Goal: Task Accomplishment & Management: Manage account settings

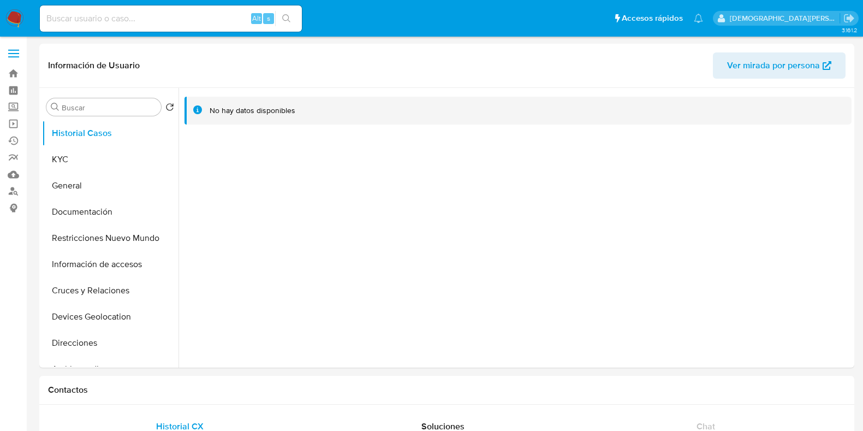
select select "10"
click at [19, 13] on img at bounding box center [14, 18] width 19 height 19
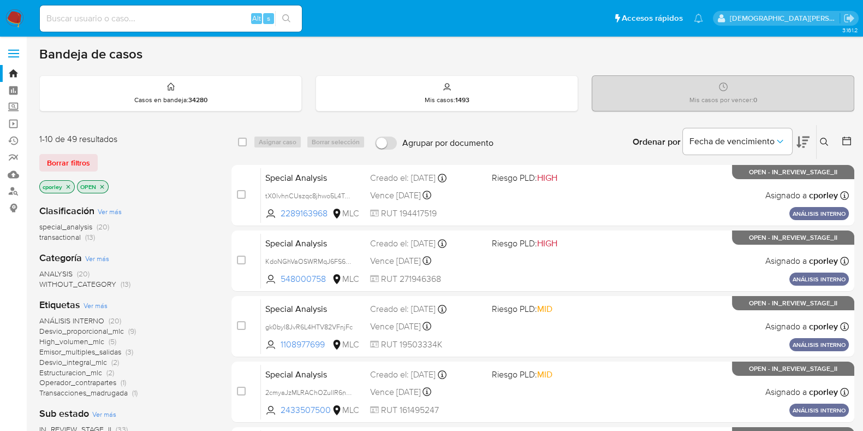
click at [698, 141] on icon at bounding box center [846, 140] width 11 height 11
click at [698, 142] on icon at bounding box center [846, 140] width 11 height 11
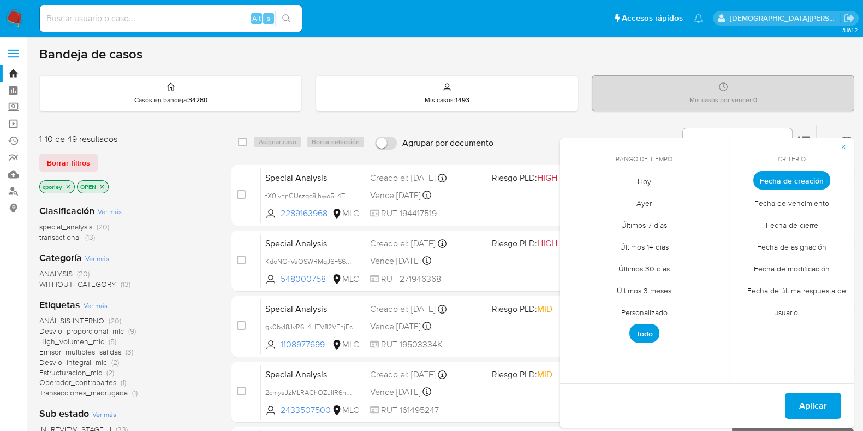
click at [698, 227] on span "Fecha de cierre" at bounding box center [791, 224] width 75 height 22
click at [653, 310] on span "Personalizado" at bounding box center [644, 312] width 69 height 22
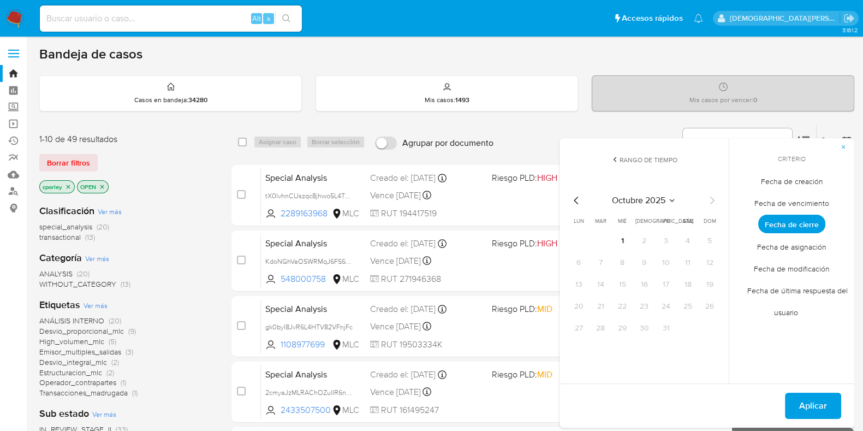
click at [573, 196] on icon "Mes anterior" at bounding box center [576, 200] width 13 height 13
click at [575, 242] on button "1" at bounding box center [578, 240] width 17 height 17
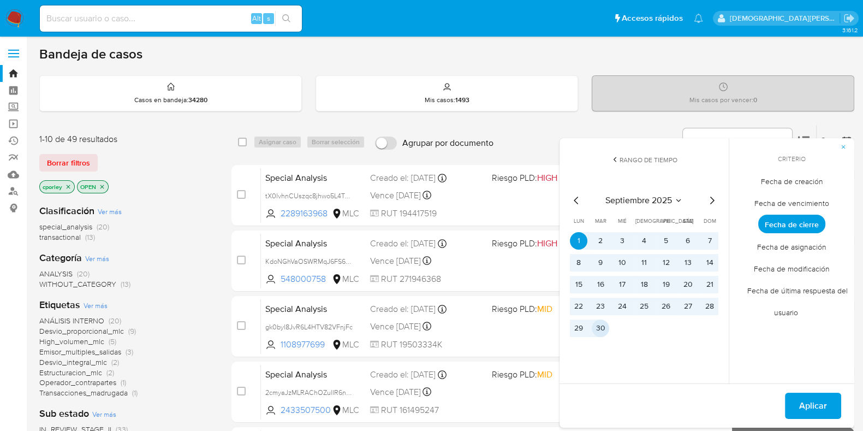
click at [595, 329] on button "30" at bounding box center [600, 327] width 17 height 17
click at [698, 344] on button "Aplicar" at bounding box center [813, 406] width 56 height 26
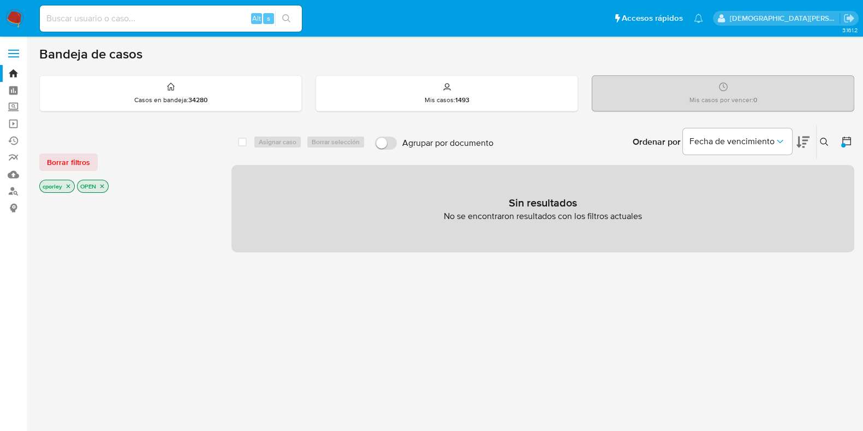
click at [68, 185] on icon "close-filter" at bounding box center [69, 187] width 4 height 4
click at [66, 185] on icon "close-filter" at bounding box center [64, 186] width 7 height 7
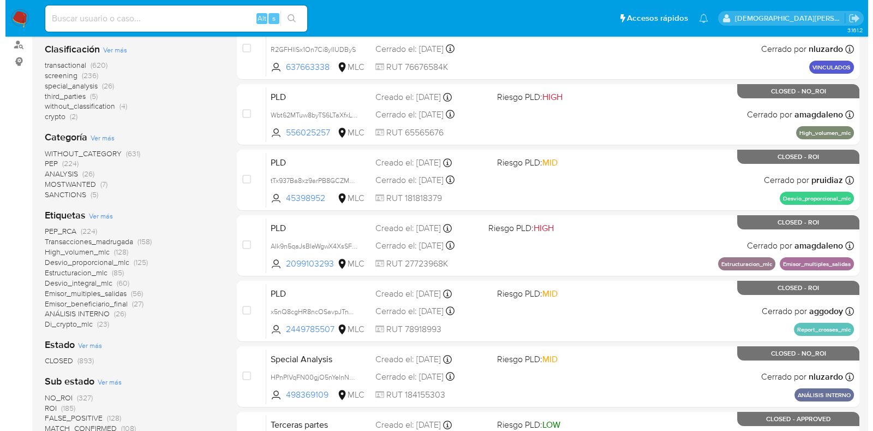
scroll to position [136, 0]
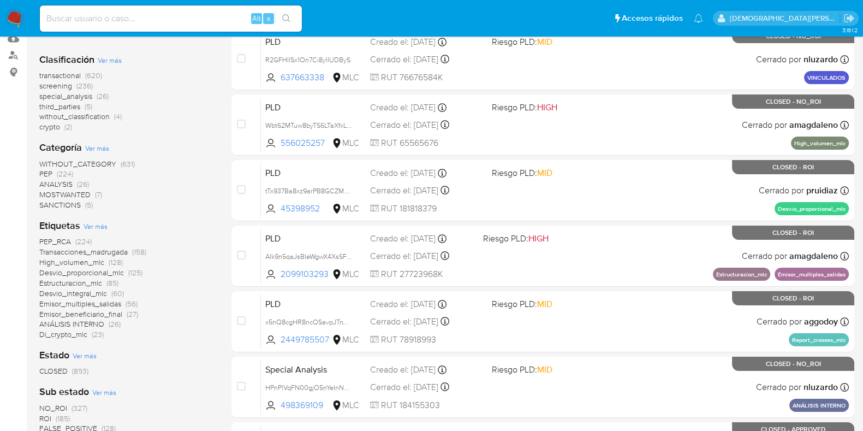
click at [114, 58] on span "Ver más" at bounding box center [110, 60] width 24 height 10
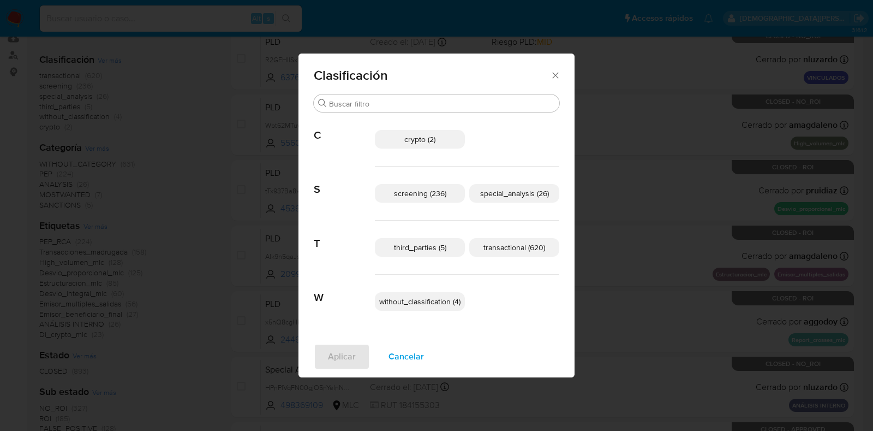
click at [494, 251] on span "transactional (620)" at bounding box center [515, 247] width 62 height 11
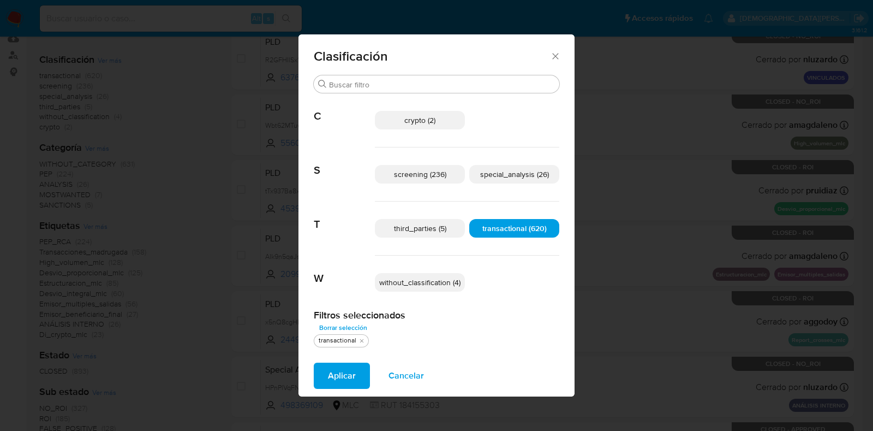
click at [522, 176] on span "special_analysis (26)" at bounding box center [514, 174] width 69 height 11
click at [336, 344] on span "Aplicar" at bounding box center [342, 376] width 28 height 24
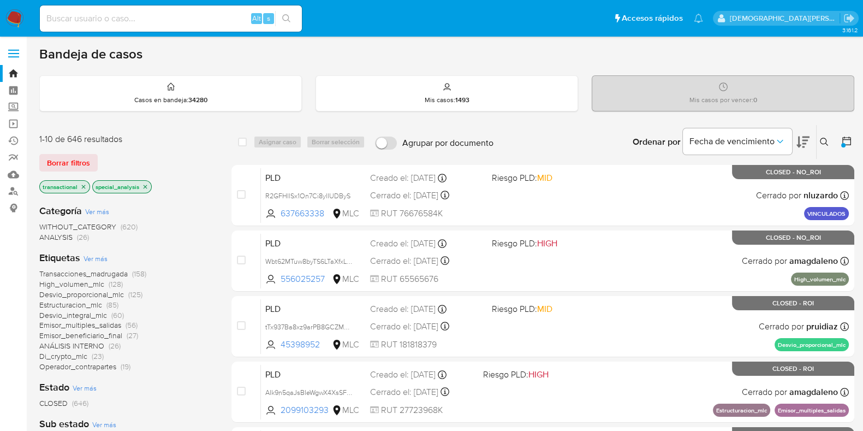
click at [698, 140] on icon at bounding box center [846, 140] width 11 height 11
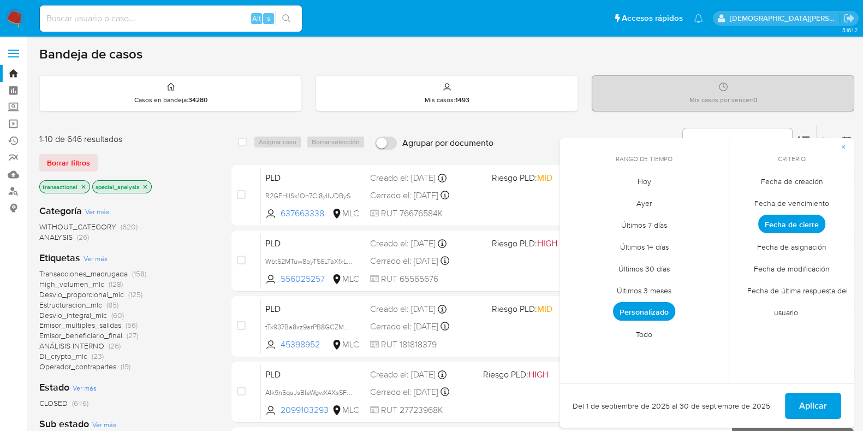
click at [698, 185] on span "Fecha de creación" at bounding box center [792, 181] width 85 height 22
click at [655, 313] on span "Personalizado" at bounding box center [644, 311] width 62 height 19
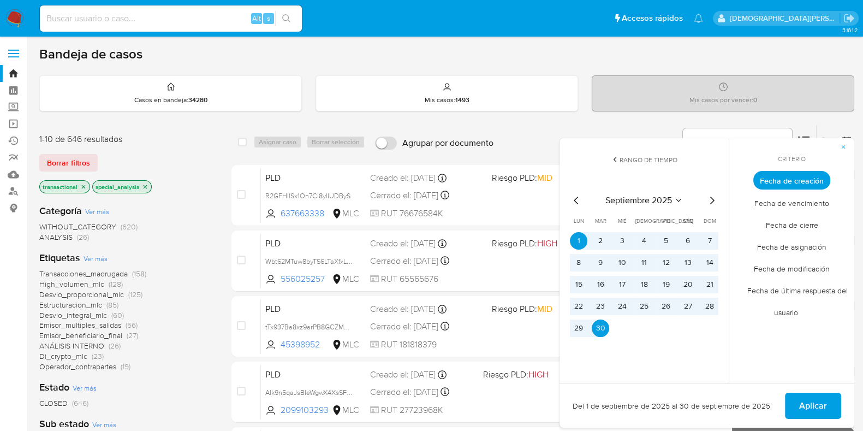
click at [574, 203] on icon "Mes anterior" at bounding box center [576, 200] width 13 height 13
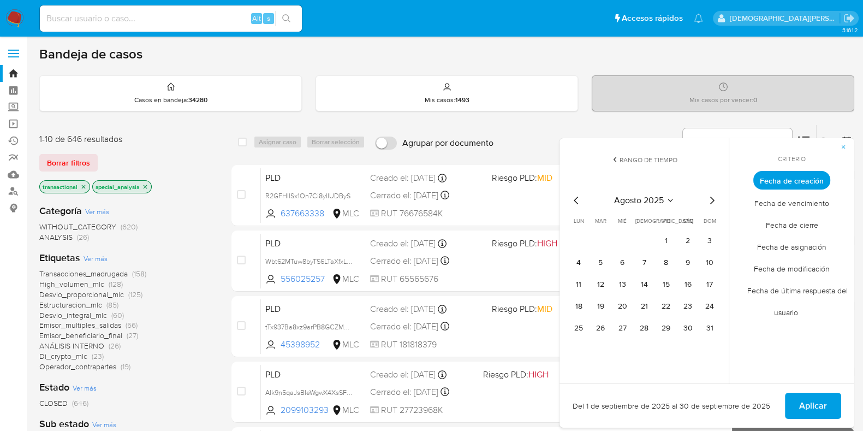
click at [574, 203] on icon "Mes anterior" at bounding box center [576, 200] width 13 height 13
click at [681, 261] on button "12" at bounding box center [687, 262] width 17 height 17
click at [698, 344] on span "Aplicar" at bounding box center [813, 406] width 28 height 24
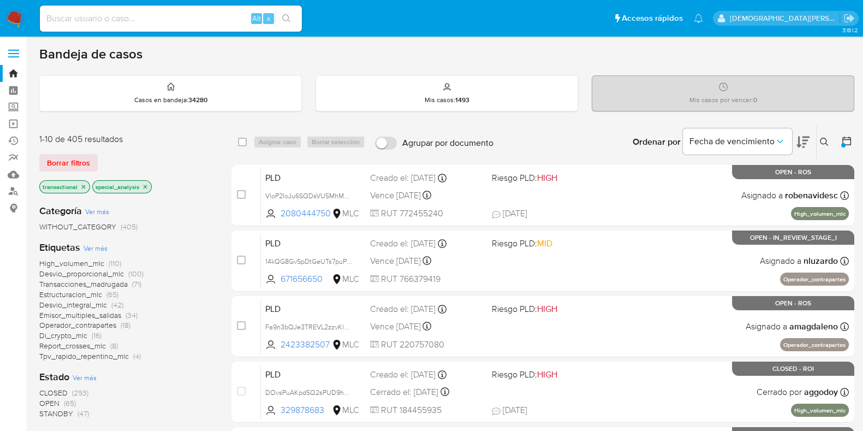
click at [146, 183] on icon "close-filter" at bounding box center [145, 186] width 7 height 7
click at [87, 186] on p "transactional" at bounding box center [65, 187] width 50 height 12
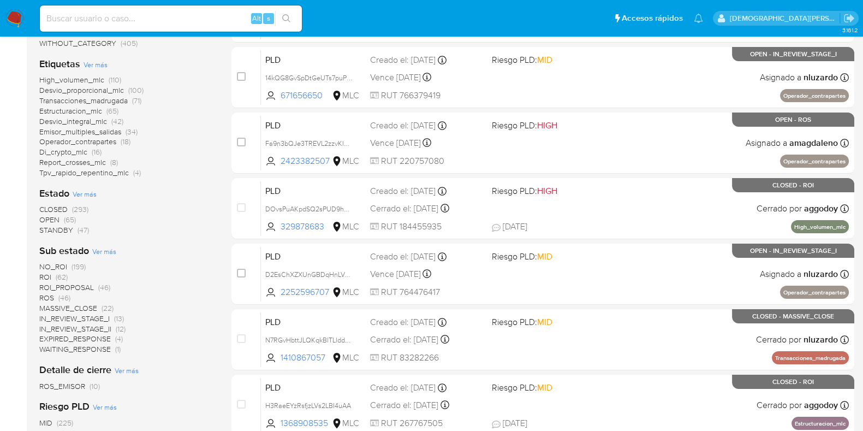
scroll to position [136, 0]
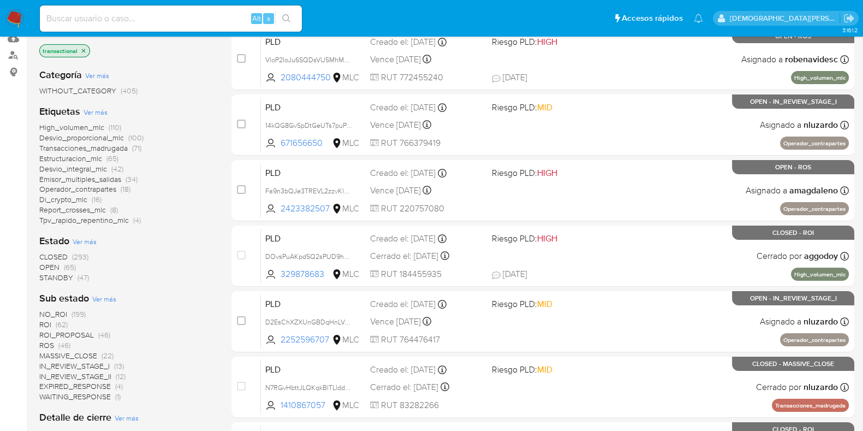
click at [84, 52] on icon "close-filter" at bounding box center [83, 50] width 7 height 7
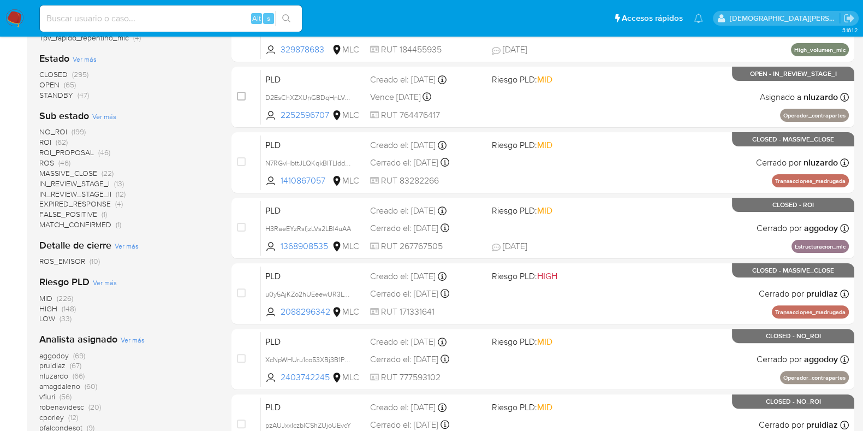
scroll to position [341, 0]
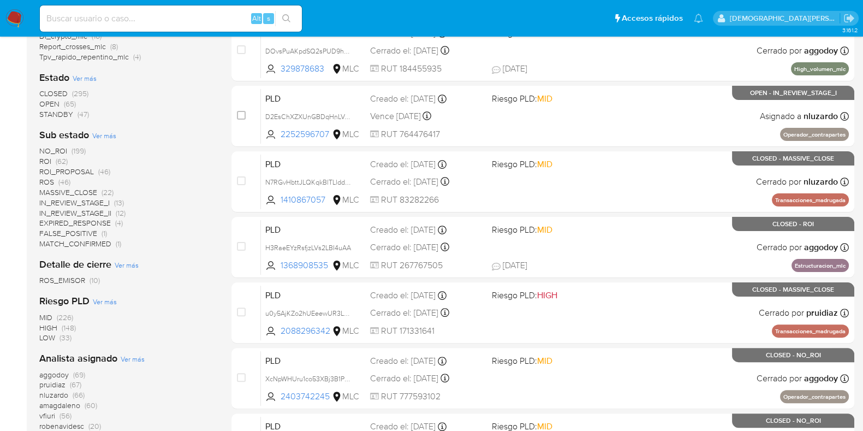
click at [63, 114] on span "STANDBY" at bounding box center [56, 114] width 34 height 11
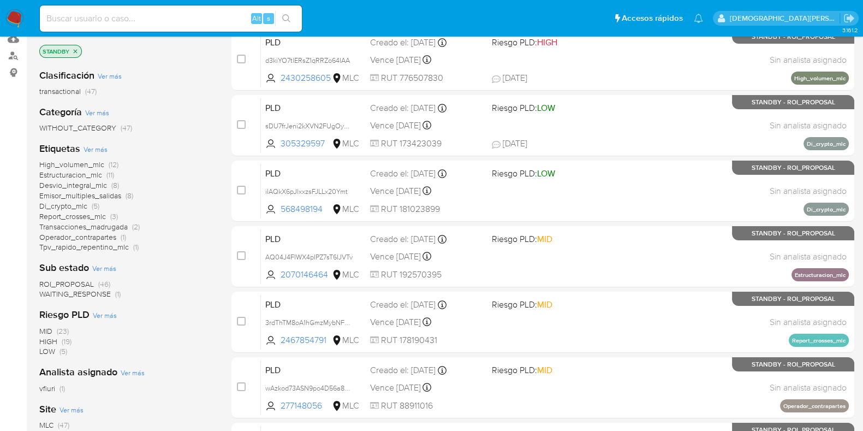
scroll to position [136, 0]
click at [98, 182] on span "Desvio_integral_mlc" at bounding box center [73, 184] width 68 height 11
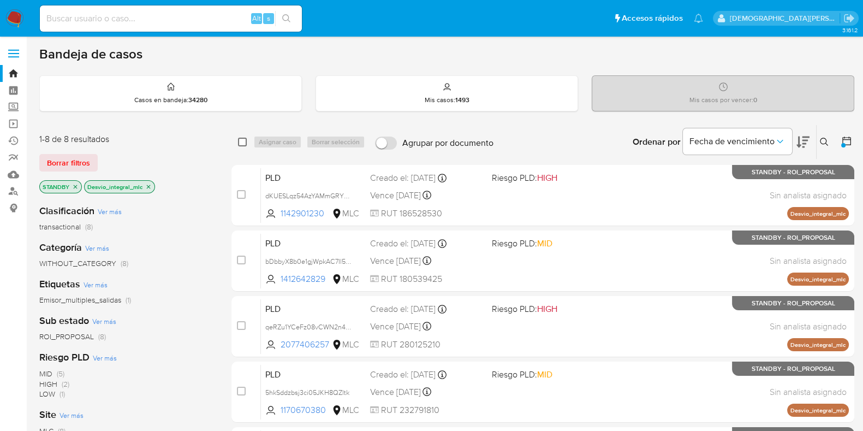
click at [239, 139] on input "checkbox" at bounding box center [242, 142] width 9 height 9
checkbox input "true"
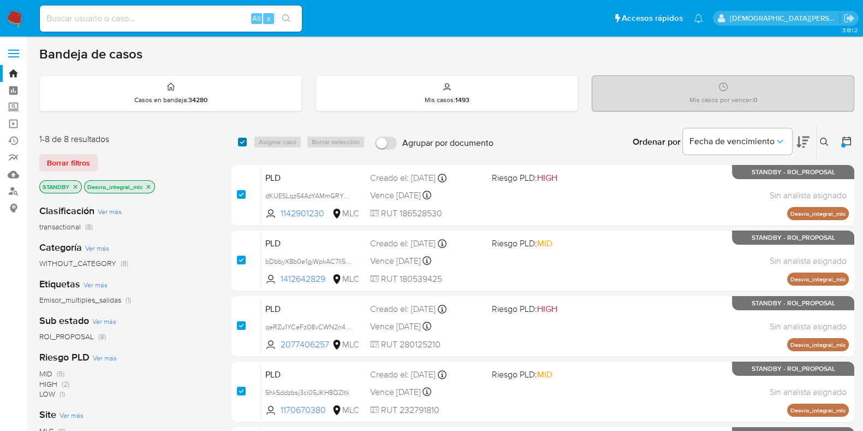
checkbox input "true"
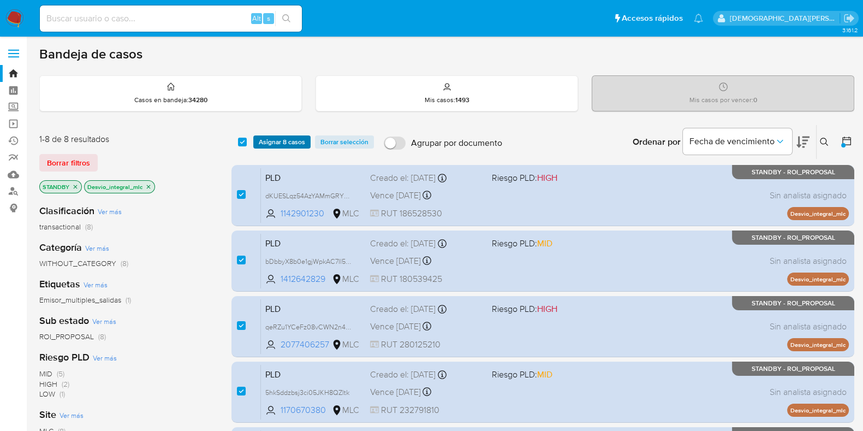
click at [276, 143] on span "Asignar 8 casos" at bounding box center [282, 141] width 46 height 11
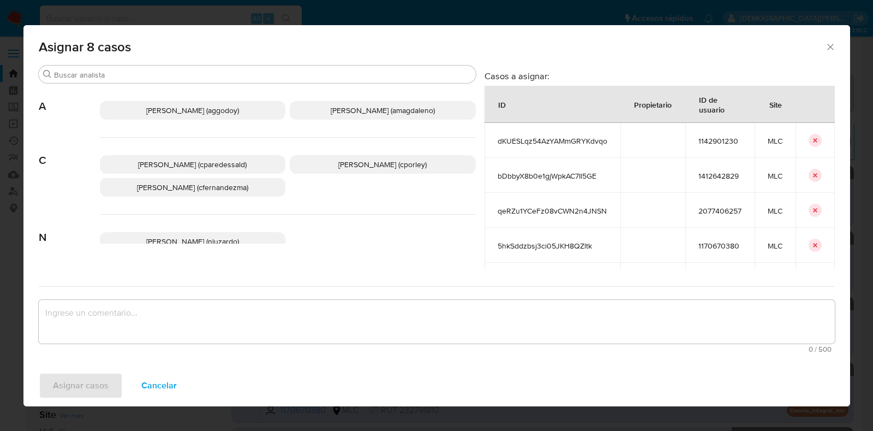
click at [343, 159] on span "Christian Porley (cporley)" at bounding box center [382, 164] width 88 height 11
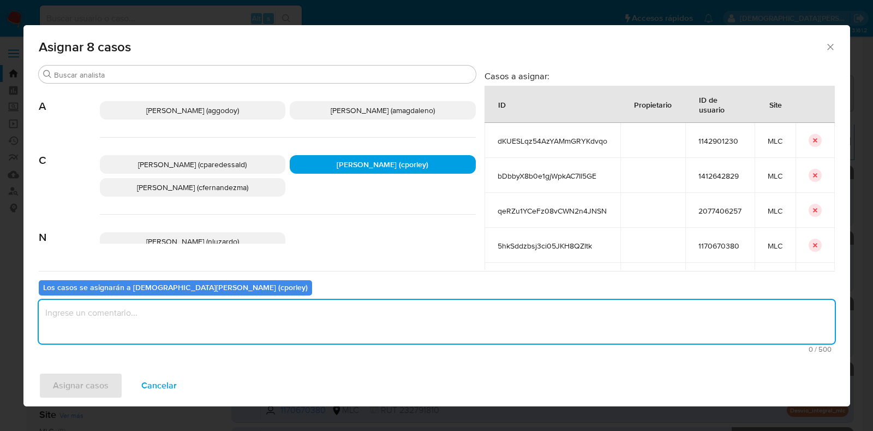
click at [295, 311] on textarea "assign-modal" at bounding box center [437, 322] width 797 height 44
type textarea "-"
click at [84, 344] on span "Asignar casos" at bounding box center [81, 385] width 56 height 24
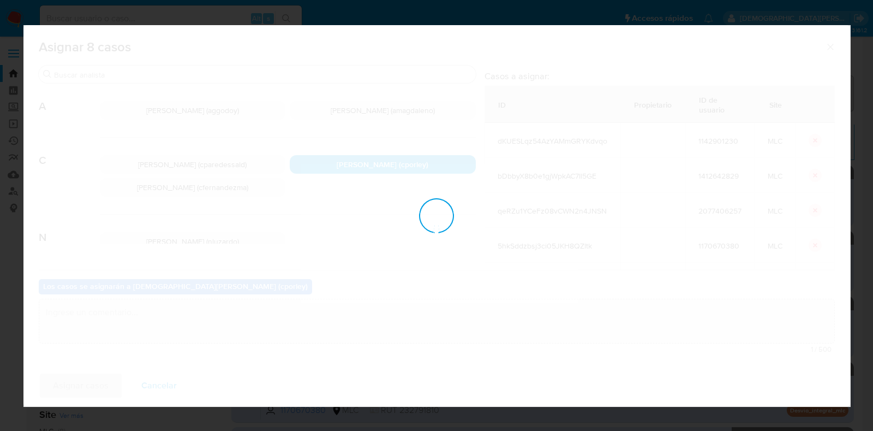
checkbox input "false"
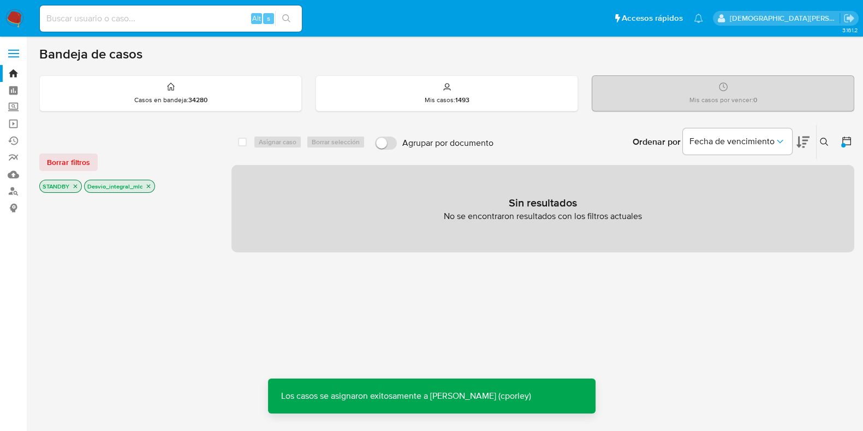
click at [148, 184] on icon "close-filter" at bounding box center [148, 186] width 7 height 7
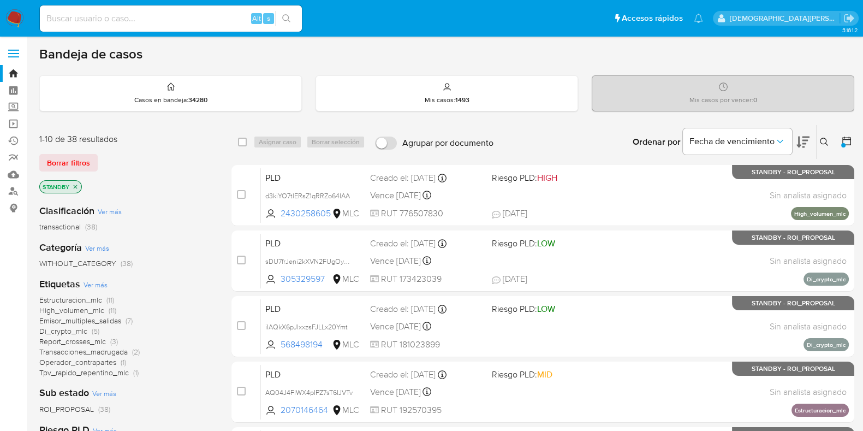
click at [74, 186] on icon "close-filter" at bounding box center [75, 186] width 7 height 7
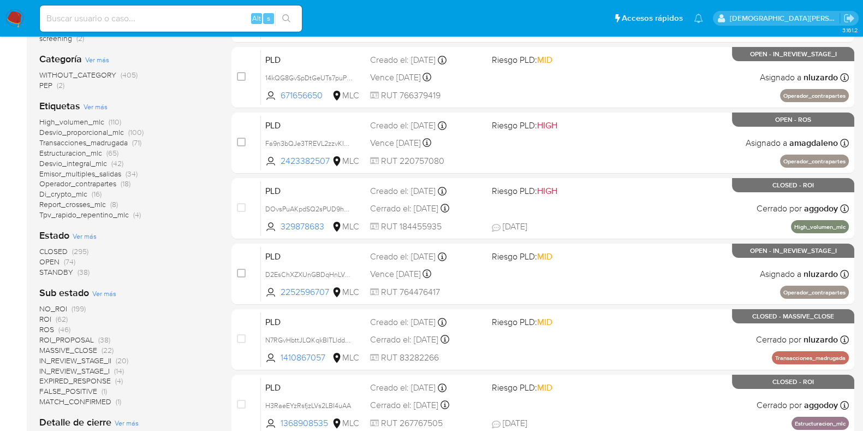
scroll to position [205, 0]
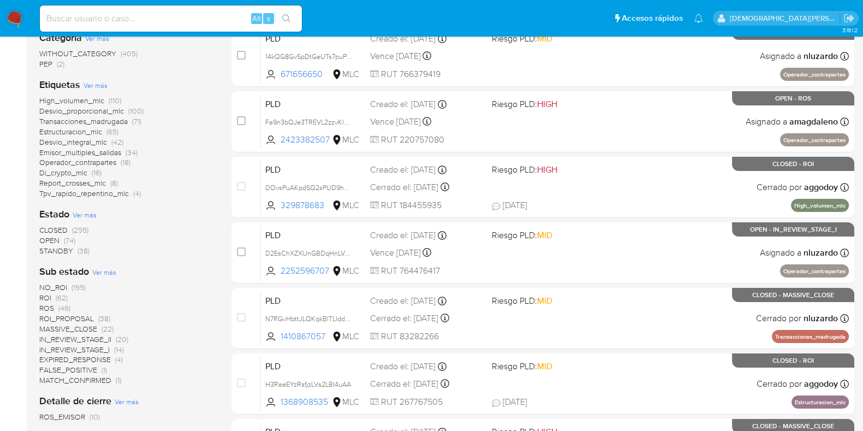
click at [84, 337] on span "IN_REVIEW_STAGE_II" at bounding box center [75, 339] width 72 height 11
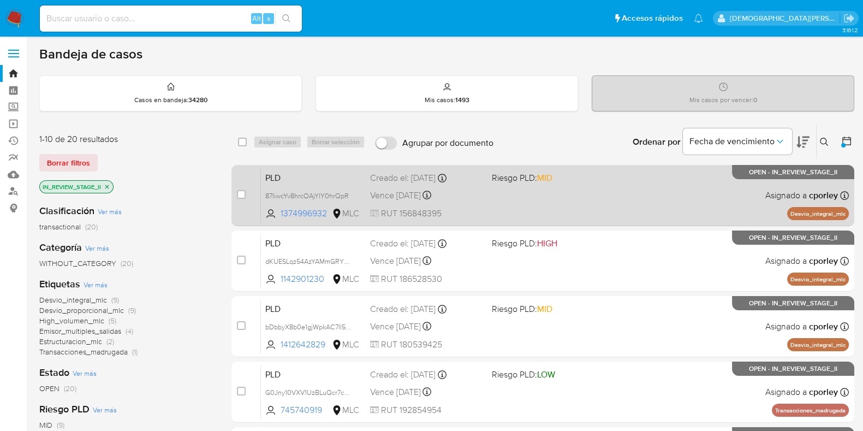
click at [624, 205] on div "PLD 87IiwcYv8hrcOAjYlY0hrQpR 1374996932 MLC Riesgo PLD: MID Creado el: 12/07/20…" at bounding box center [555, 195] width 588 height 55
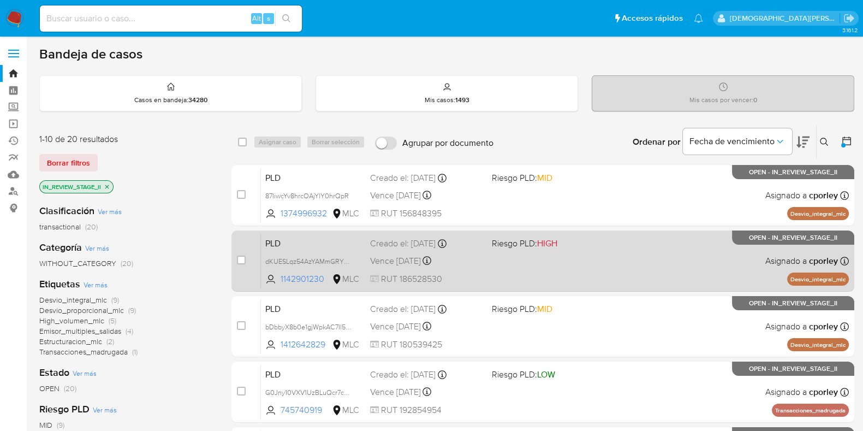
click at [597, 258] on div "PLD dKUESLqz54AzYAMmGRYKdvqo 1142901230 MLC Riesgo PLD: HIGH Creado el: 12/07/2…" at bounding box center [555, 260] width 588 height 55
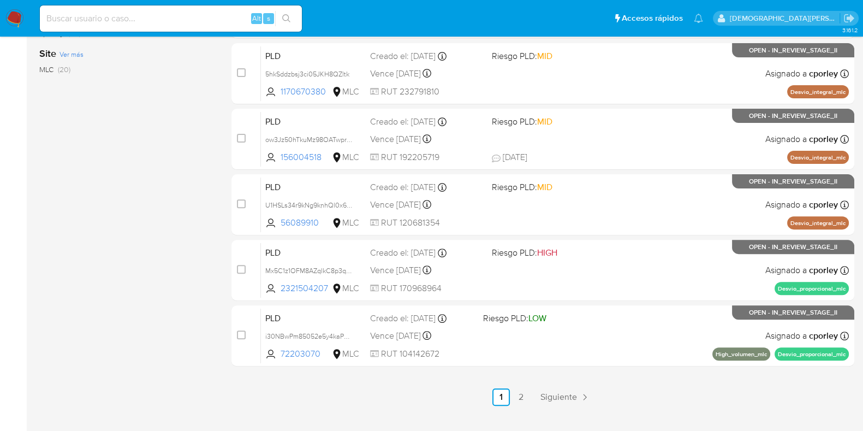
scroll to position [469, 0]
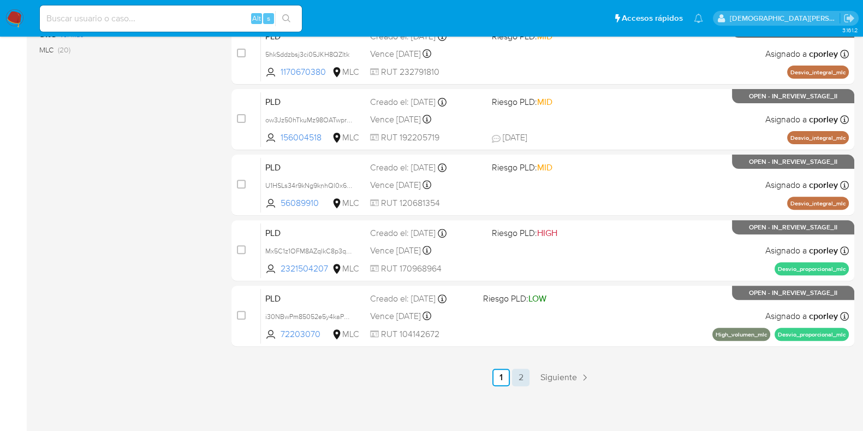
click at [514, 344] on link "2" at bounding box center [520, 376] width 17 height 17
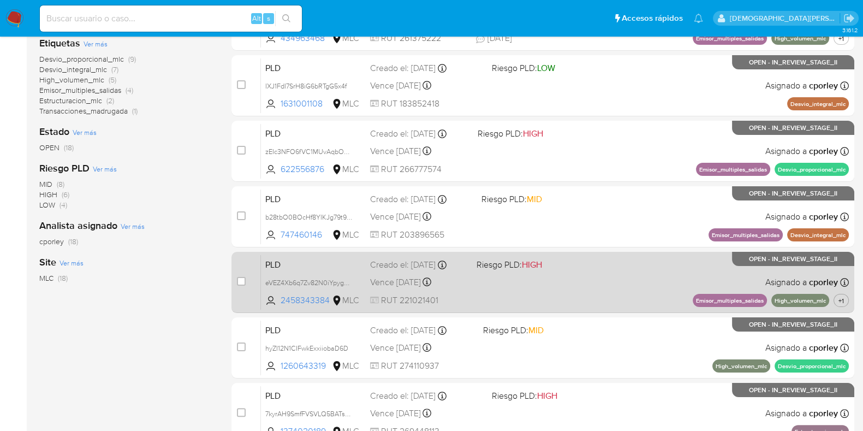
scroll to position [338, 0]
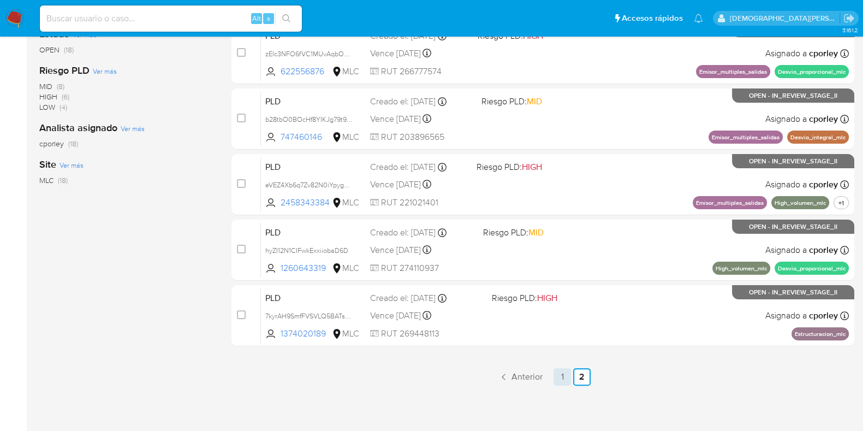
click at [567, 344] on link "1" at bounding box center [562, 376] width 17 height 17
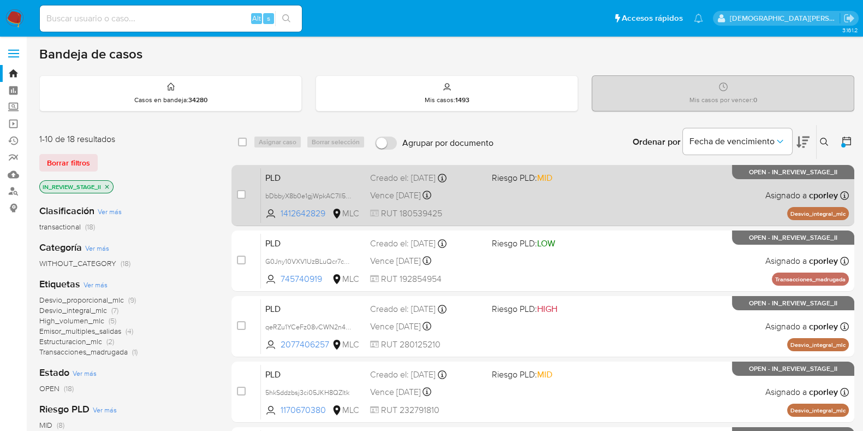
click at [597, 195] on span at bounding box center [548, 195] width 113 height 2
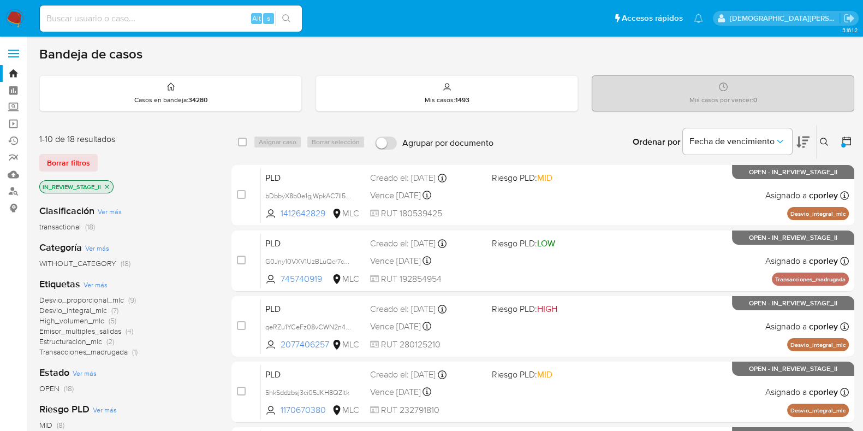
click at [698, 140] on icon at bounding box center [846, 140] width 11 height 11
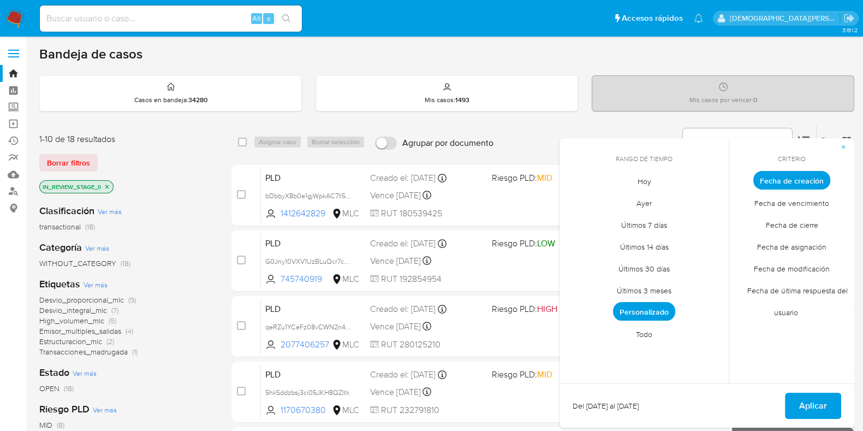
click at [651, 307] on span "Personalizado" at bounding box center [644, 311] width 62 height 19
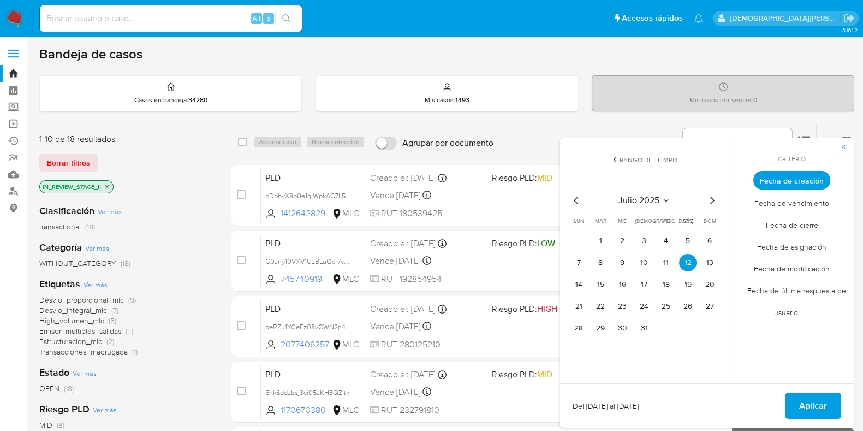
click at [698, 198] on icon "Mes siguiente" at bounding box center [712, 201] width 4 height 8
click at [668, 239] on button "1" at bounding box center [665, 240] width 17 height 17
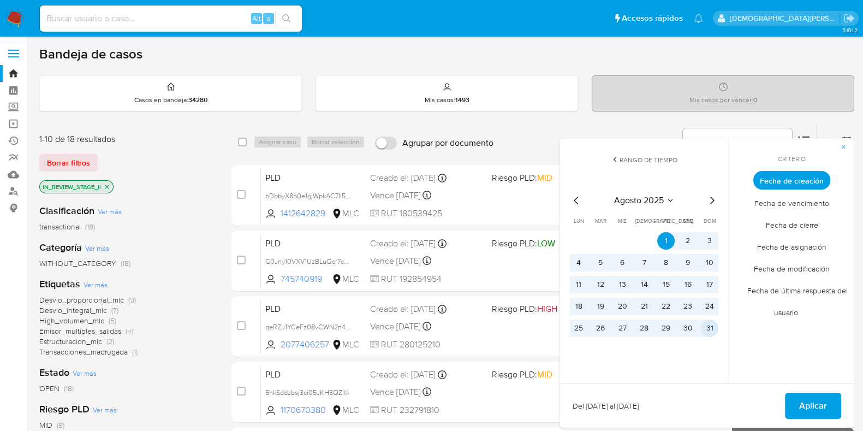
click at [698, 332] on button "31" at bounding box center [709, 327] width 17 height 17
drag, startPoint x: 831, startPoint y: 402, endPoint x: 728, endPoint y: 370, distance: 108.8
click at [698, 344] on button "Aplicar" at bounding box center [813, 406] width 56 height 26
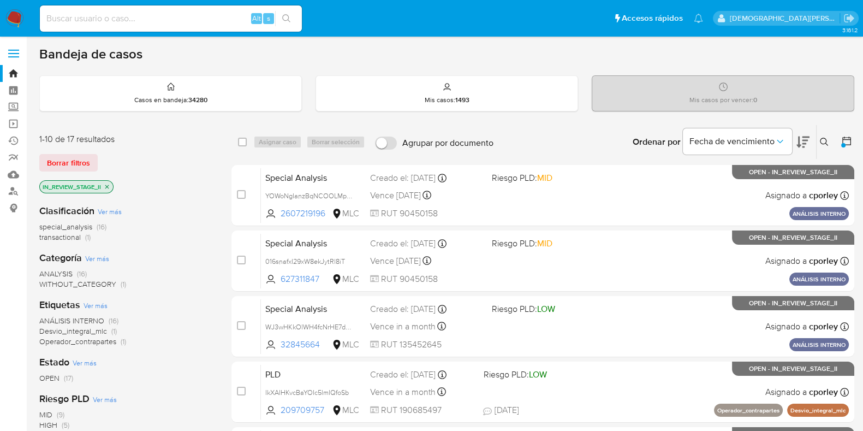
click at [109, 186] on icon "close-filter" at bounding box center [107, 186] width 7 height 7
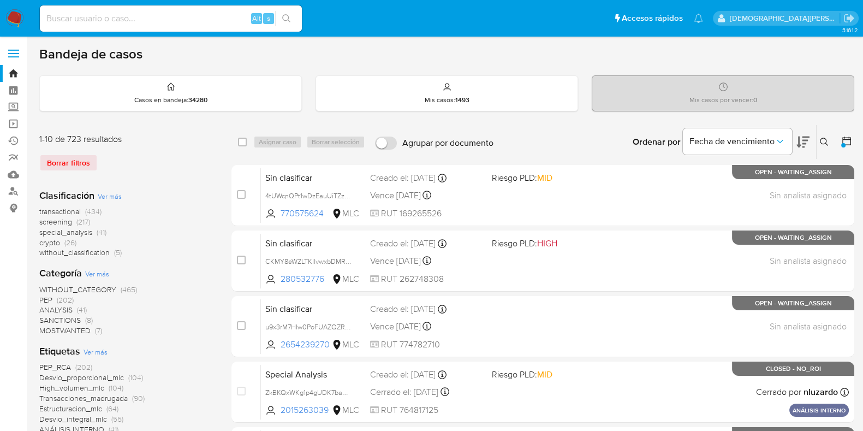
click at [698, 145] on div at bounding box center [843, 145] width 4 height 4
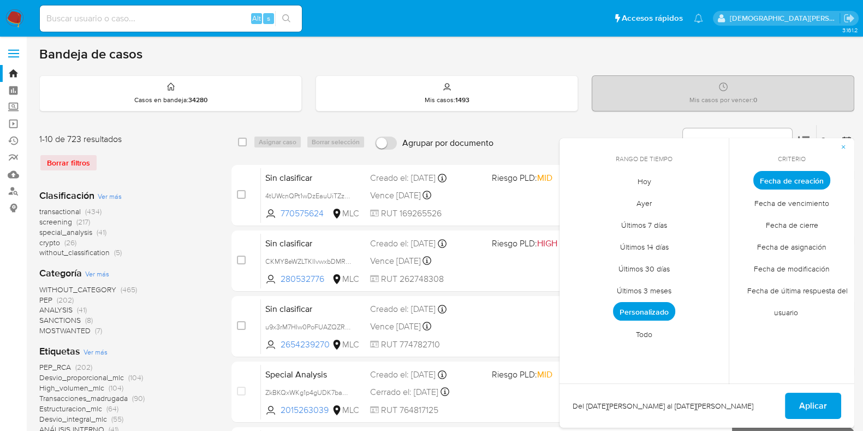
click at [650, 306] on span "Personalizado" at bounding box center [644, 311] width 62 height 19
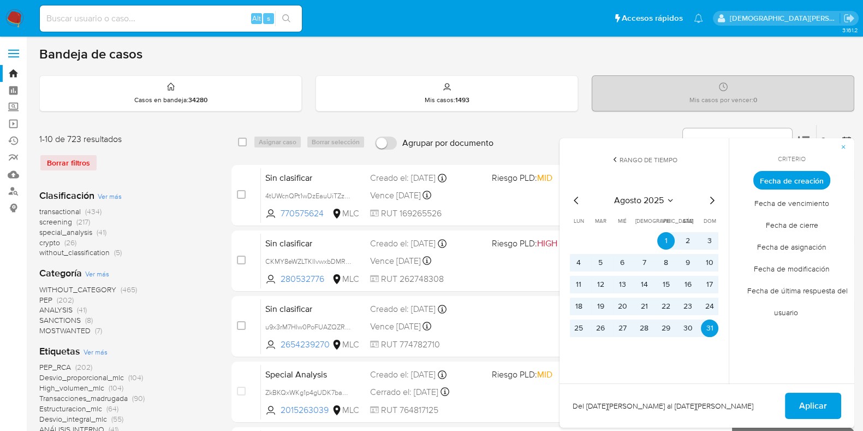
click at [576, 199] on icon "Mes anterior" at bounding box center [576, 200] width 13 height 13
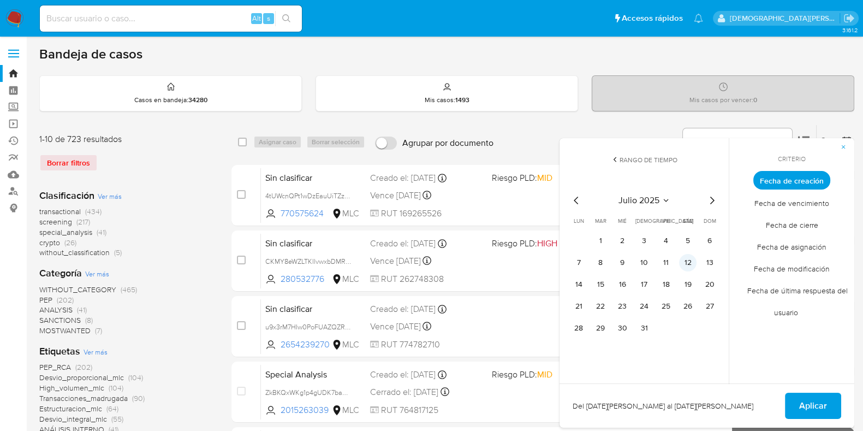
click at [686, 261] on button "12" at bounding box center [687, 262] width 17 height 17
click at [698, 344] on span "Aplicar" at bounding box center [813, 406] width 28 height 24
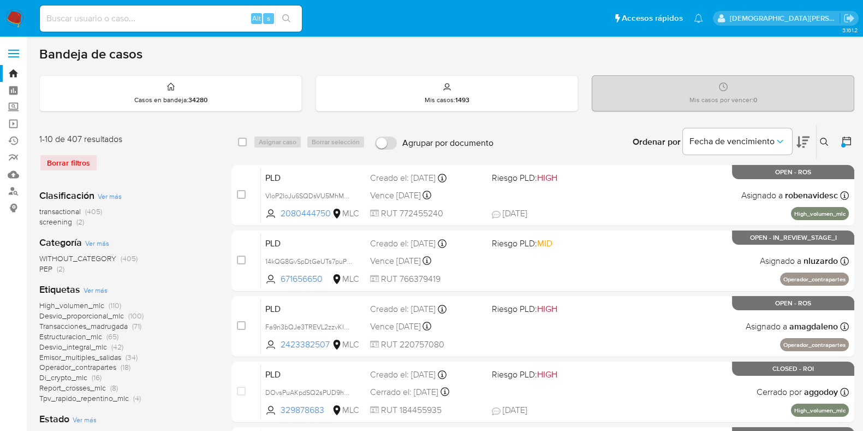
click at [698, 140] on icon at bounding box center [846, 140] width 11 height 11
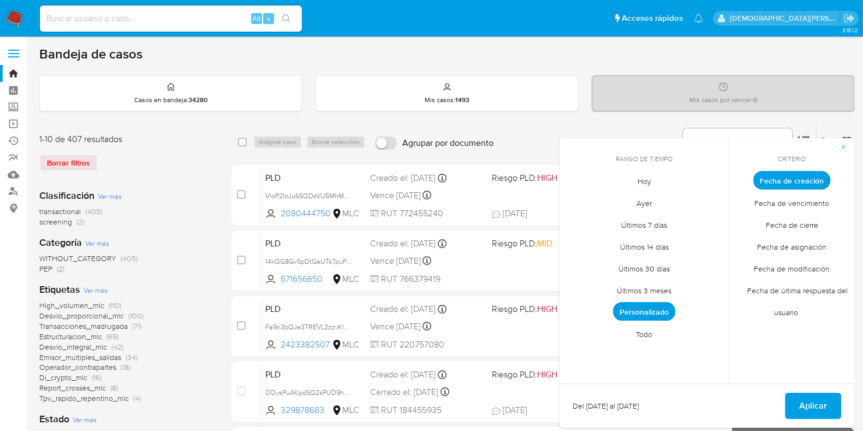
click at [650, 310] on span "Personalizado" at bounding box center [644, 311] width 62 height 19
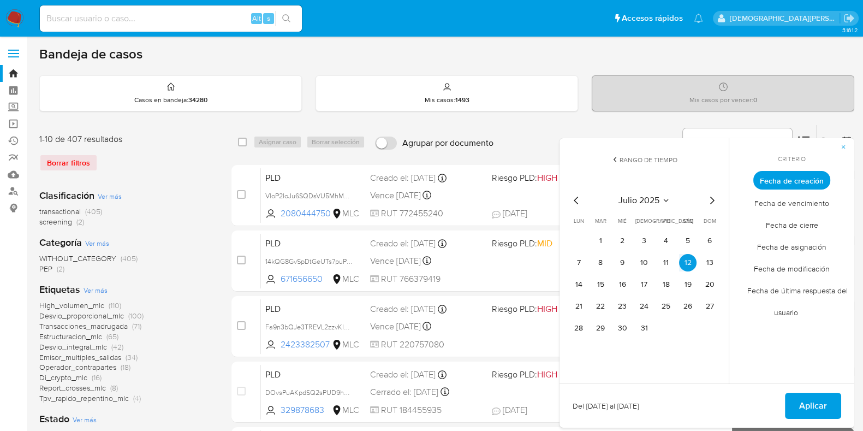
click at [698, 221] on span "Fecha de cierre" at bounding box center [791, 224] width 75 height 22
click at [698, 198] on icon "Mes siguiente" at bounding box center [711, 200] width 13 height 13
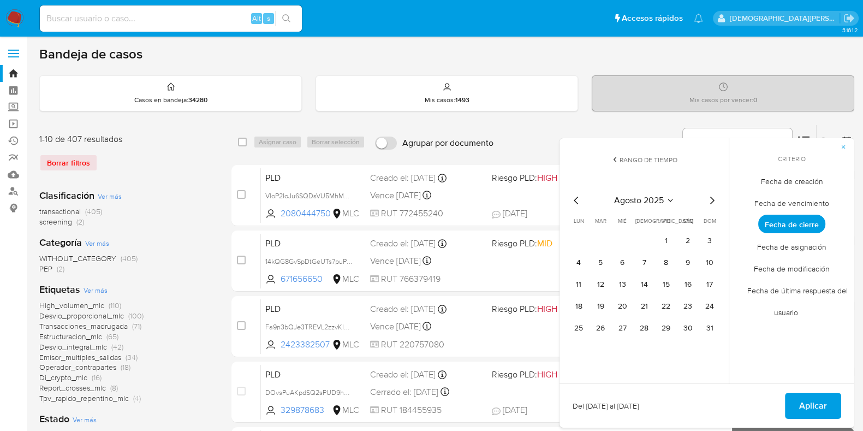
click at [698, 198] on icon "Mes siguiente" at bounding box center [711, 200] width 13 height 13
click at [574, 239] on button "1" at bounding box center [578, 240] width 17 height 17
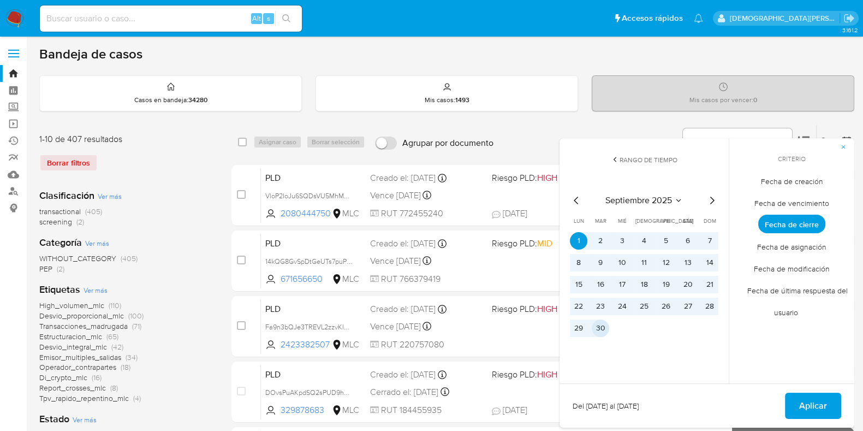
click at [598, 330] on button "30" at bounding box center [600, 327] width 17 height 17
click at [698, 344] on span "Aplicar" at bounding box center [813, 406] width 28 height 24
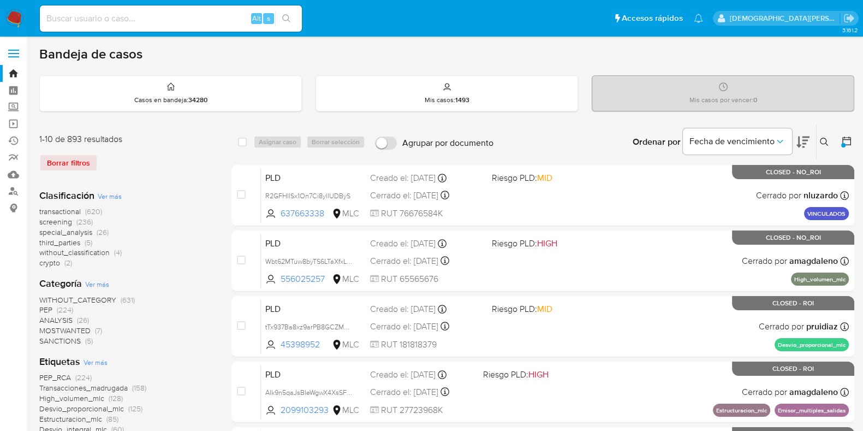
click at [698, 139] on icon at bounding box center [846, 140] width 11 height 11
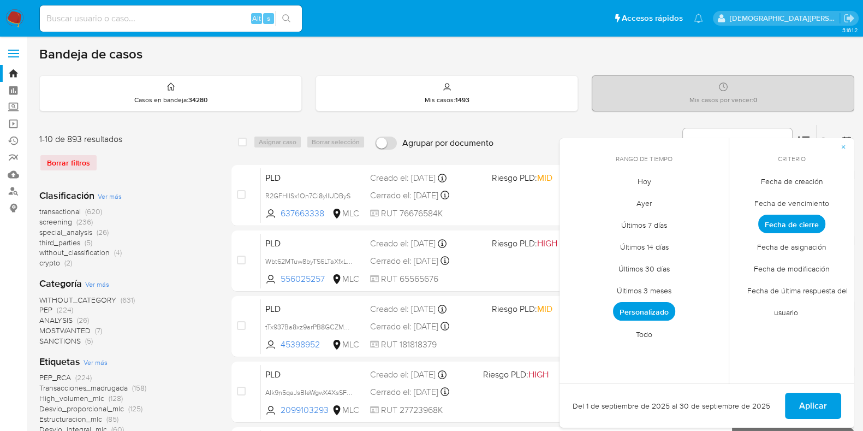
click at [660, 314] on span "Personalizado" at bounding box center [644, 311] width 62 height 19
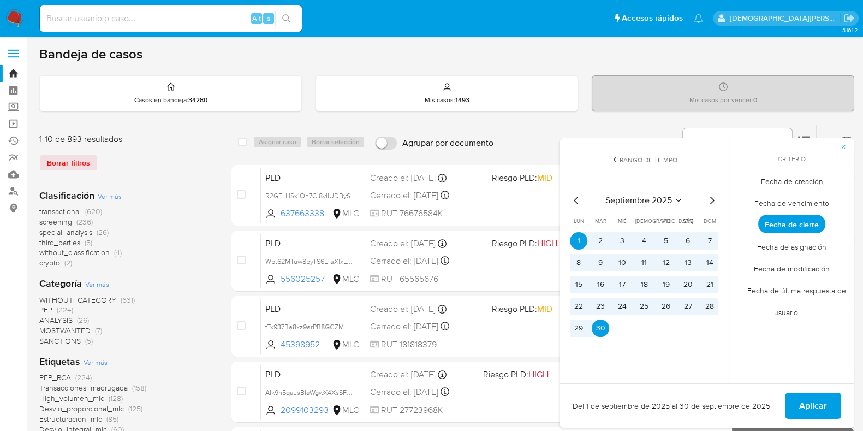
click at [698, 201] on icon "Mes siguiente" at bounding box center [711, 200] width 13 height 13
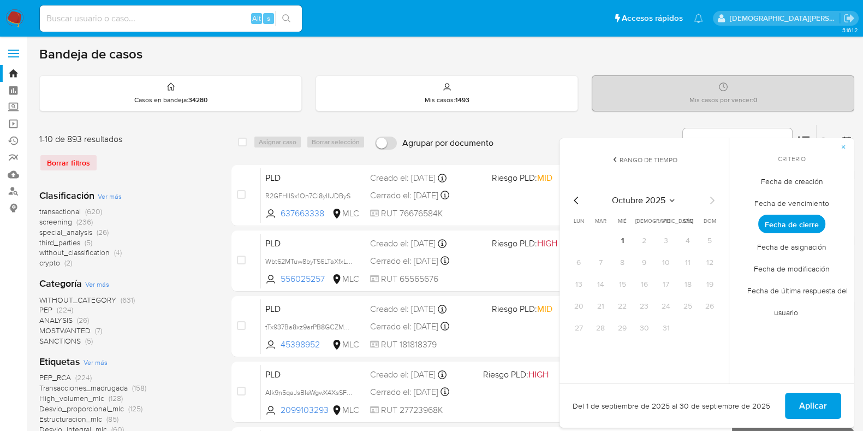
click at [577, 197] on icon "Mes anterior" at bounding box center [576, 201] width 4 height 8
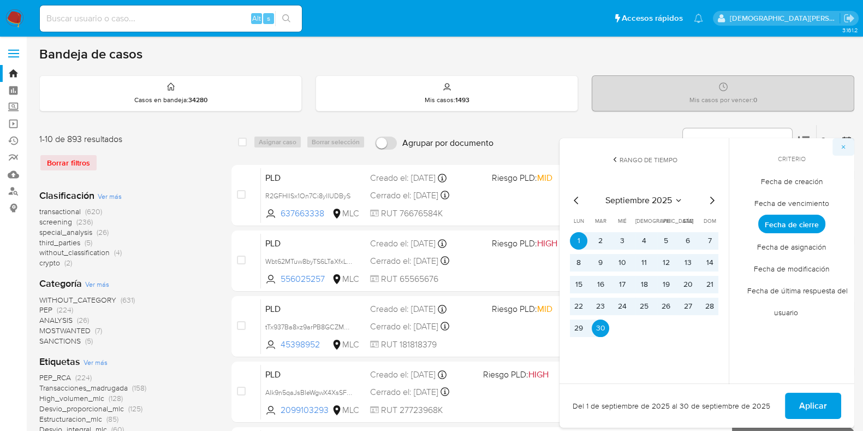
click at [698, 144] on icon "button" at bounding box center [843, 147] width 7 height 7
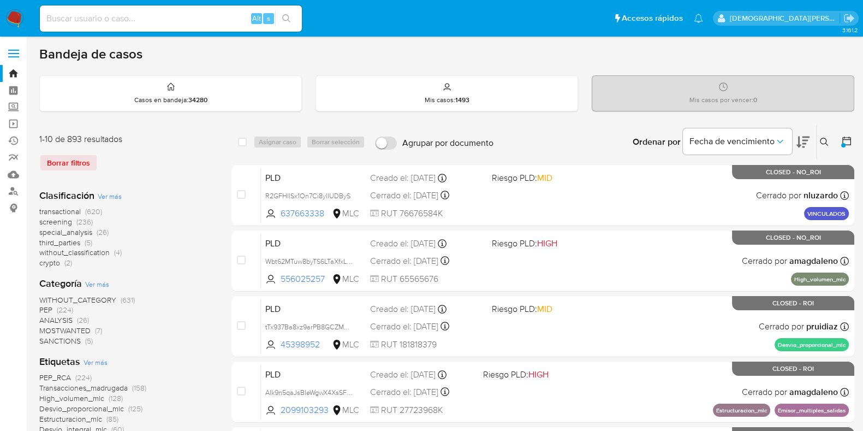
click at [698, 143] on div at bounding box center [843, 145] width 4 height 4
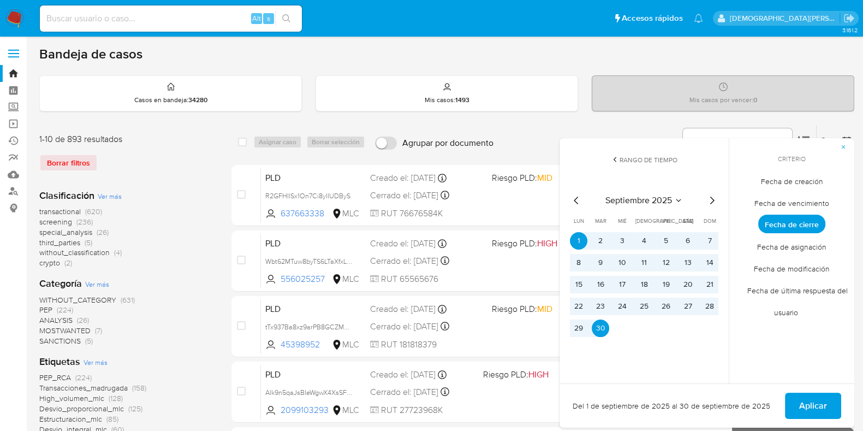
click at [698, 184] on span "Fecha de creación" at bounding box center [792, 181] width 85 height 22
click at [574, 201] on icon "Mes anterior" at bounding box center [576, 200] width 13 height 13
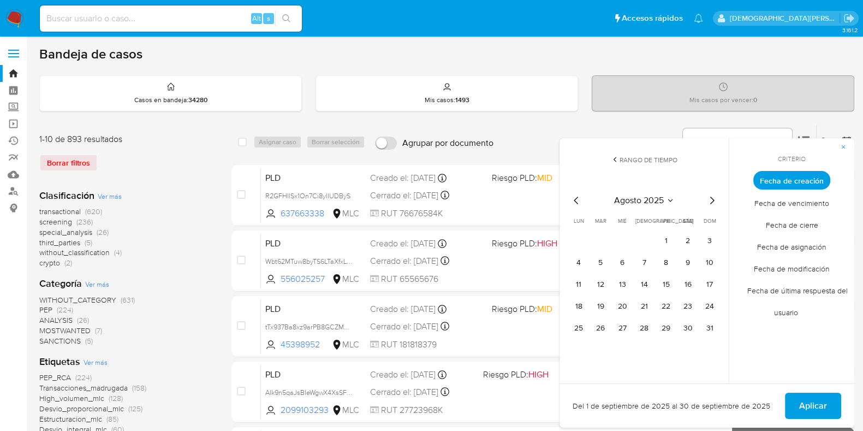
click at [574, 201] on icon "Mes anterior" at bounding box center [576, 200] width 13 height 13
click at [684, 260] on button "12" at bounding box center [687, 262] width 17 height 17
click at [698, 344] on button "Aplicar" at bounding box center [813, 406] width 56 height 26
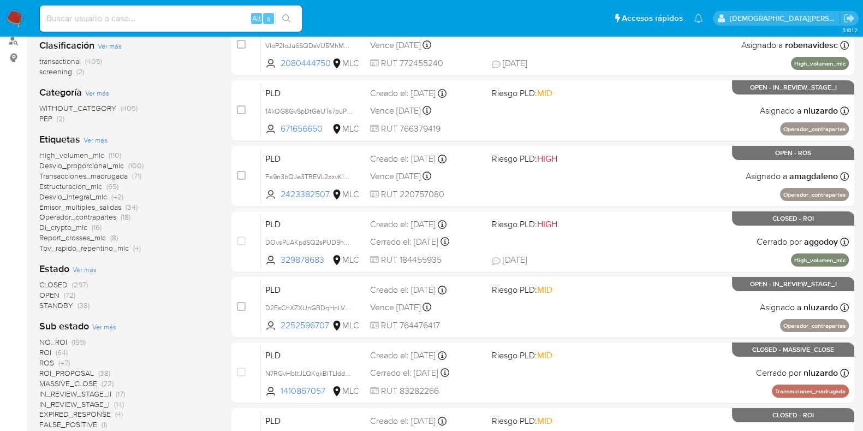
scroll to position [205, 0]
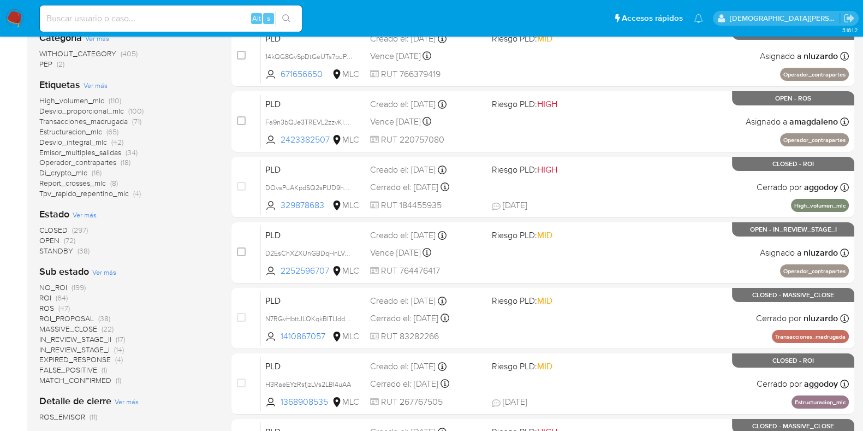
click at [51, 241] on span "OPEN" at bounding box center [49, 240] width 20 height 11
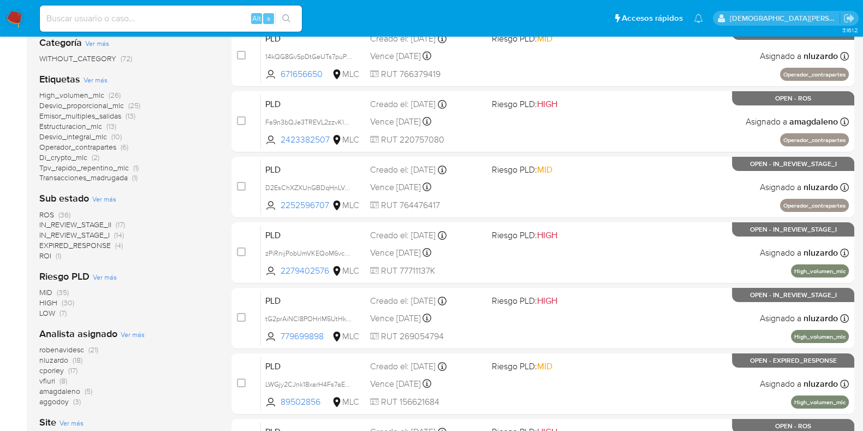
click at [79, 224] on span "IN_REVIEW_STAGE_II" at bounding box center [75, 224] width 72 height 11
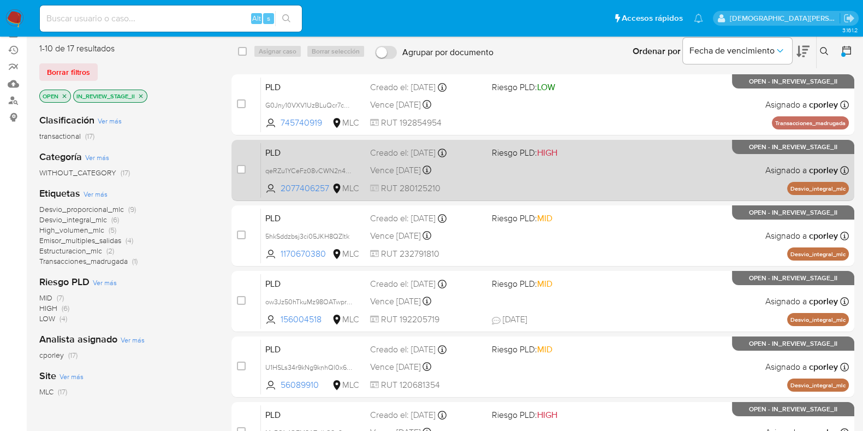
scroll to position [60, 0]
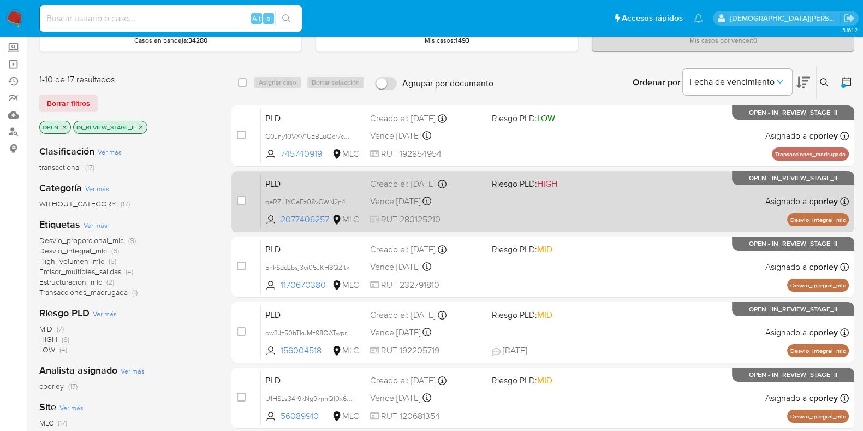
click at [657, 217] on div "PLD qeRZu1YCeFz08vCWN2n4JNSN 2077406257 MLC Riesgo PLD: HIGH Creado el: 12/07/2…" at bounding box center [555, 201] width 588 height 55
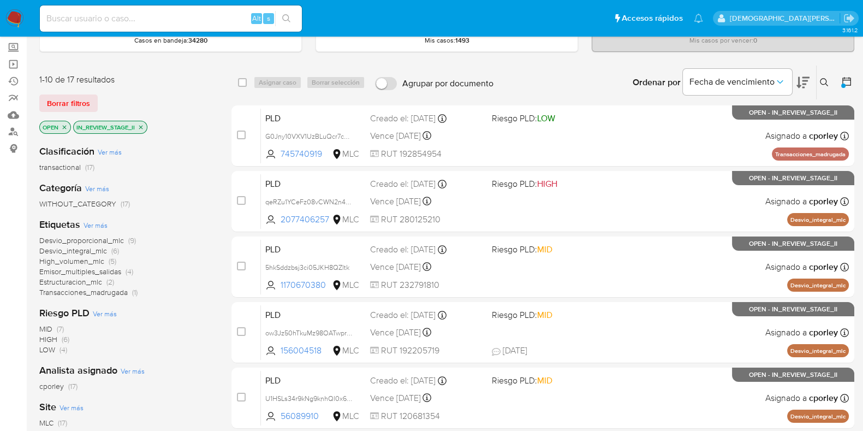
click at [140, 125] on icon "close-filter" at bounding box center [141, 127] width 4 height 4
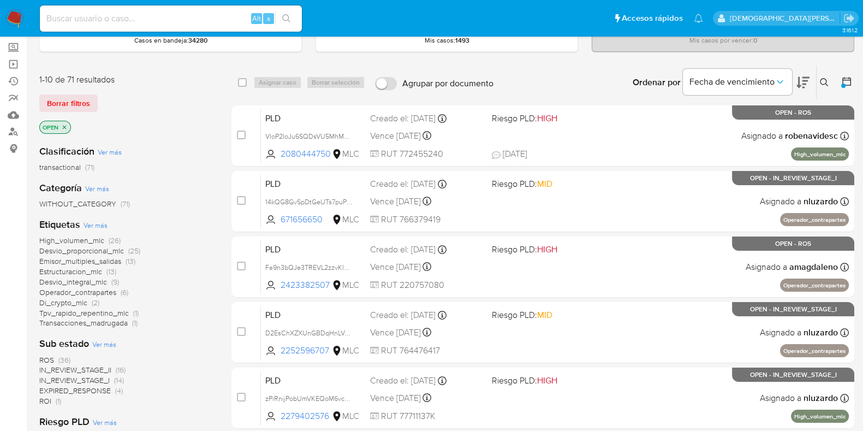
click at [63, 126] on icon "close-filter" at bounding box center [64, 127] width 7 height 7
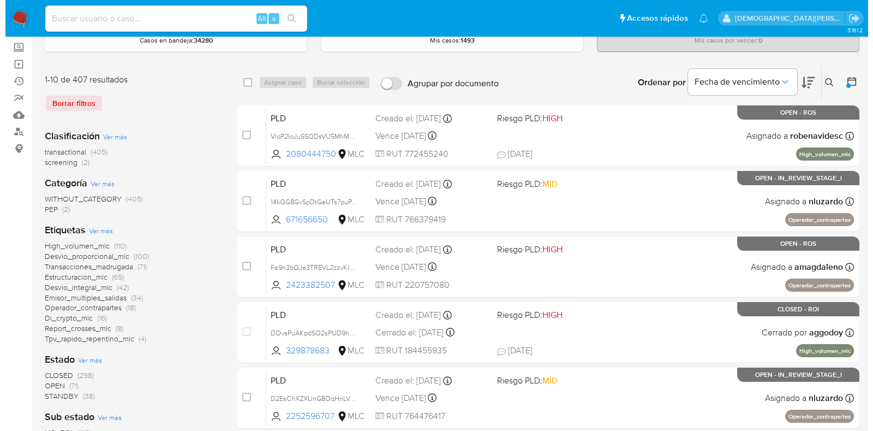
scroll to position [333, 0]
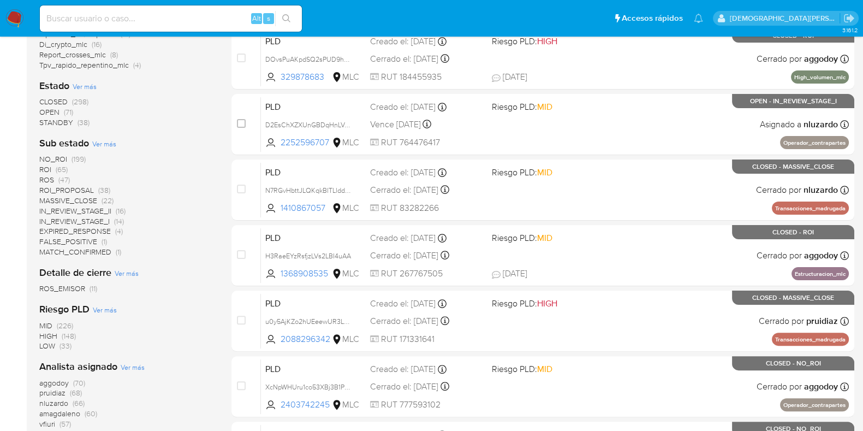
click at [93, 84] on span "Ver más" at bounding box center [85, 86] width 24 height 10
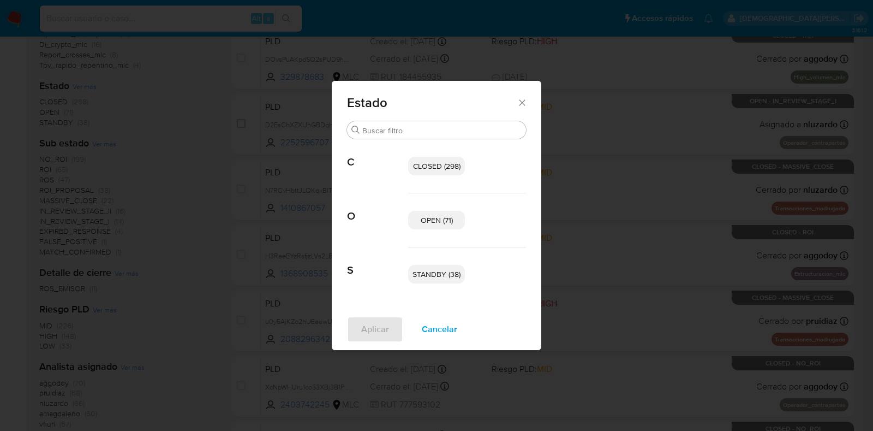
click at [418, 219] on p "OPEN (71)" at bounding box center [436, 220] width 57 height 19
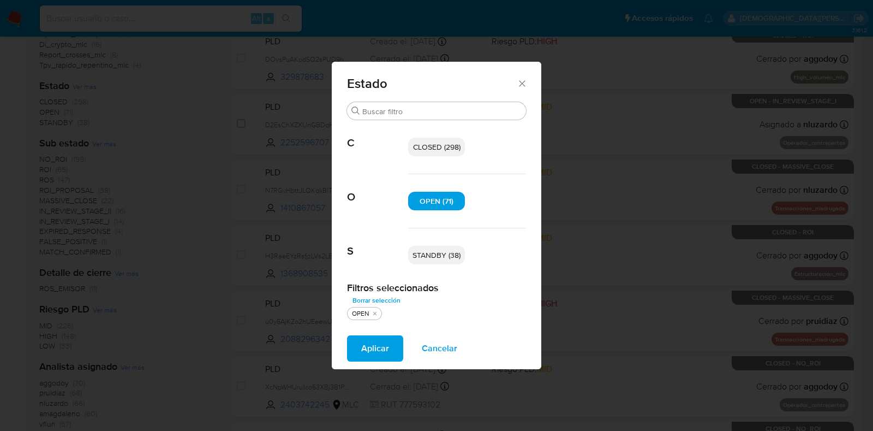
click at [456, 263] on p "STANDBY (38)" at bounding box center [436, 255] width 57 height 19
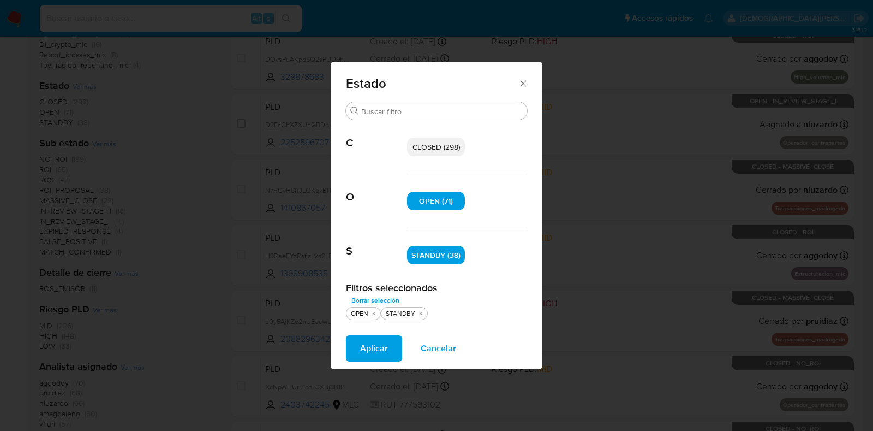
click at [369, 344] on span "Aplicar" at bounding box center [374, 348] width 28 height 24
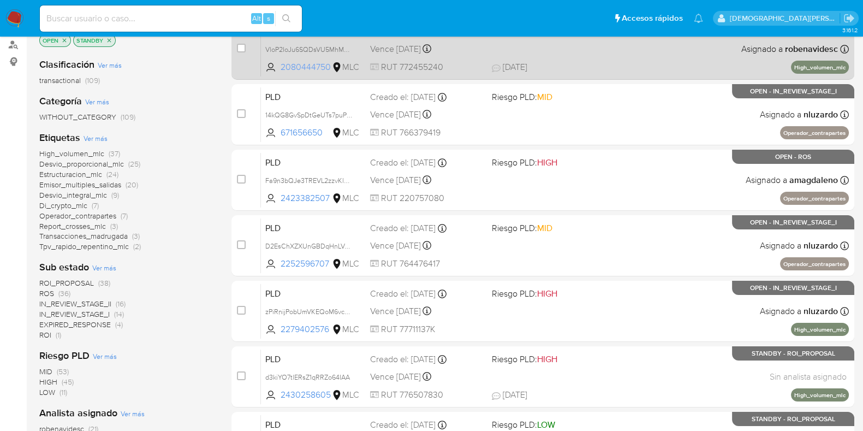
scroll to position [68, 0]
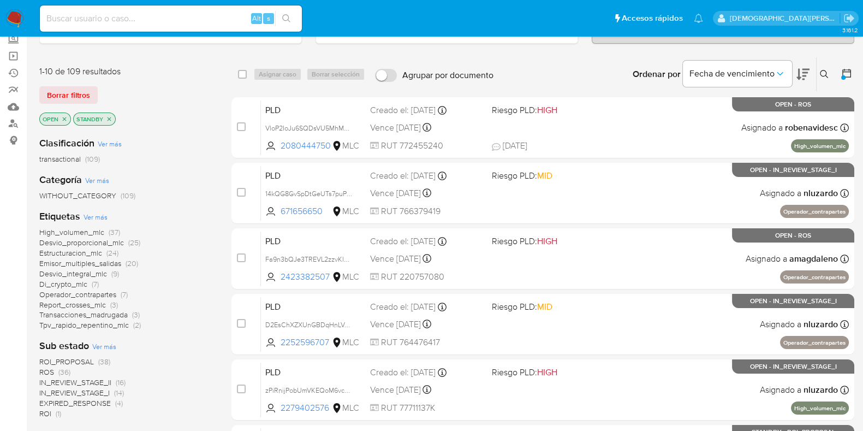
click at [109, 117] on icon "close-filter" at bounding box center [110, 119] width 4 height 4
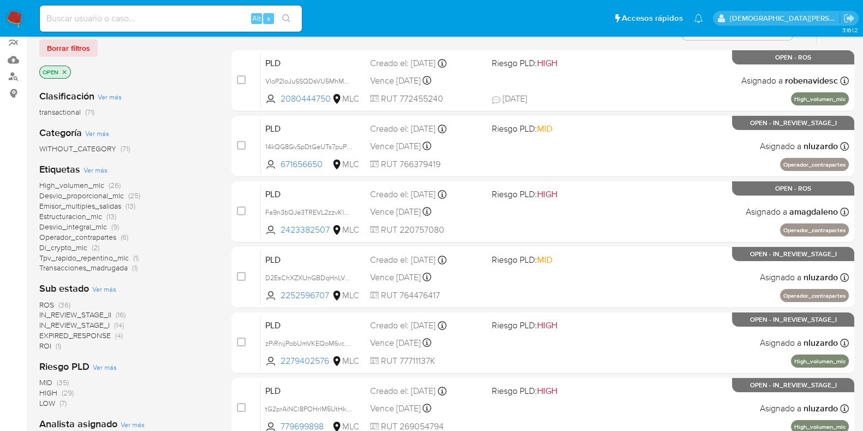
scroll to position [136, 0]
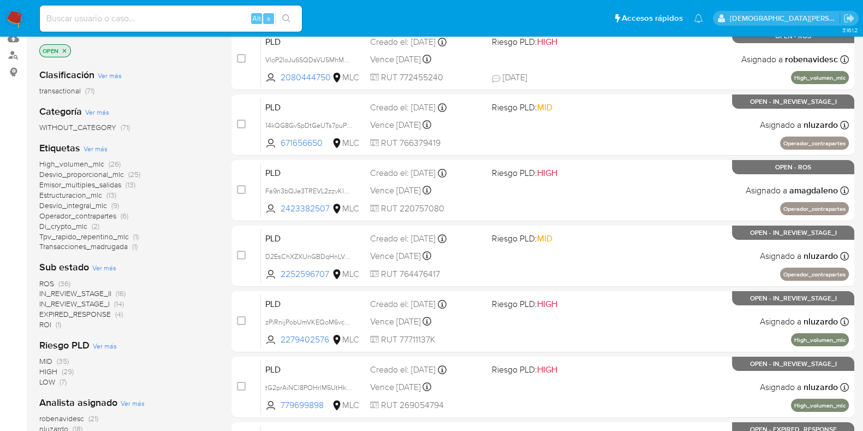
click at [86, 291] on span "IN_REVIEW_STAGE_II" at bounding box center [75, 293] width 72 height 11
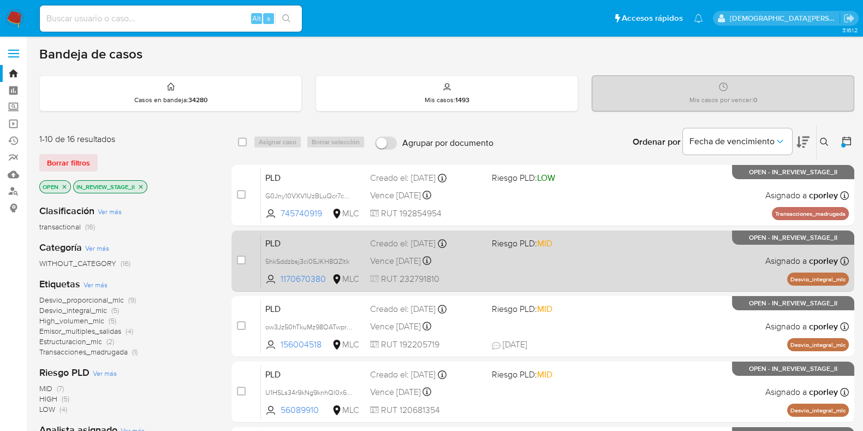
click at [601, 266] on div "PLD 5hkSddzbsj3ci05JKH8QZltk 1170670380 MLC Riesgo PLD: MID Creado el: 12/07/20…" at bounding box center [555, 260] width 588 height 55
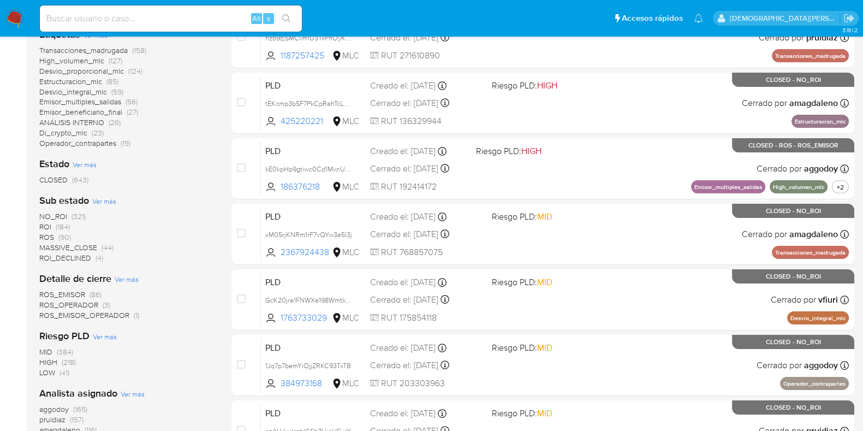
scroll to position [136, 0]
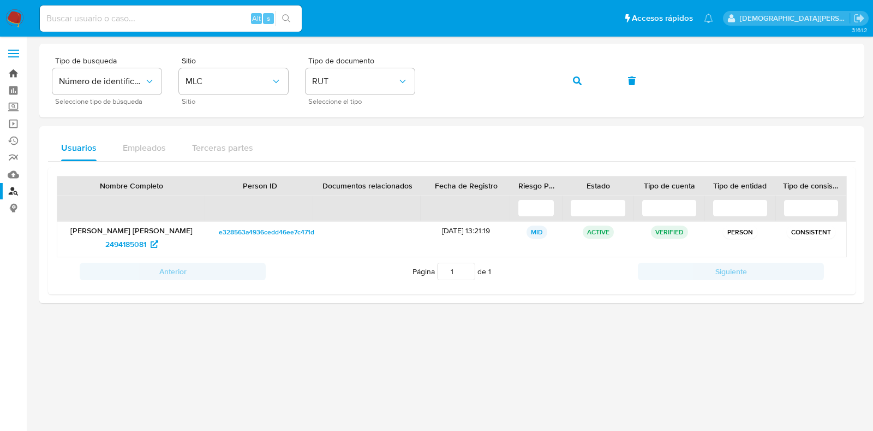
click at [9, 69] on link "Bandeja" at bounding box center [65, 73] width 130 height 17
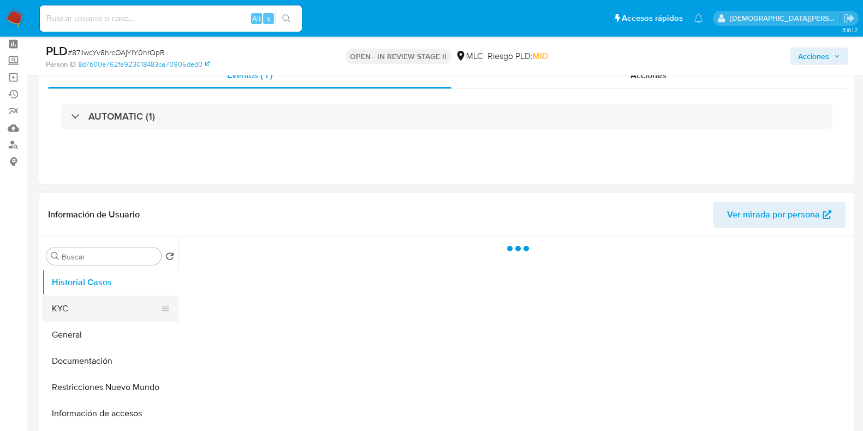
scroll to position [68, 0]
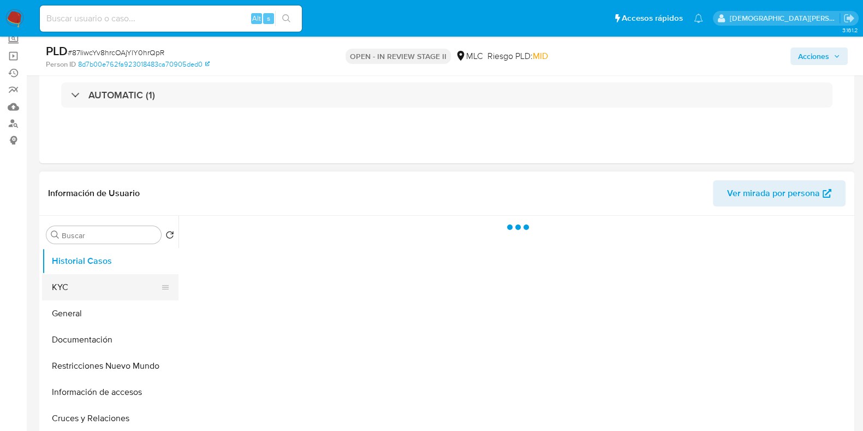
select select "10"
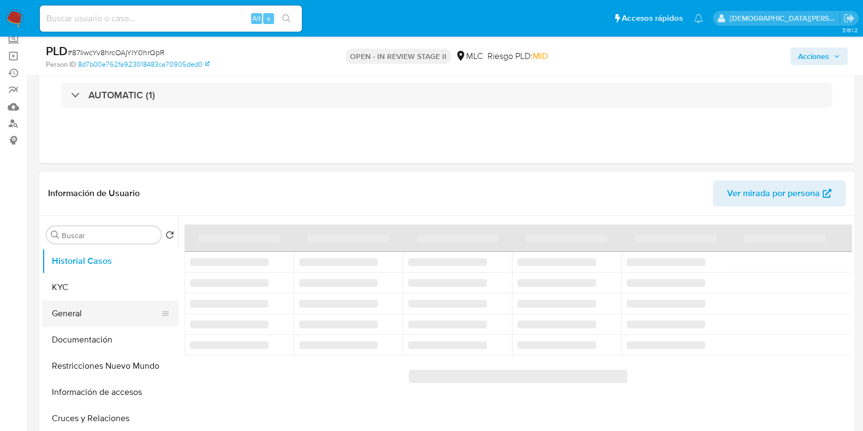
click at [108, 311] on button "General" at bounding box center [106, 313] width 128 height 26
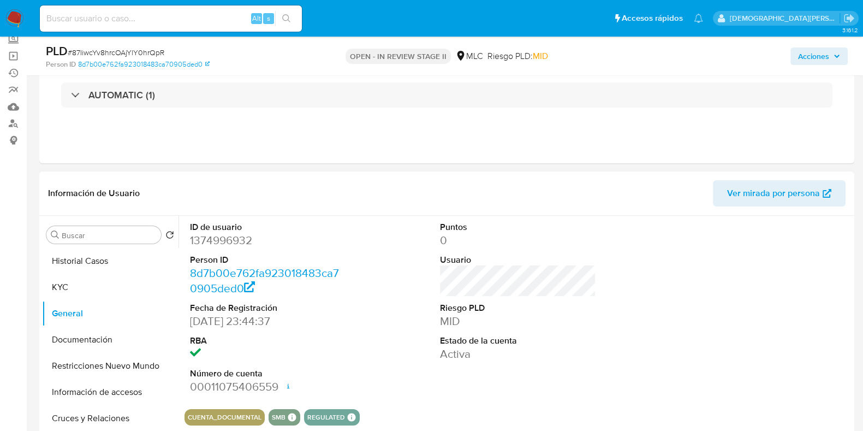
click at [227, 240] on dd "1374996932" at bounding box center [268, 240] width 156 height 15
copy dd "1374996932"
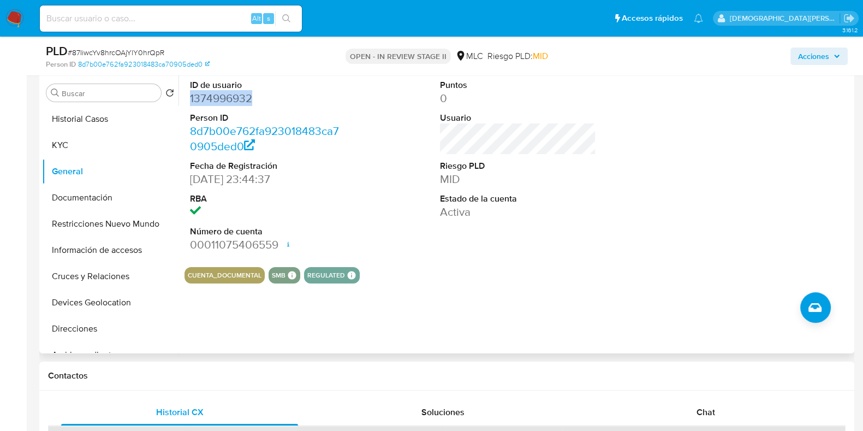
scroll to position [136, 0]
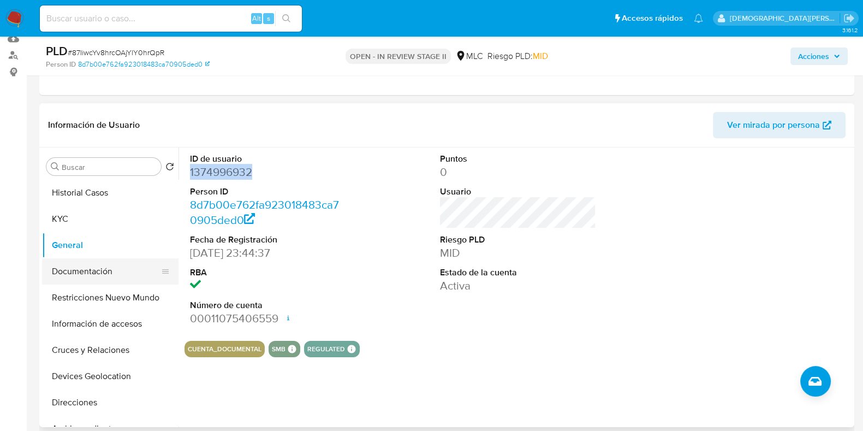
click at [90, 269] on button "Documentación" at bounding box center [106, 271] width 128 height 26
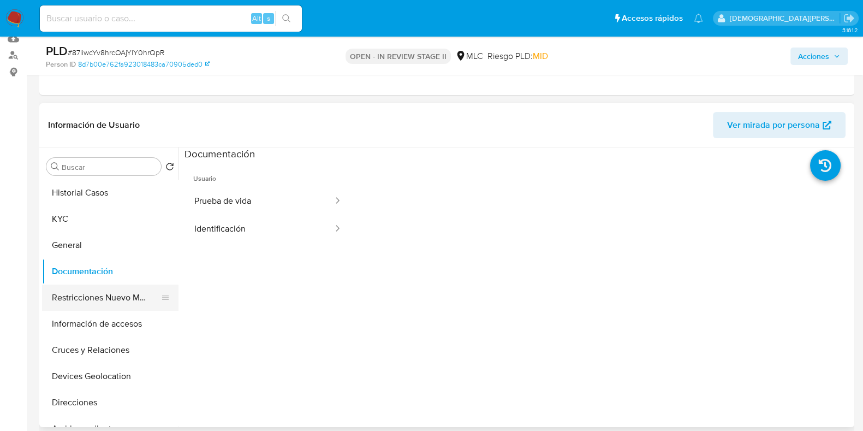
click at [105, 294] on button "Restricciones Nuevo Mundo" at bounding box center [106, 297] width 128 height 26
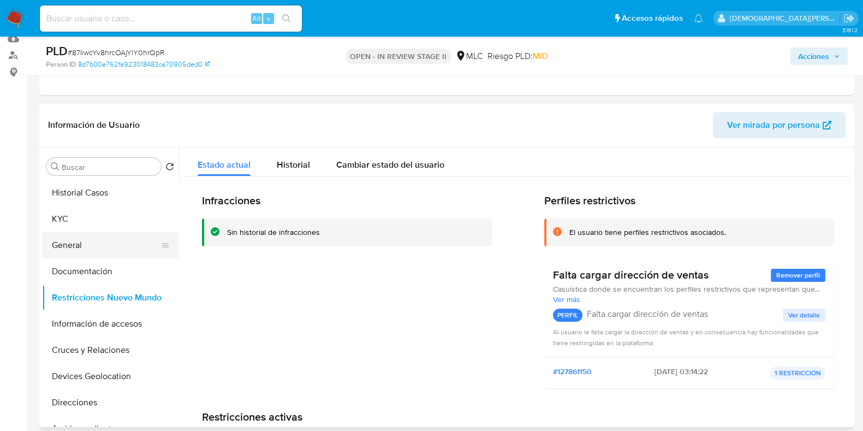
click at [104, 246] on button "General" at bounding box center [106, 245] width 128 height 26
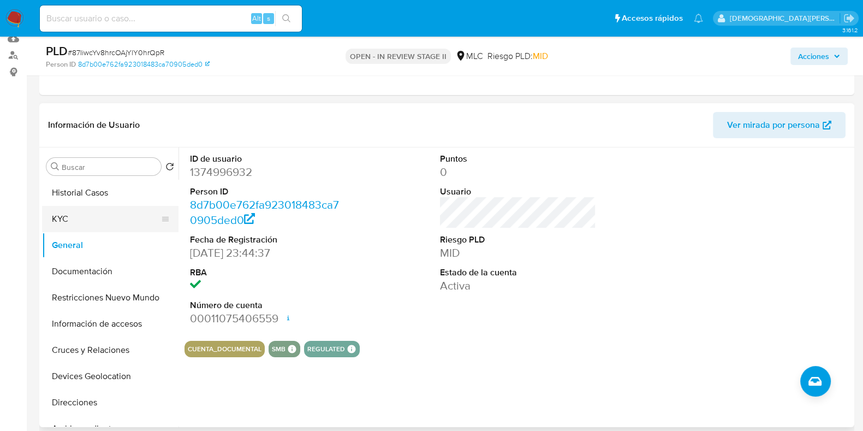
click at [100, 225] on button "KYC" at bounding box center [106, 219] width 128 height 26
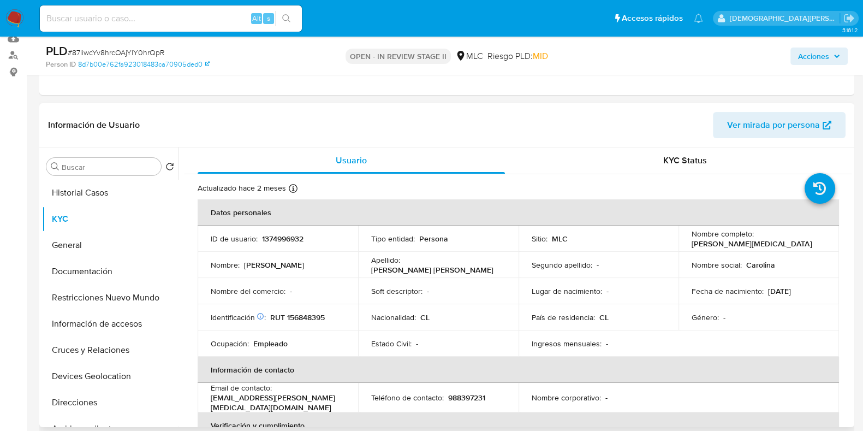
click at [775, 245] on p "Carolina Andrea Valdebenito Baros" at bounding box center [752, 244] width 120 height 10
click at [819, 241] on div "Nombre completo : Carolina Andrea Valdebenito Baros" at bounding box center [759, 239] width 134 height 20
drag, startPoint x: 814, startPoint y: 242, endPoint x: 688, endPoint y: 245, distance: 125.6
click at [692, 245] on div "Nombre completo : Carolina Andrea Valdebenito Baros" at bounding box center [759, 239] width 134 height 20
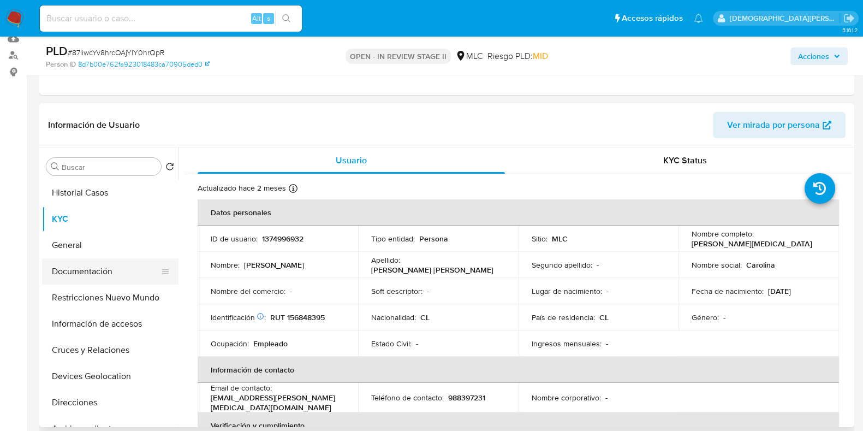
click at [99, 269] on button "Documentación" at bounding box center [106, 271] width 128 height 26
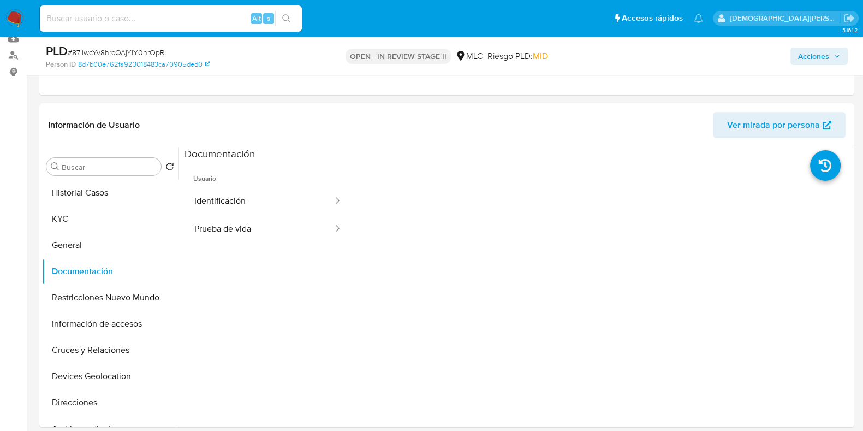
click at [270, 207] on button "Identificación" at bounding box center [260, 201] width 150 height 28
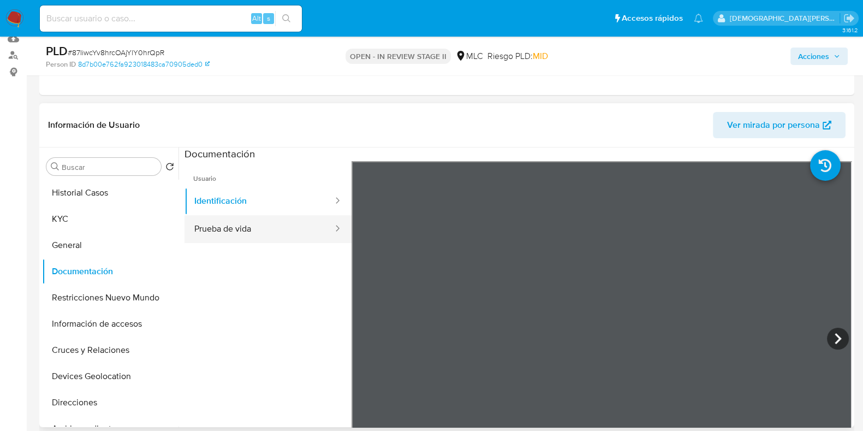
click at [311, 222] on button "Prueba de vida" at bounding box center [260, 229] width 150 height 28
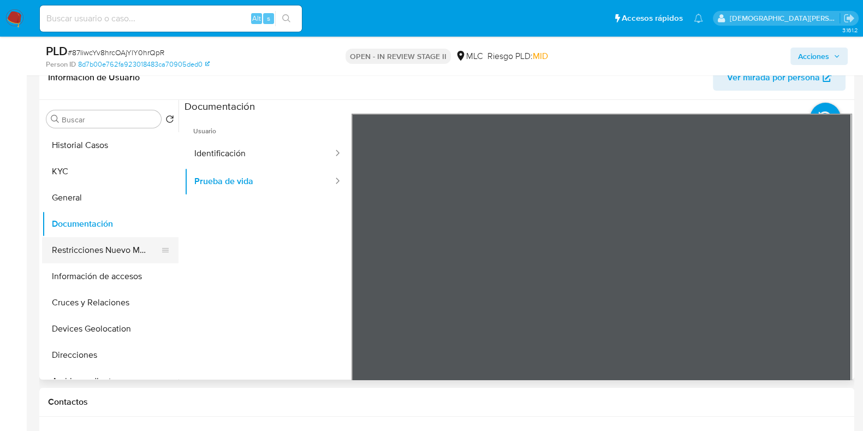
scroll to position [205, 0]
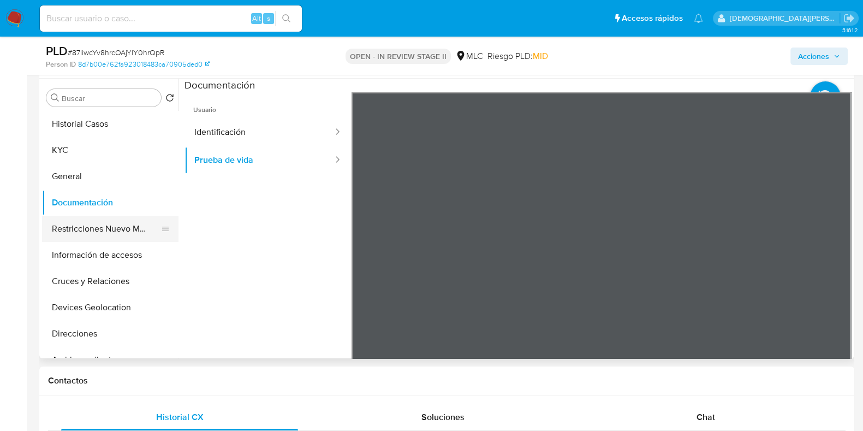
click at [90, 229] on button "Restricciones Nuevo Mundo" at bounding box center [106, 229] width 128 height 26
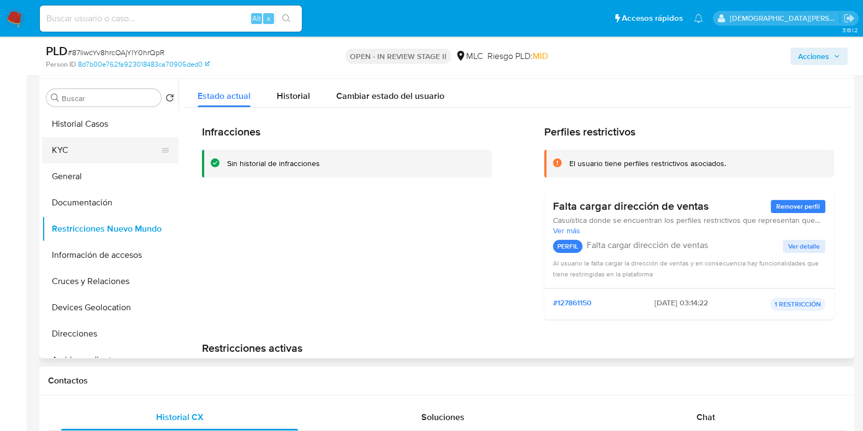
click at [93, 151] on button "KYC" at bounding box center [106, 150] width 128 height 26
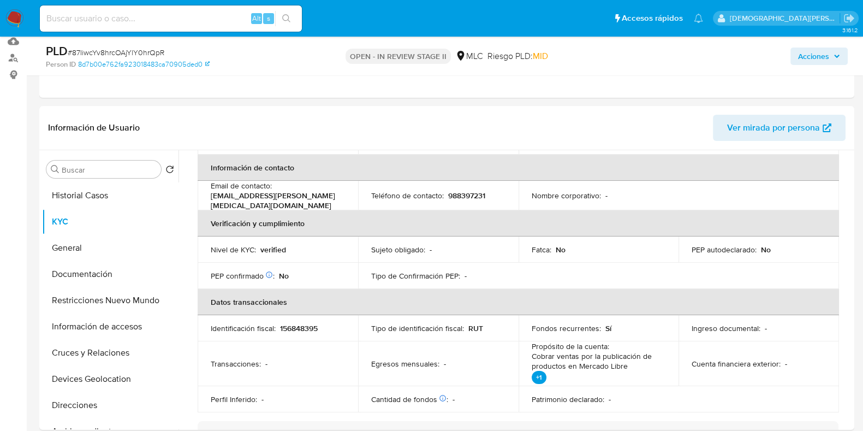
scroll to position [0, 0]
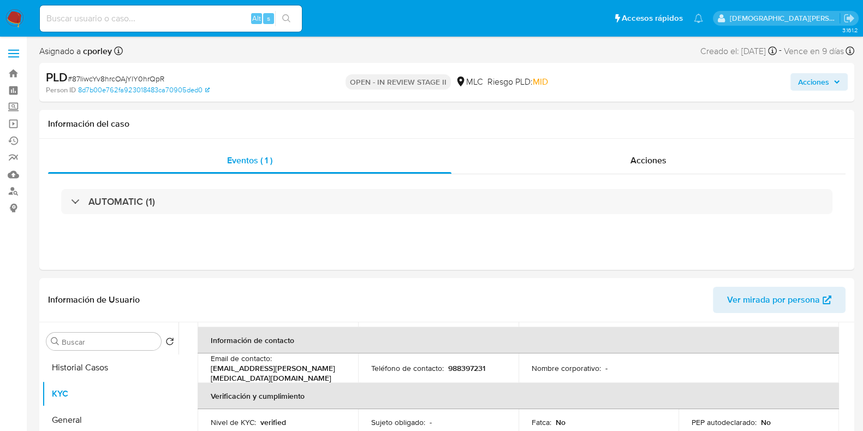
click at [827, 87] on span "Acciones" at bounding box center [813, 81] width 31 height 17
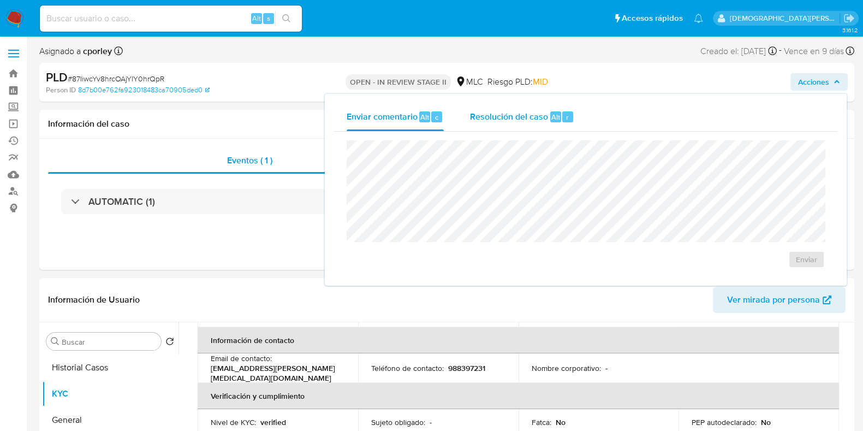
click at [502, 116] on span "Resolución del caso" at bounding box center [509, 116] width 78 height 13
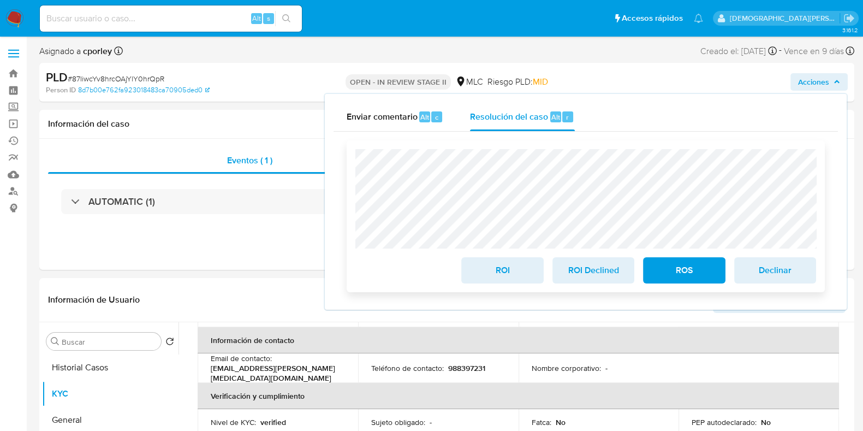
click at [505, 274] on span "ROI" at bounding box center [503, 270] width 54 height 24
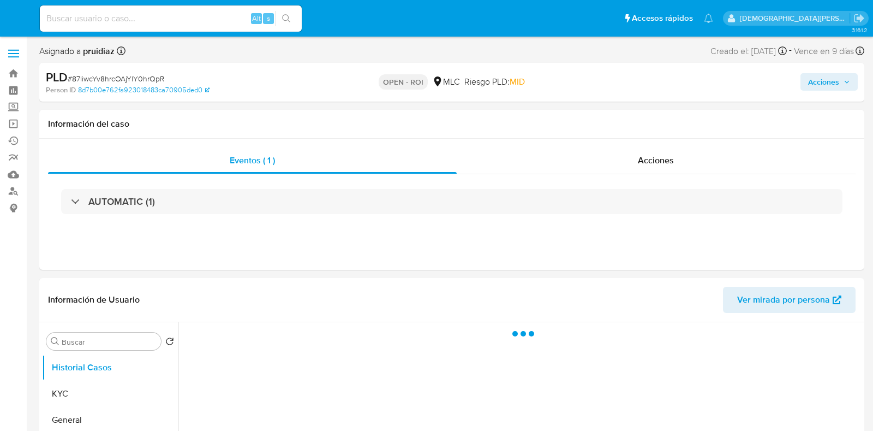
select select "10"
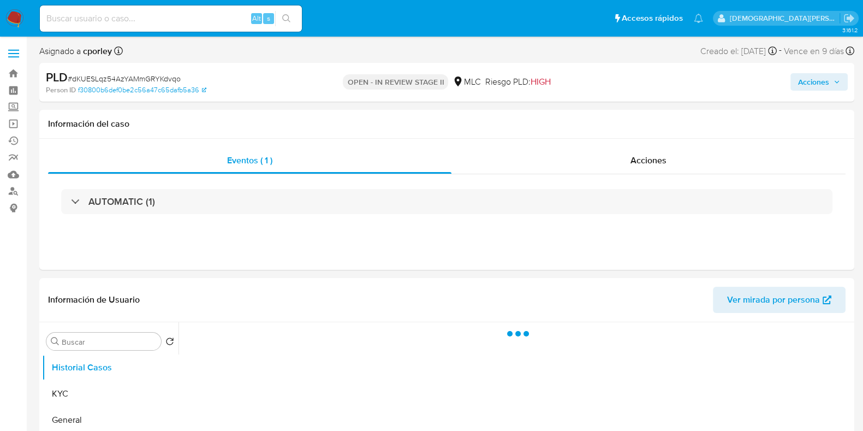
select select "10"
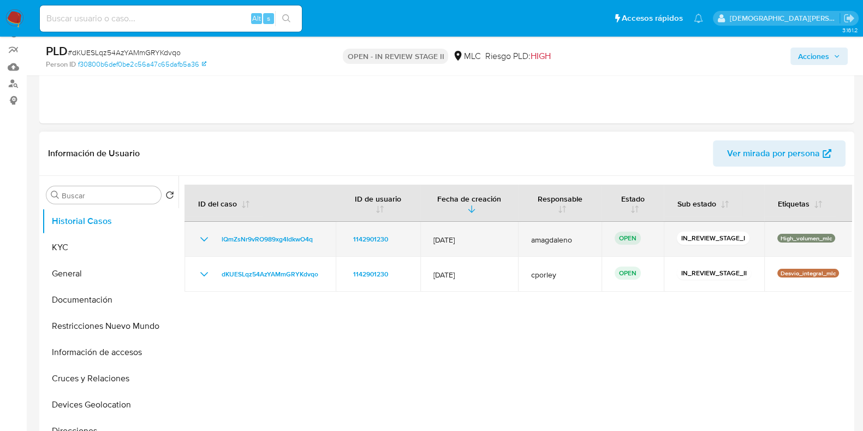
scroll to position [136, 0]
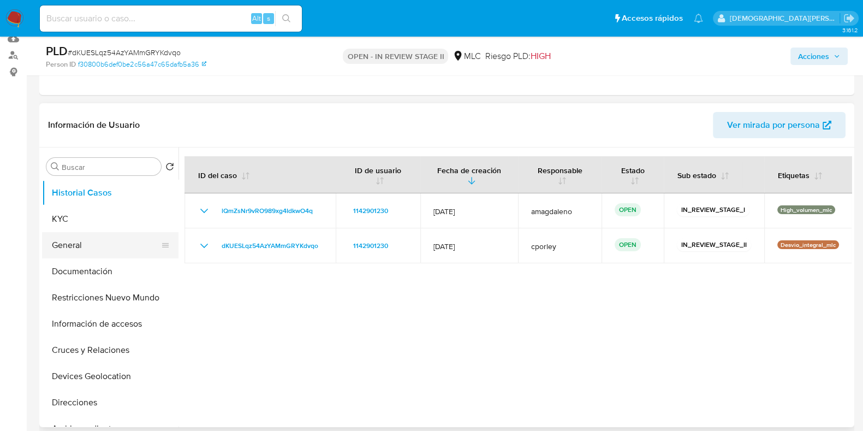
click at [103, 246] on button "General" at bounding box center [106, 245] width 128 height 26
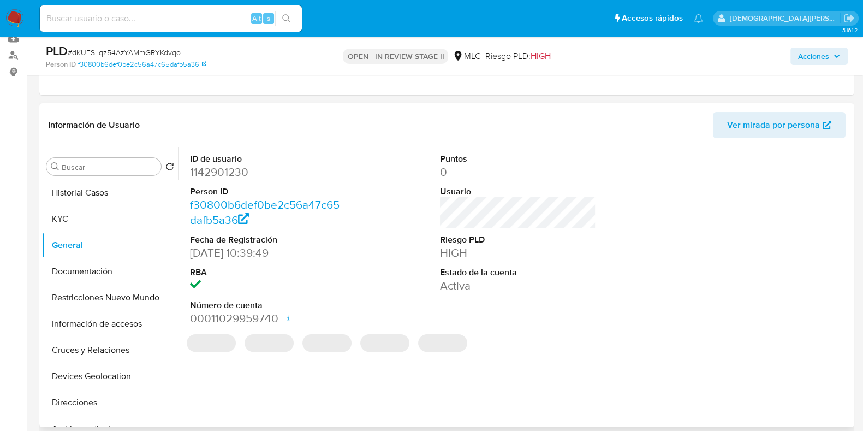
click at [218, 168] on dd "1142901230" at bounding box center [268, 171] width 156 height 15
copy dd "1142901230"
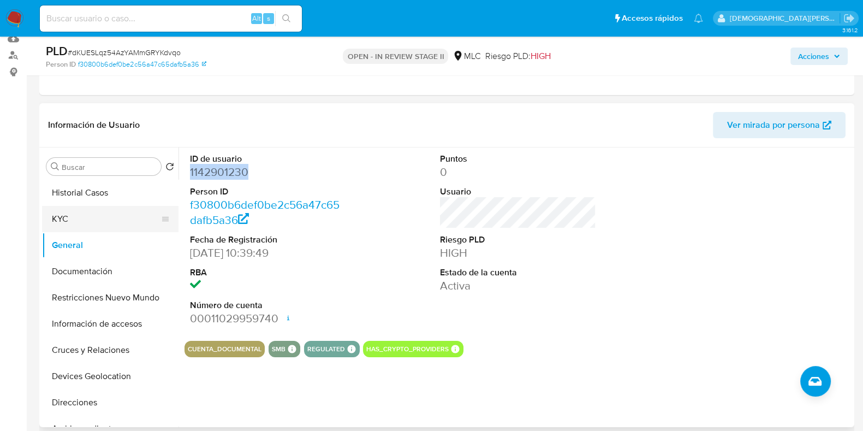
click at [96, 225] on button "KYC" at bounding box center [106, 219] width 128 height 26
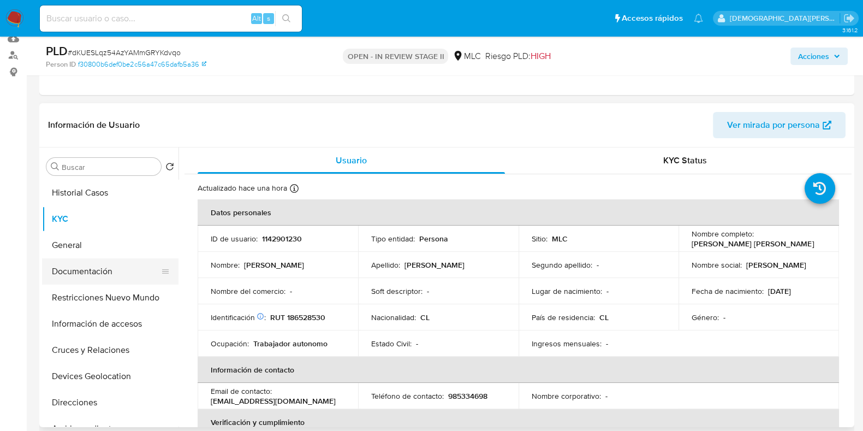
click at [91, 269] on button "Documentación" at bounding box center [106, 271] width 128 height 26
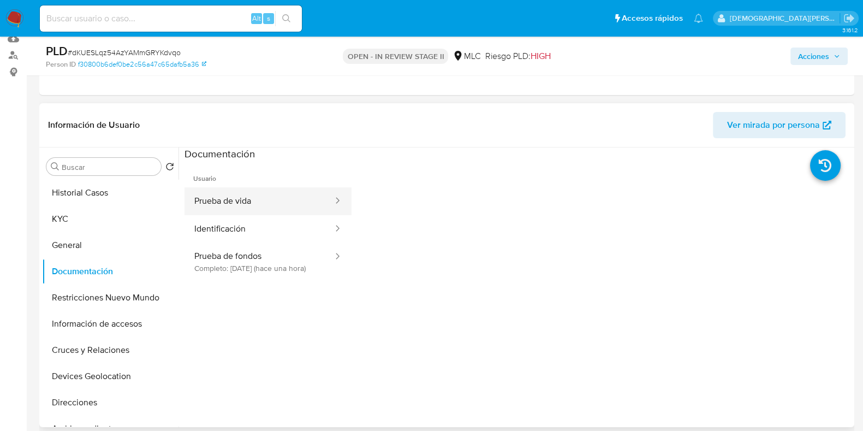
click at [261, 204] on button "Prueba de vida" at bounding box center [260, 201] width 150 height 28
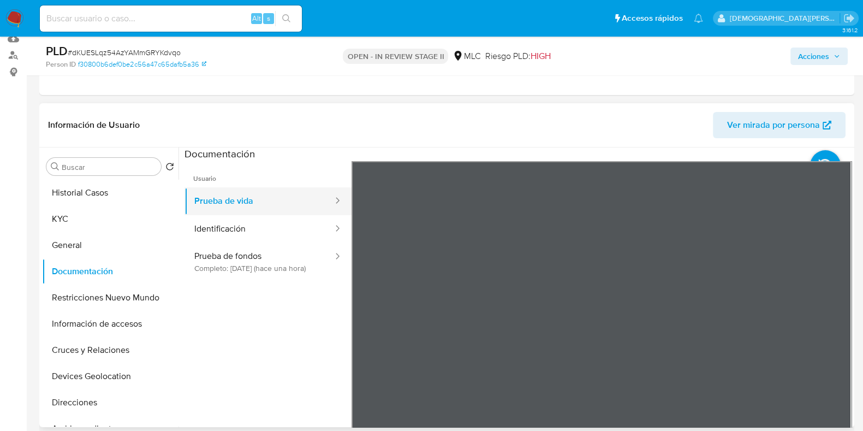
click at [266, 213] on button "Prueba de vida" at bounding box center [260, 201] width 150 height 28
click at [261, 233] on button "Identificación" at bounding box center [260, 229] width 150 height 28
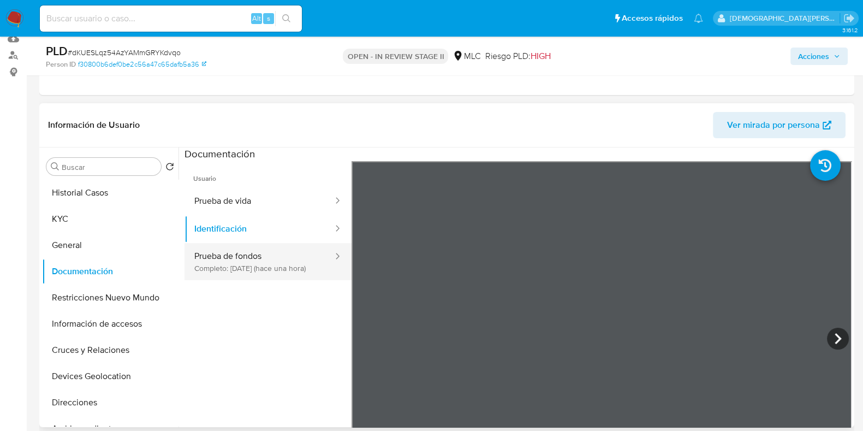
click at [264, 264] on button "Prueba de fondos Completo: 01/10/2025 (hace una hora)" at bounding box center [260, 261] width 150 height 37
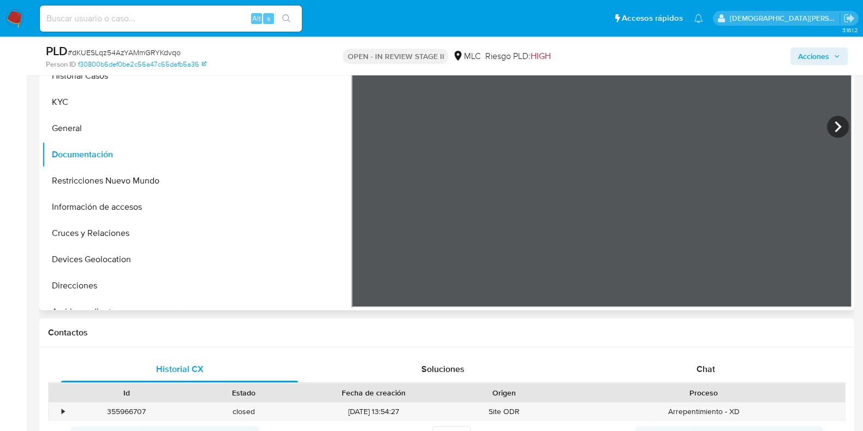
scroll to position [205, 0]
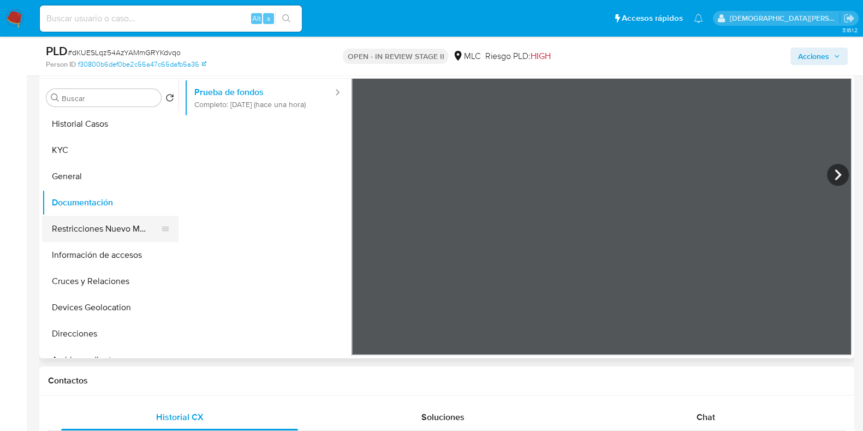
click at [104, 227] on button "Restricciones Nuevo Mundo" at bounding box center [106, 229] width 128 height 26
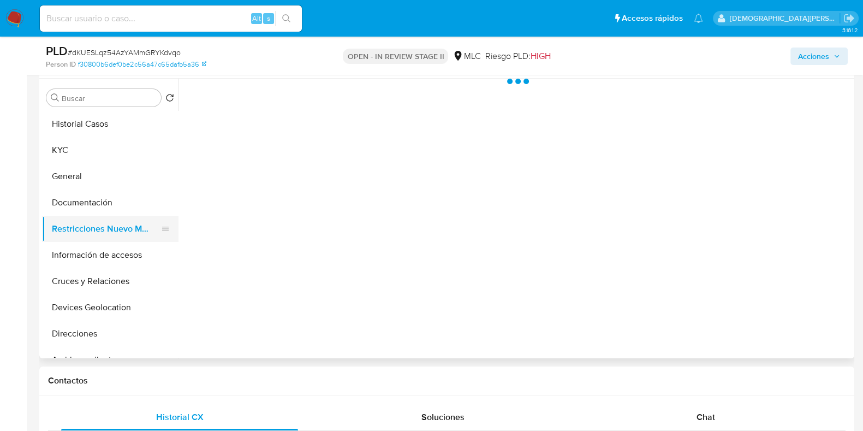
scroll to position [0, 0]
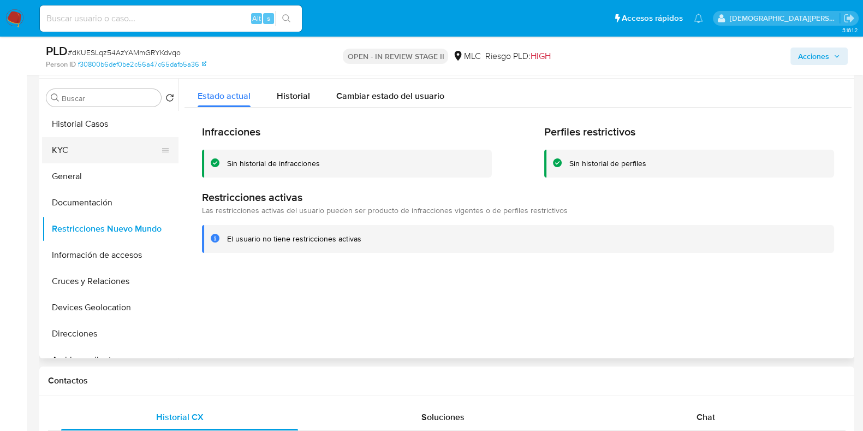
click at [101, 150] on button "KYC" at bounding box center [106, 150] width 128 height 26
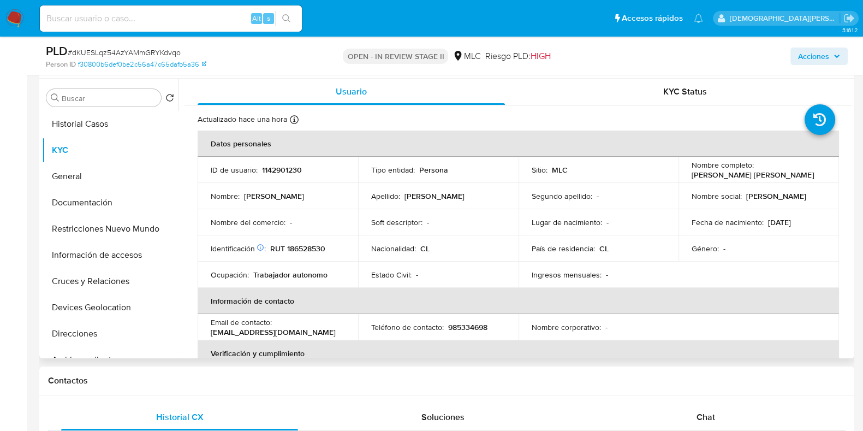
click at [311, 251] on p "RUT 186528530" at bounding box center [297, 248] width 55 height 10
copy p "186528530"
click at [82, 200] on button "Documentación" at bounding box center [106, 202] width 128 height 26
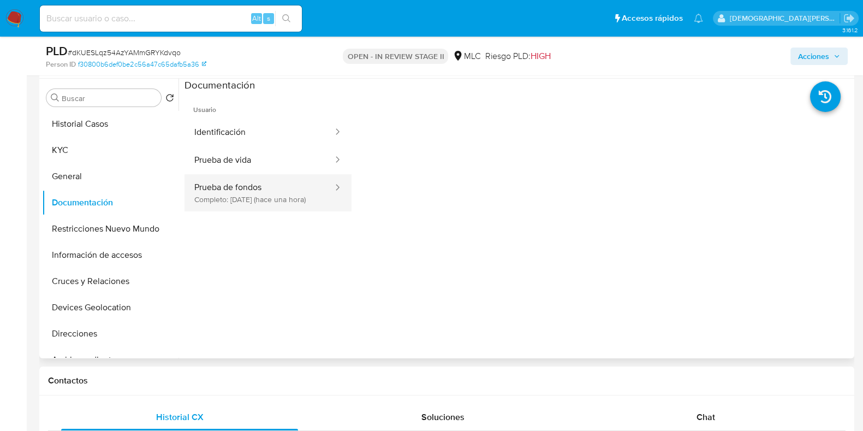
click at [275, 198] on button "Prueba de fondos Completo: 01/10/2025 (hace una hora)" at bounding box center [260, 192] width 150 height 37
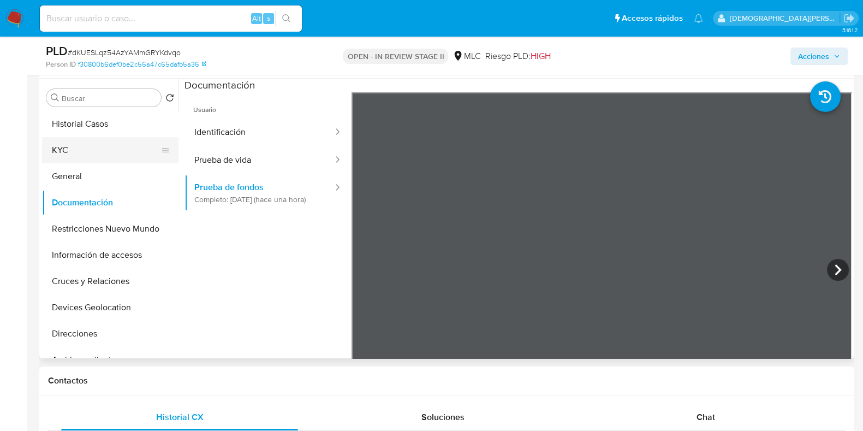
click at [87, 159] on button "KYC" at bounding box center [106, 150] width 128 height 26
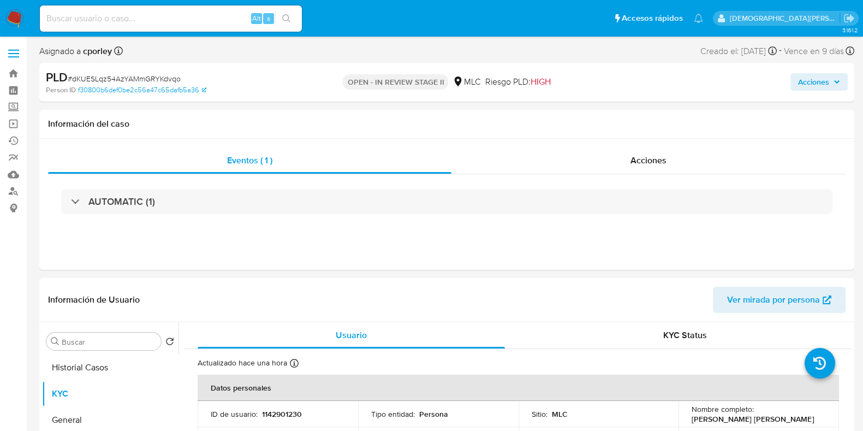
click at [811, 80] on span "Acciones" at bounding box center [813, 81] width 31 height 17
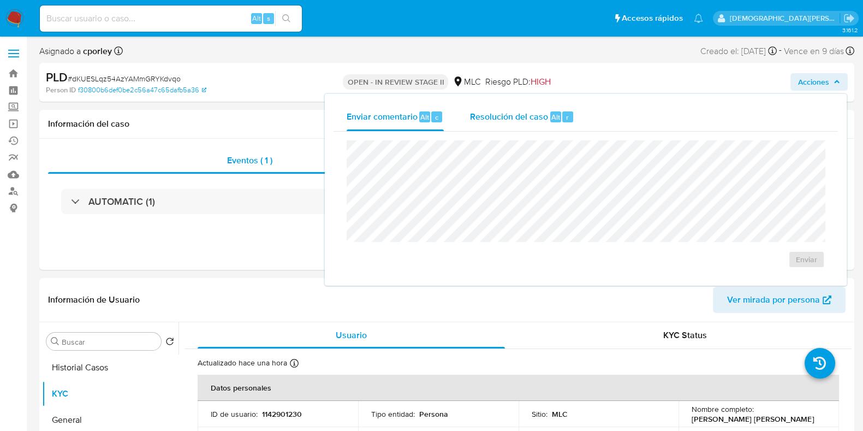
click at [507, 126] on div "Resolución del caso Alt r" at bounding box center [522, 117] width 104 height 28
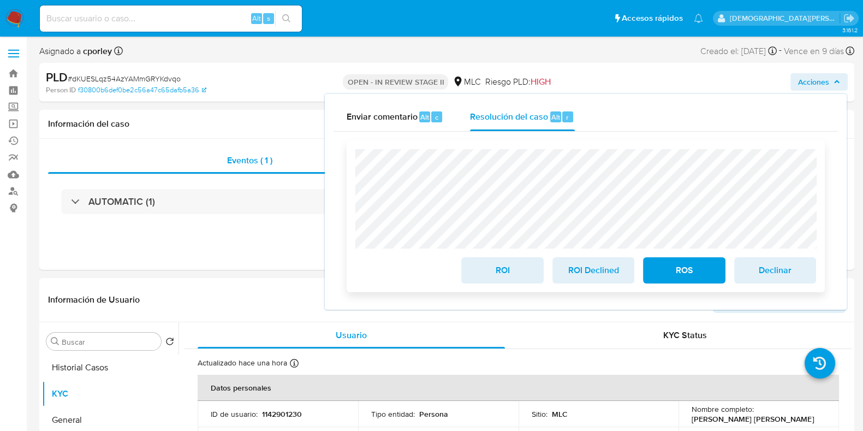
click at [497, 275] on span "ROI" at bounding box center [503, 270] width 54 height 24
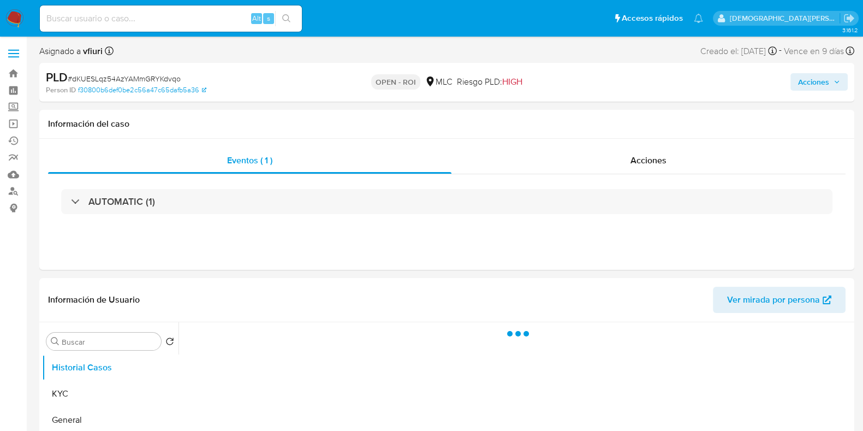
select select "10"
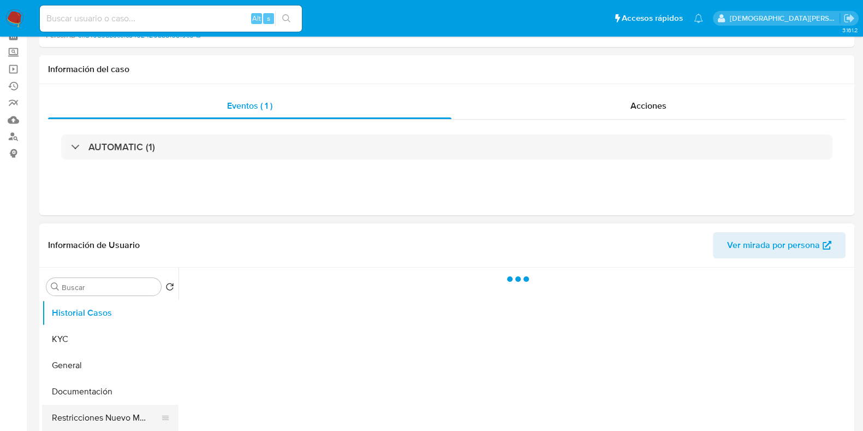
select select "10"
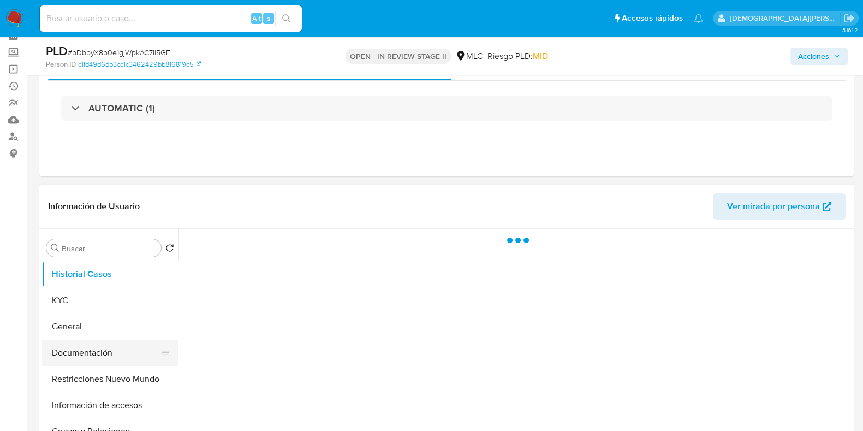
scroll to position [68, 0]
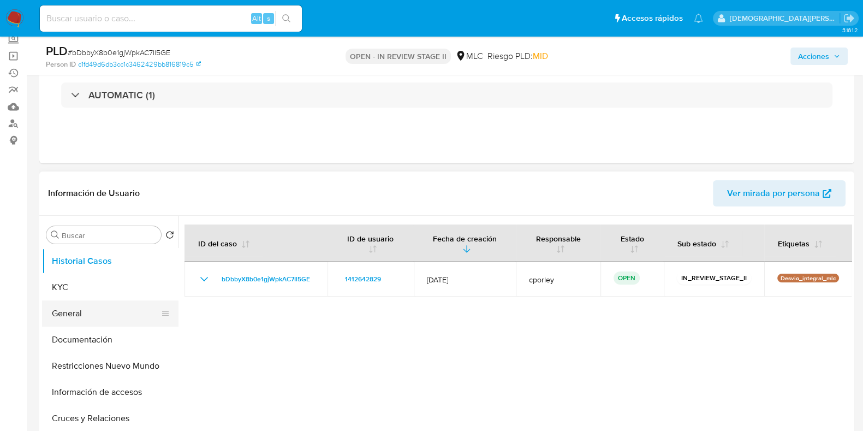
click at [96, 300] on button "General" at bounding box center [106, 313] width 128 height 26
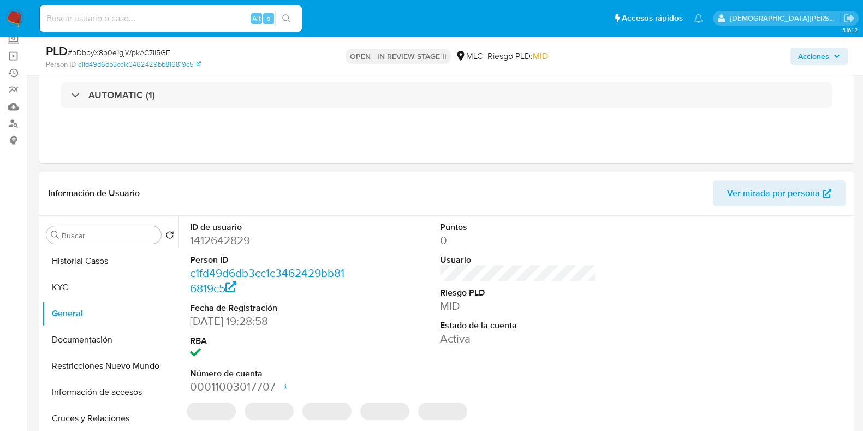
click at [228, 241] on dd "1412642829" at bounding box center [268, 240] width 156 height 15
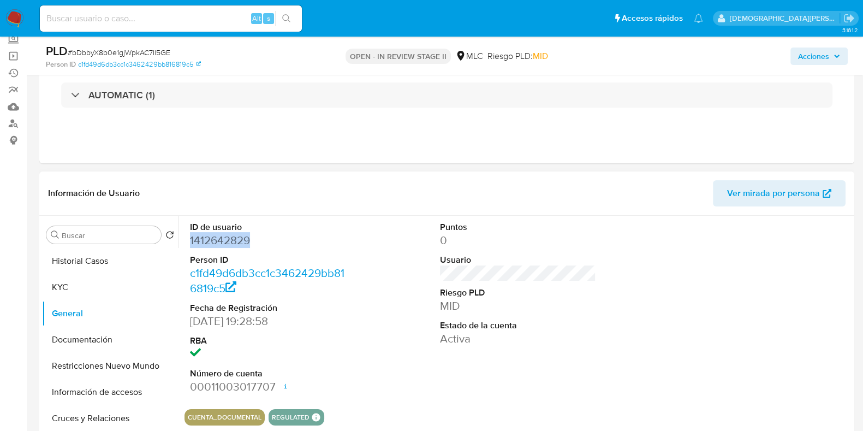
copy dd "1412642829"
click at [70, 288] on button "KYC" at bounding box center [110, 287] width 136 height 26
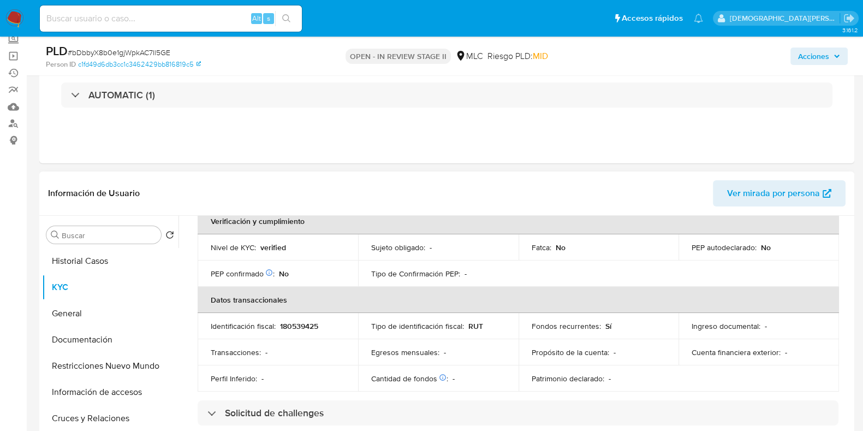
scroll to position [409, 0]
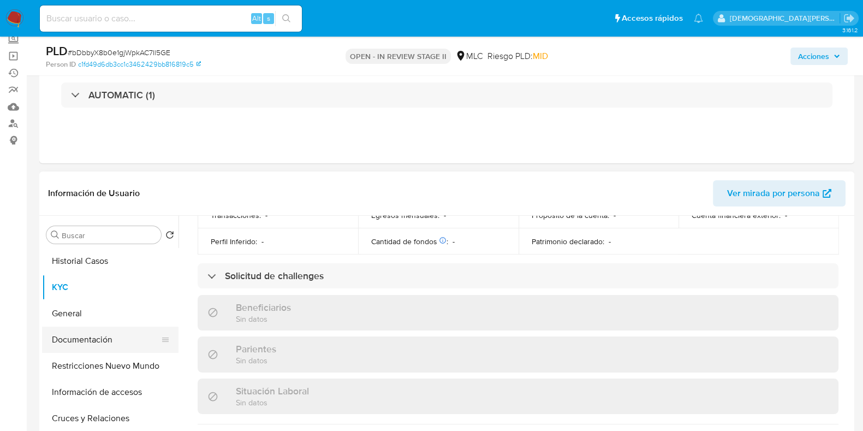
click at [117, 335] on button "Documentación" at bounding box center [106, 339] width 128 height 26
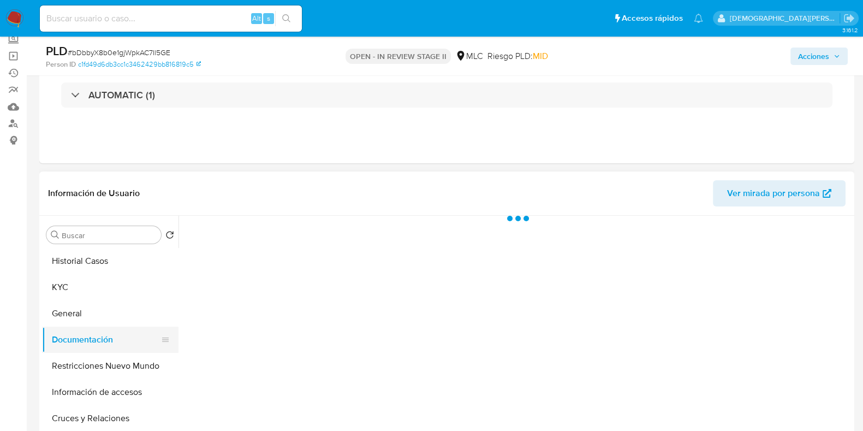
scroll to position [0, 0]
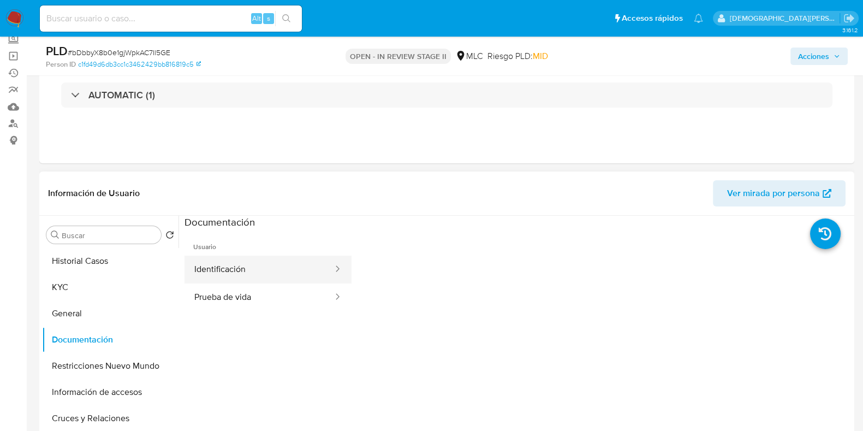
click at [298, 268] on button "Identificación" at bounding box center [260, 269] width 150 height 28
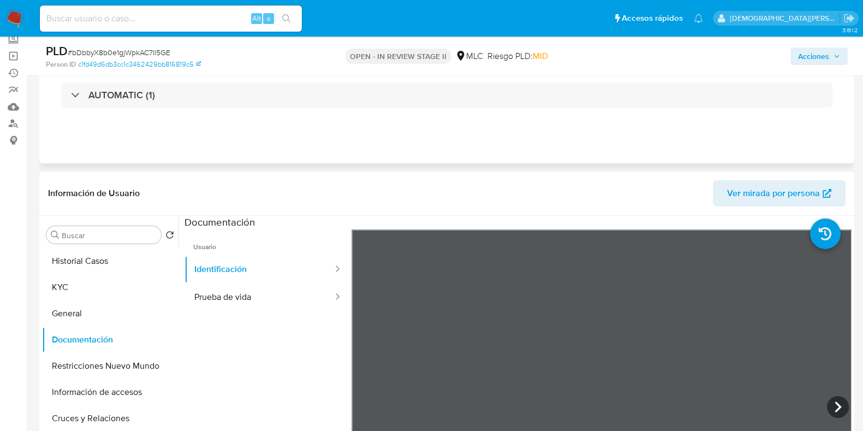
scroll to position [205, 0]
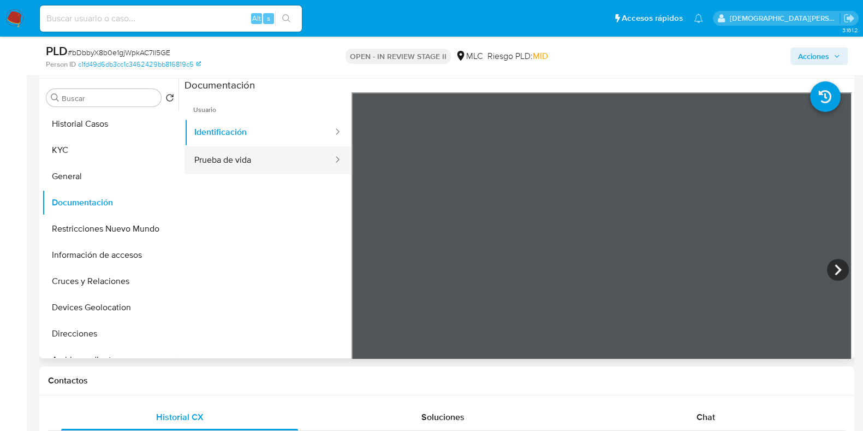
click at [267, 169] on button "Prueba de vida" at bounding box center [260, 160] width 150 height 28
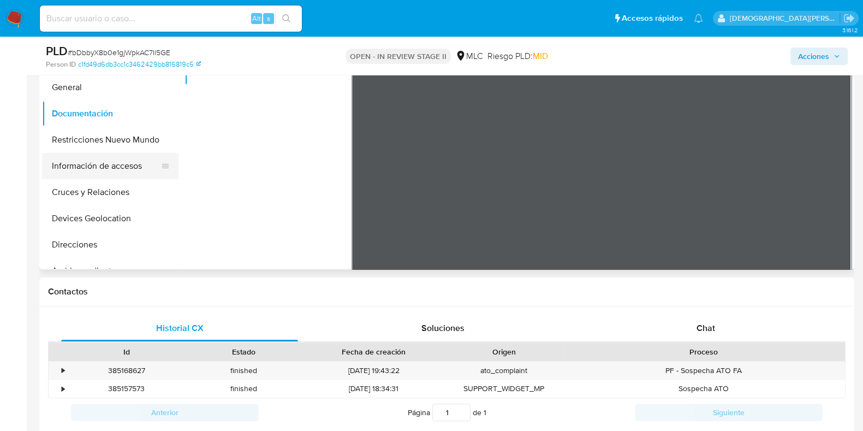
scroll to position [272, 0]
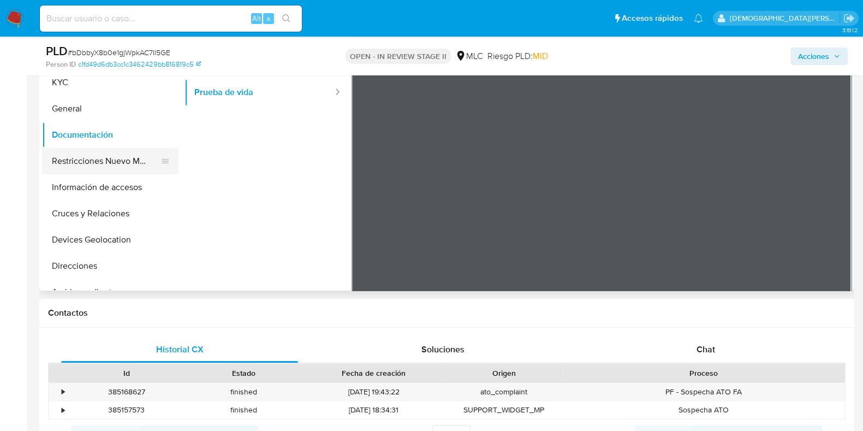
click at [89, 167] on button "Restricciones Nuevo Mundo" at bounding box center [106, 161] width 128 height 26
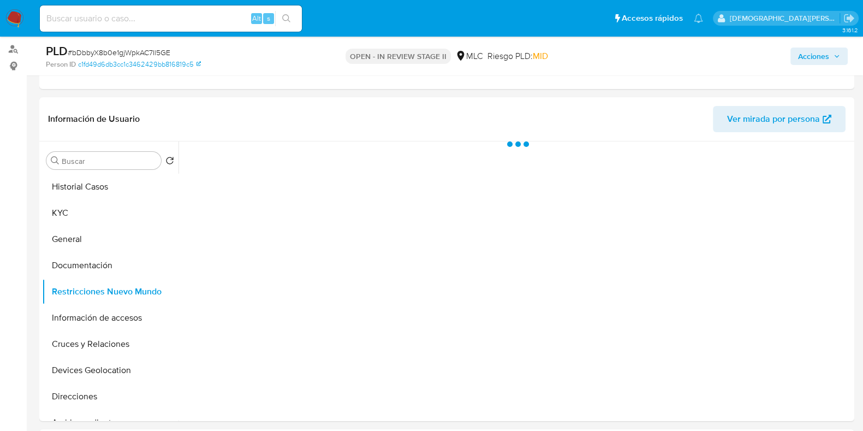
scroll to position [136, 0]
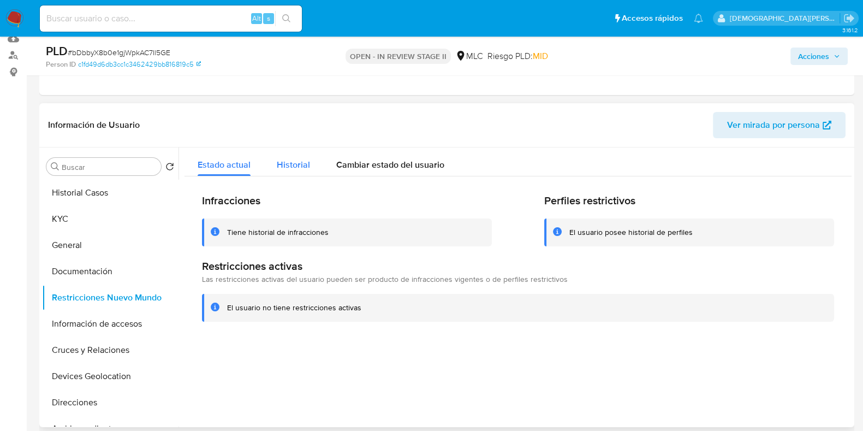
click at [303, 165] on span "Historial" at bounding box center [293, 164] width 33 height 13
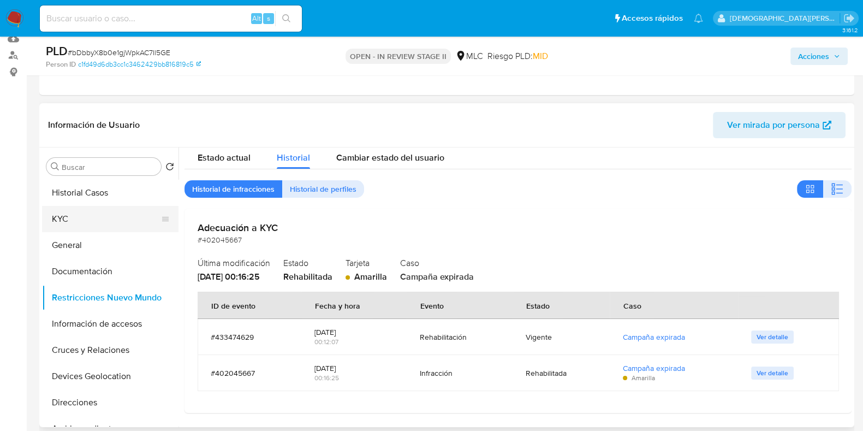
click at [97, 220] on button "KYC" at bounding box center [106, 219] width 128 height 26
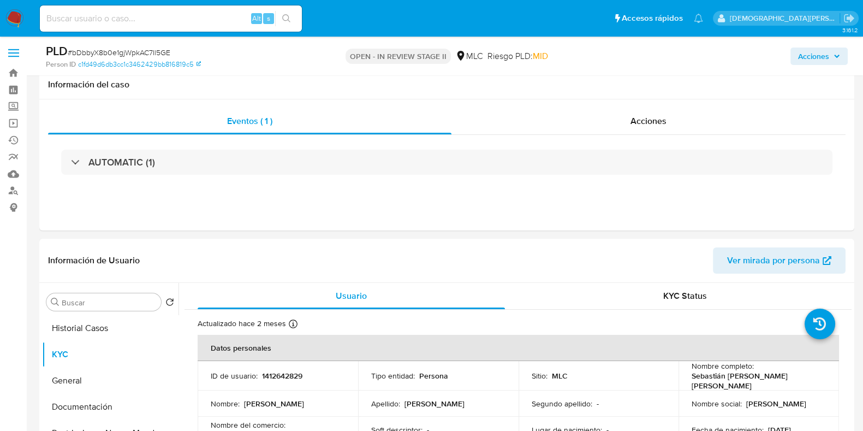
scroll to position [0, 0]
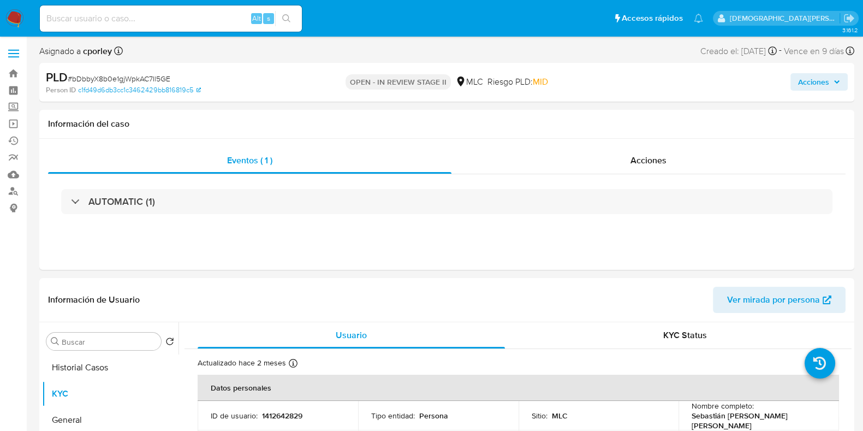
click at [698, 82] on span "Acciones" at bounding box center [813, 81] width 31 height 17
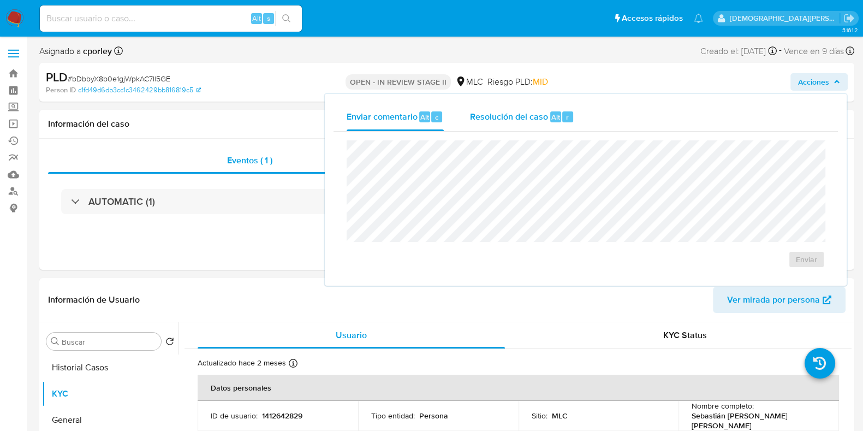
click at [524, 122] on span "Resolución del caso" at bounding box center [509, 116] width 78 height 13
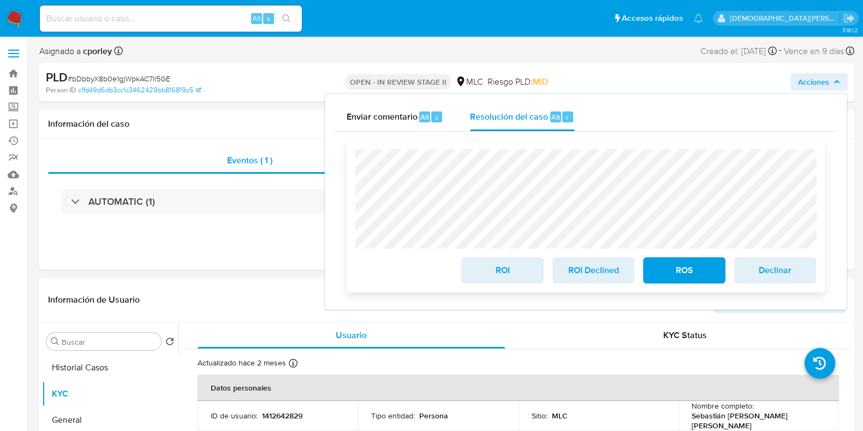
click at [693, 271] on span "ROS" at bounding box center [684, 270] width 54 height 24
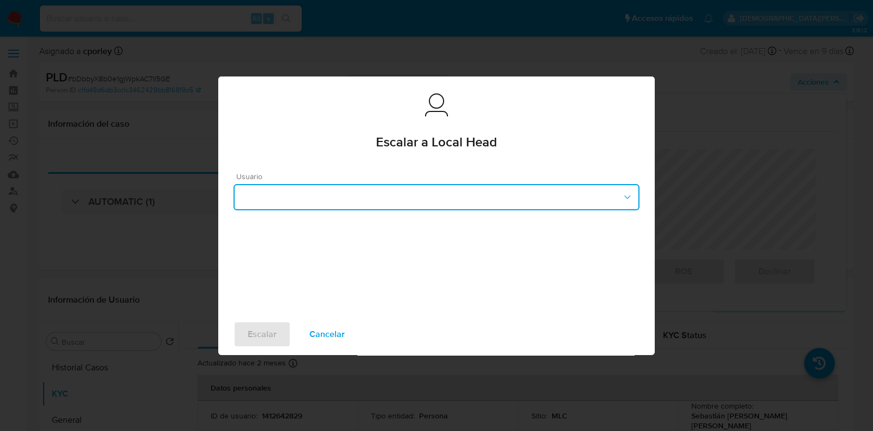
click at [389, 194] on button "button" at bounding box center [437, 197] width 406 height 26
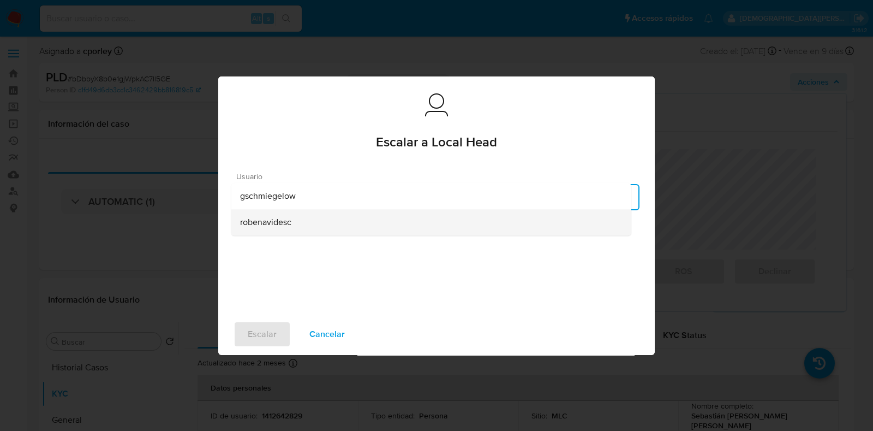
click at [276, 225] on span "robenavidesc" at bounding box center [265, 222] width 51 height 11
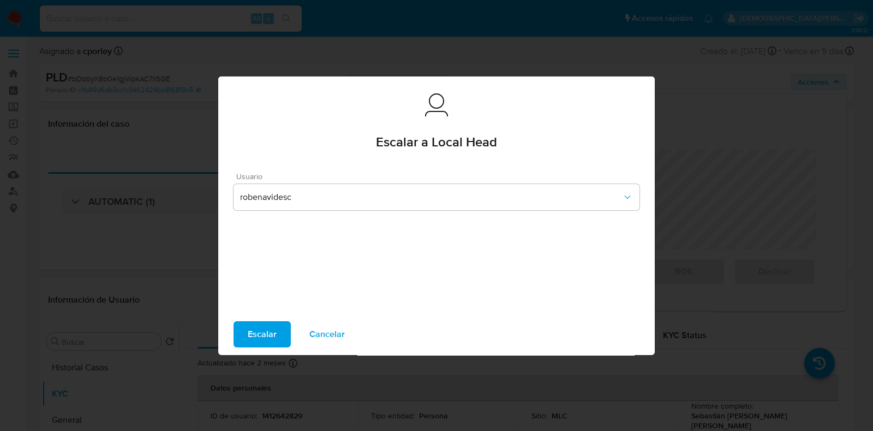
click at [264, 335] on span "Escalar" at bounding box center [262, 334] width 29 height 24
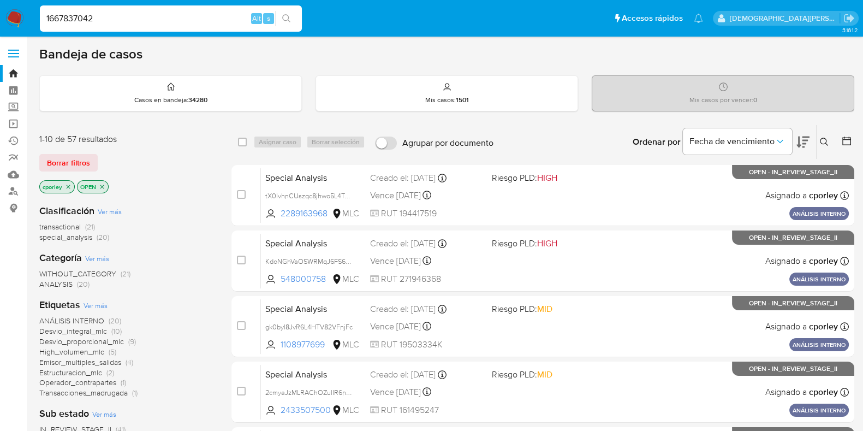
type input "1667837042"
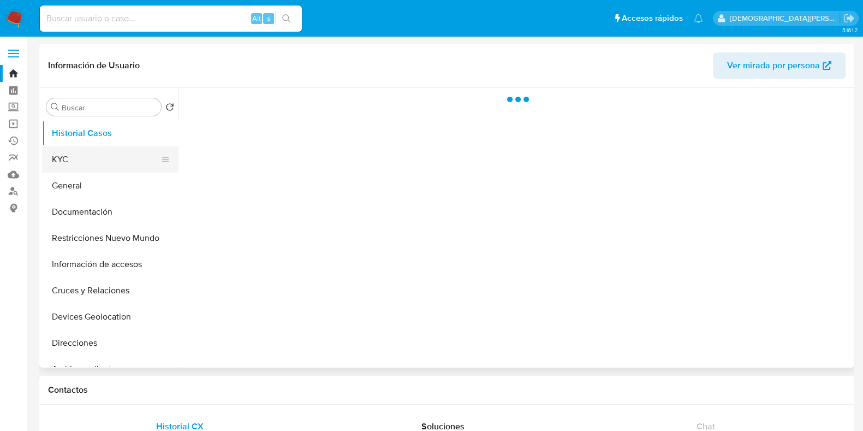
select select "10"
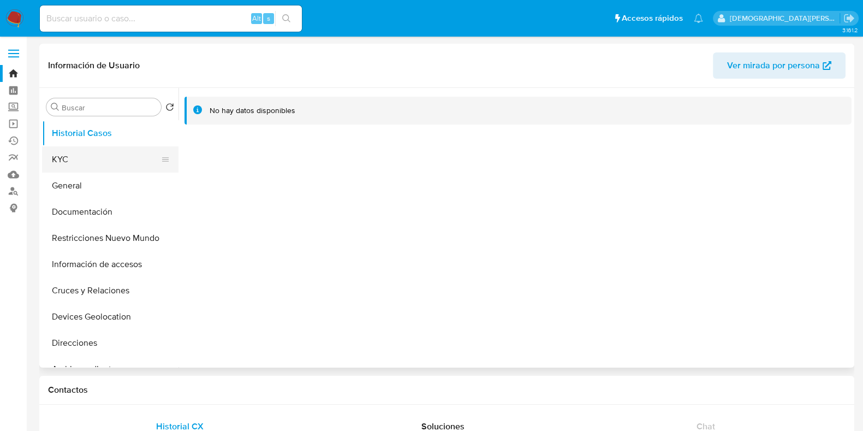
click at [87, 161] on button "KYC" at bounding box center [106, 159] width 128 height 26
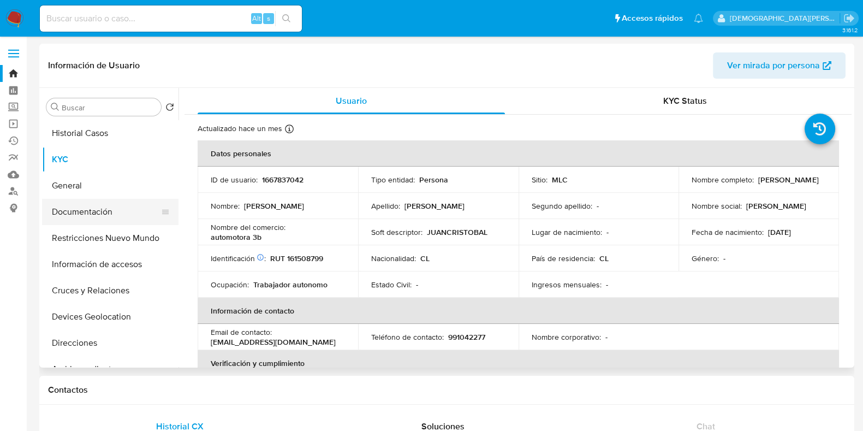
click at [98, 214] on button "Documentación" at bounding box center [106, 212] width 128 height 26
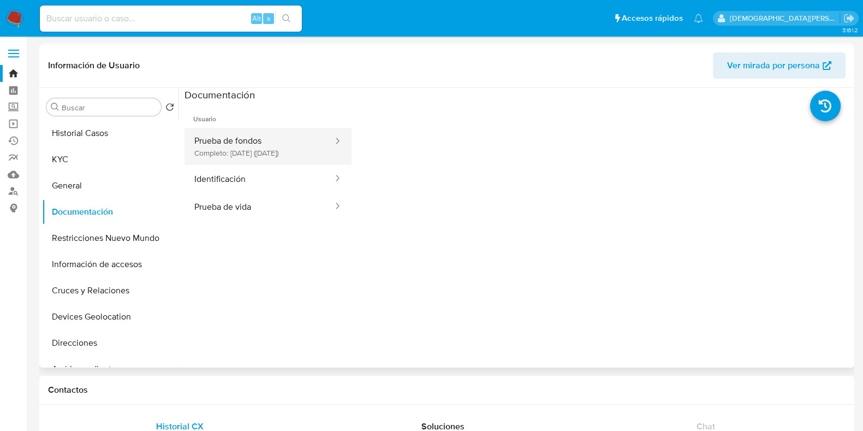
click at [259, 149] on button "Prueba de fondos Completo: [DATE] ([DATE])" at bounding box center [260, 146] width 150 height 37
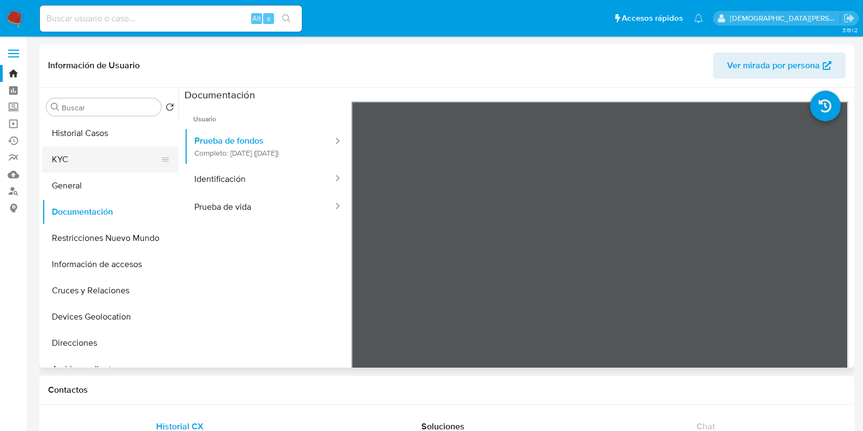
click at [100, 170] on button "KYC" at bounding box center [106, 159] width 128 height 26
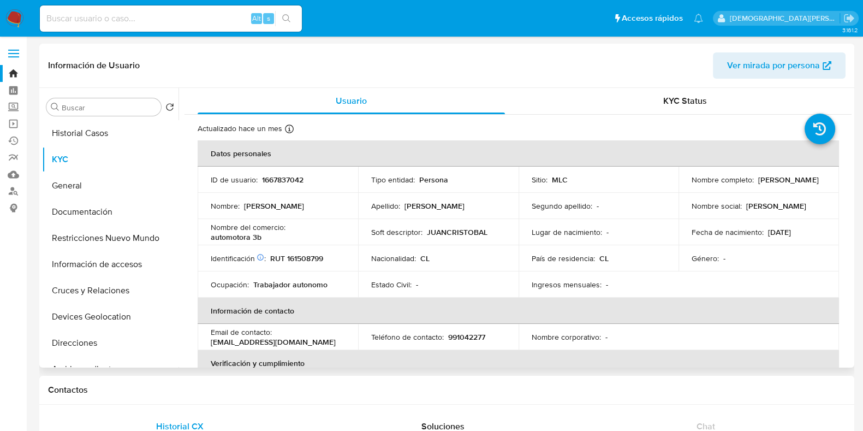
drag, startPoint x: 784, startPoint y: 187, endPoint x: 686, endPoint y: 187, distance: 98.3
click at [686, 187] on td "Nombre completo : Juan Cristóbal Sancho Calderón" at bounding box center [759, 180] width 161 height 26
click at [82, 219] on button "Documentación" at bounding box center [106, 212] width 128 height 26
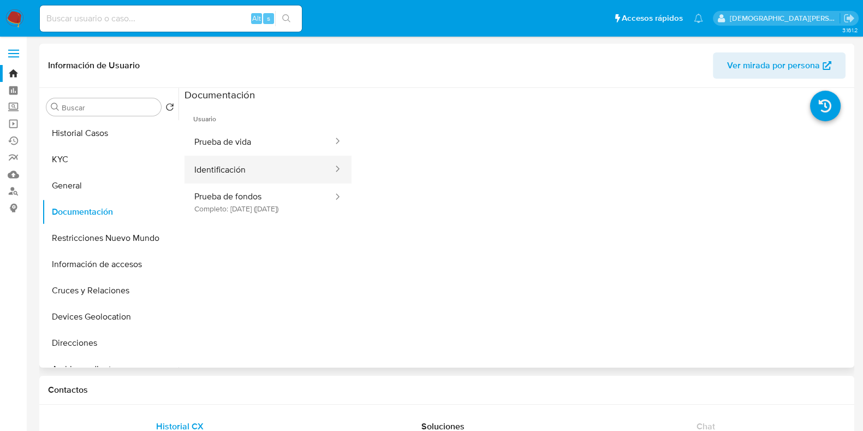
click at [280, 171] on button "Identificación" at bounding box center [260, 170] width 150 height 28
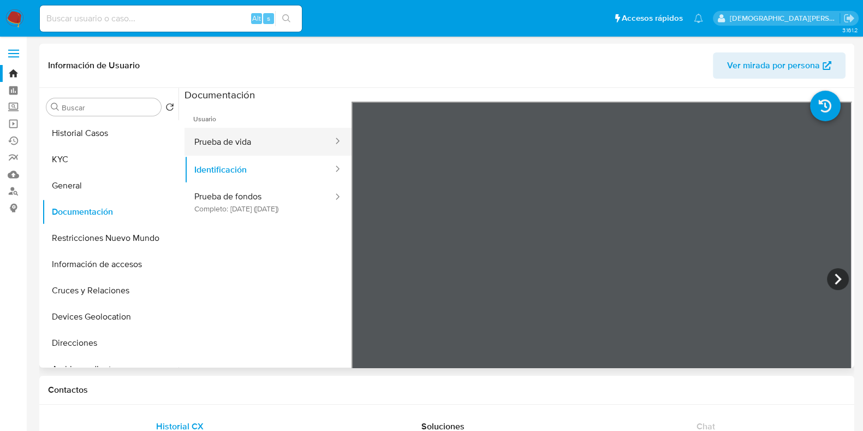
click at [232, 140] on button "Prueba de vida" at bounding box center [260, 142] width 150 height 28
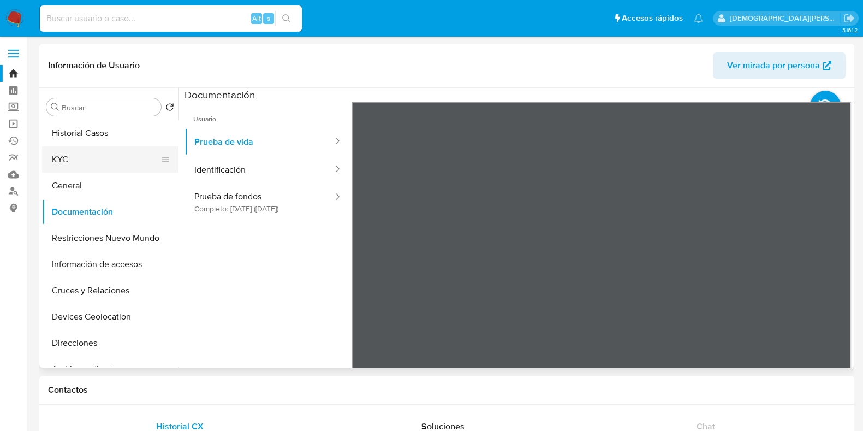
click at [90, 159] on button "KYC" at bounding box center [106, 159] width 128 height 26
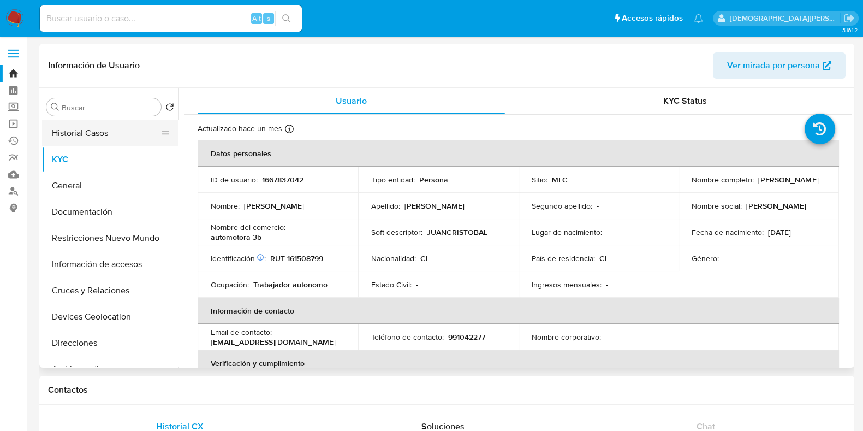
click at [94, 131] on button "Historial Casos" at bounding box center [106, 133] width 128 height 26
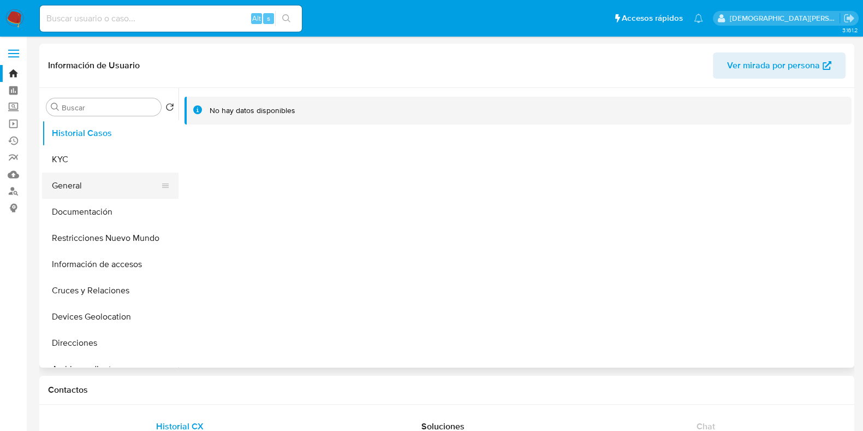
click at [62, 180] on button "General" at bounding box center [106, 186] width 128 height 26
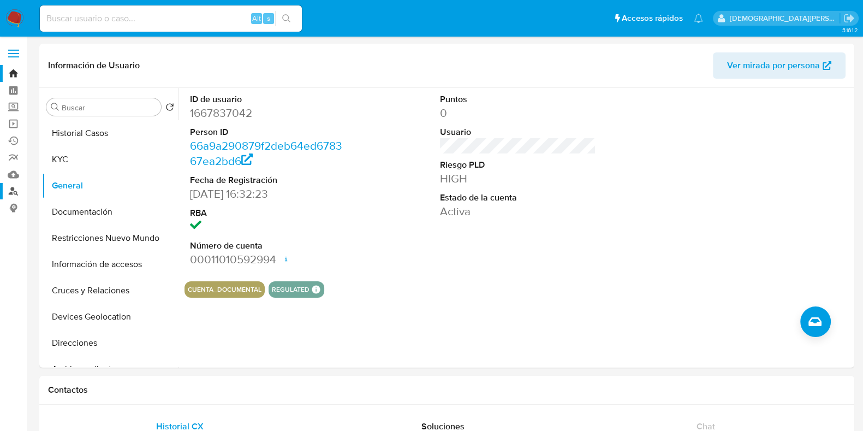
click at [10, 190] on link "Buscador de personas" at bounding box center [65, 191] width 130 height 17
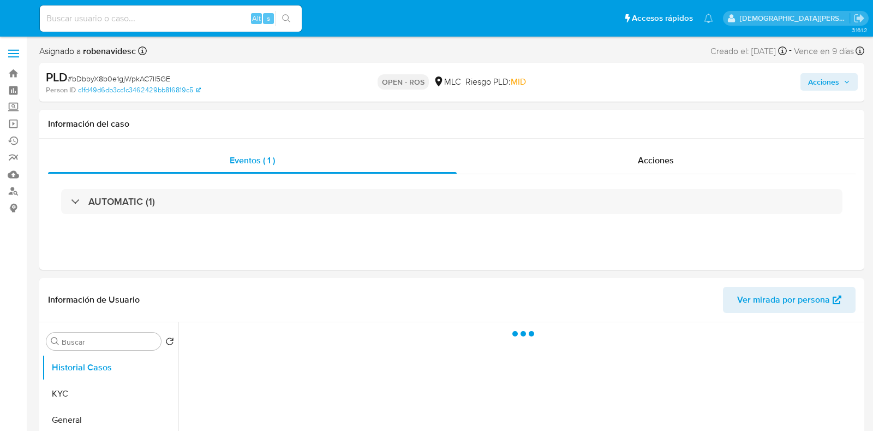
select select "10"
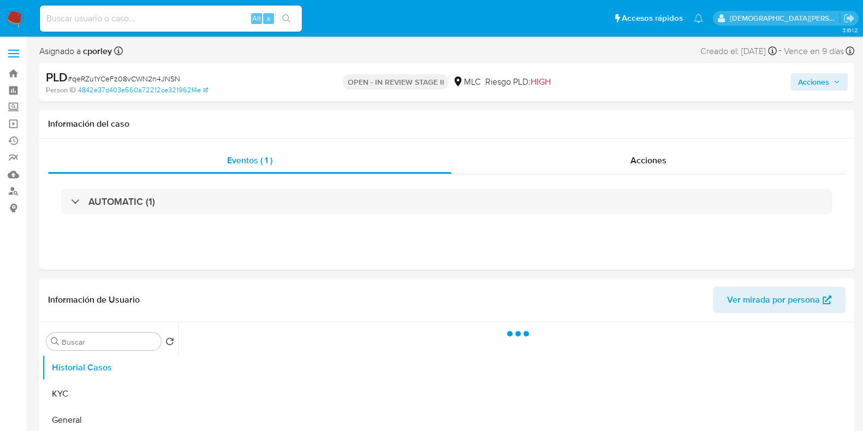
select select "10"
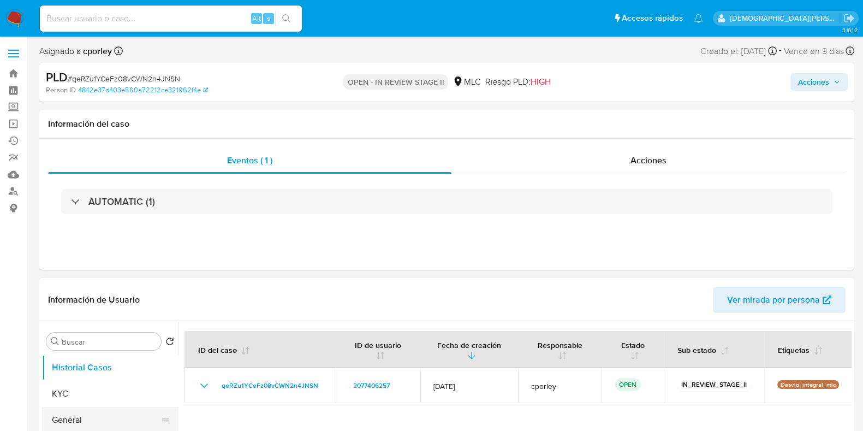
drag, startPoint x: 72, startPoint y: 415, endPoint x: 79, endPoint y: 407, distance: 10.4
click at [72, 415] on button "General" at bounding box center [106, 420] width 128 height 26
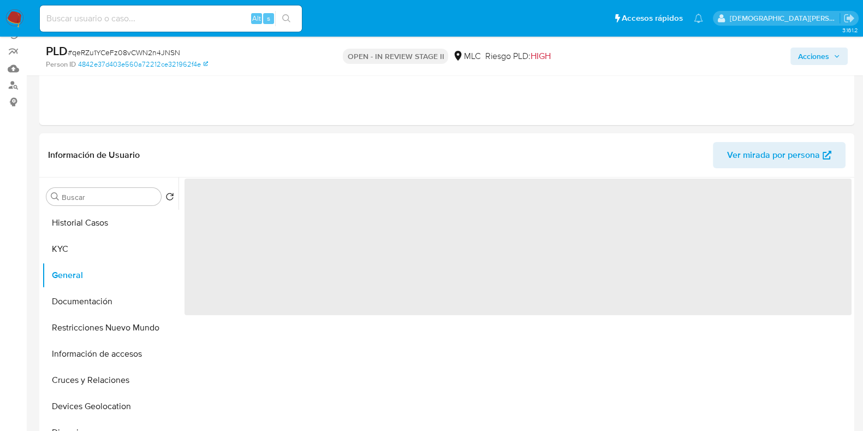
scroll to position [136, 0]
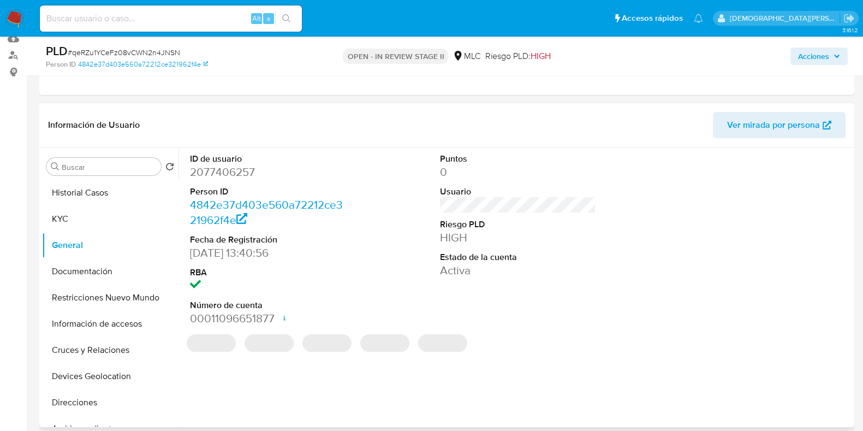
click at [233, 170] on dd "2077406257" at bounding box center [268, 171] width 156 height 15
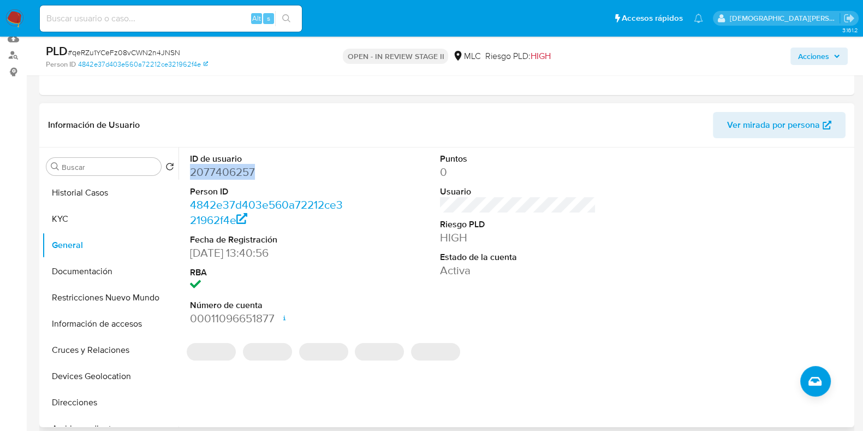
copy dd "2077406257"
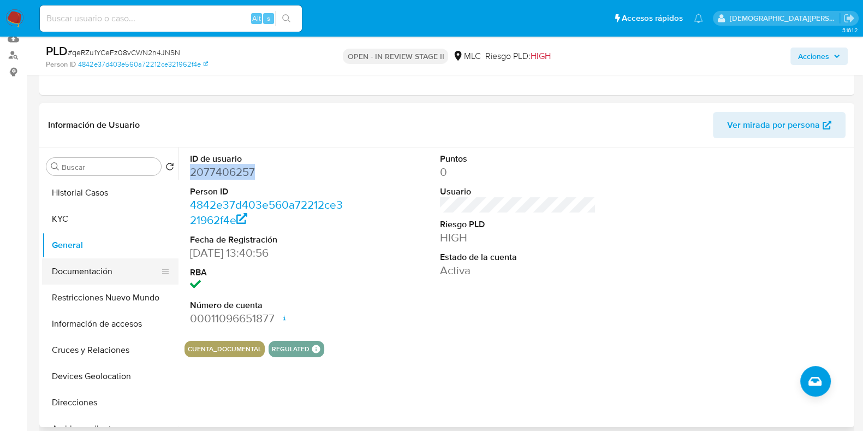
click at [109, 278] on button "Documentación" at bounding box center [106, 271] width 128 height 26
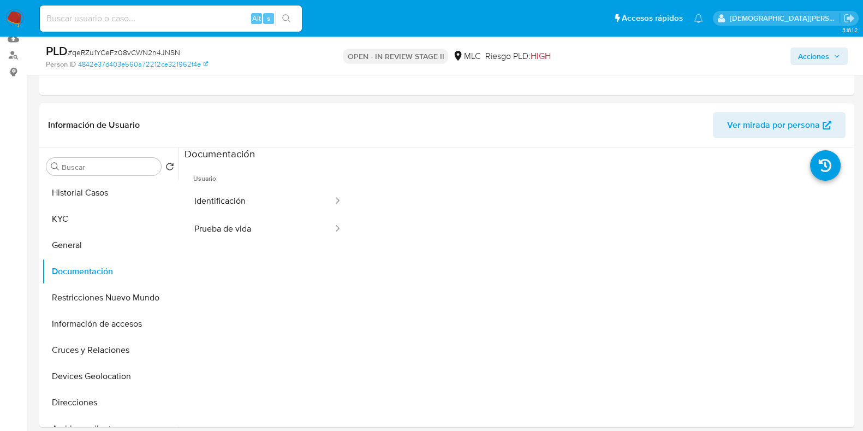
click at [235, 197] on button "Identificación" at bounding box center [260, 201] width 150 height 28
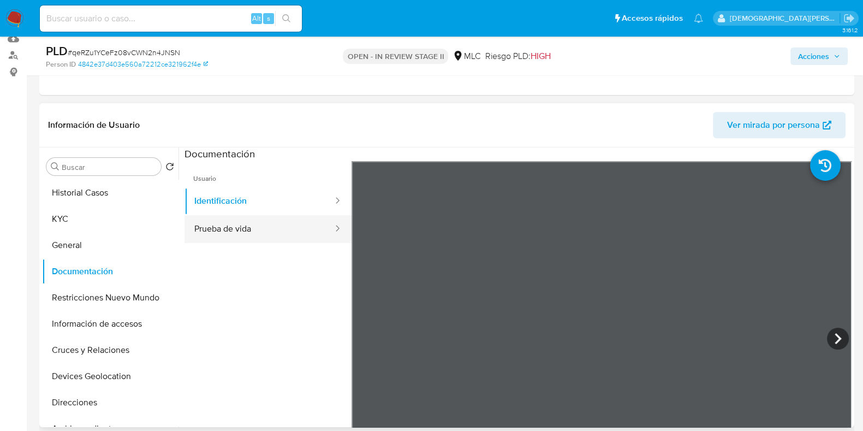
click at [257, 230] on button "Prueba de vida" at bounding box center [260, 229] width 150 height 28
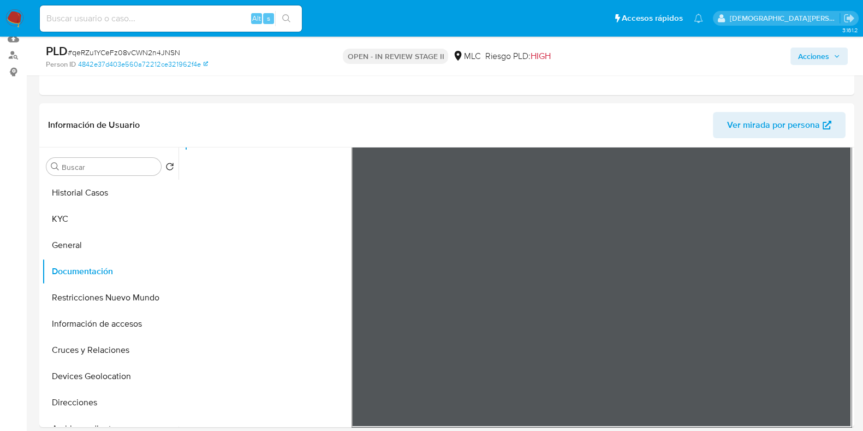
scroll to position [272, 0]
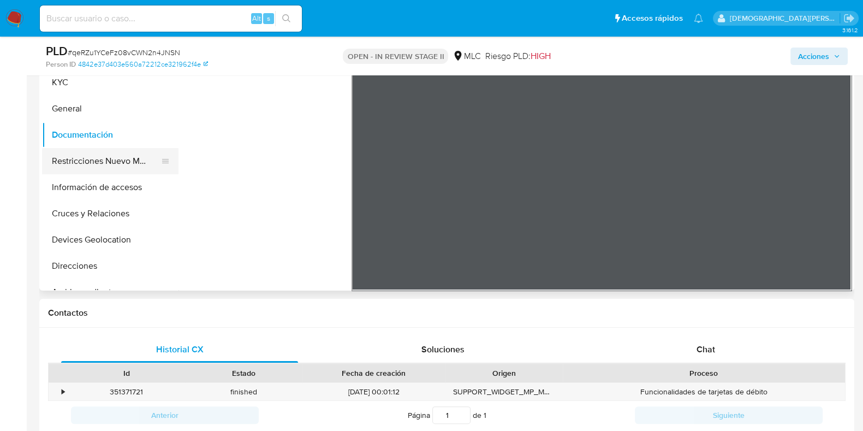
click at [115, 163] on button "Restricciones Nuevo Mundo" at bounding box center [106, 161] width 128 height 26
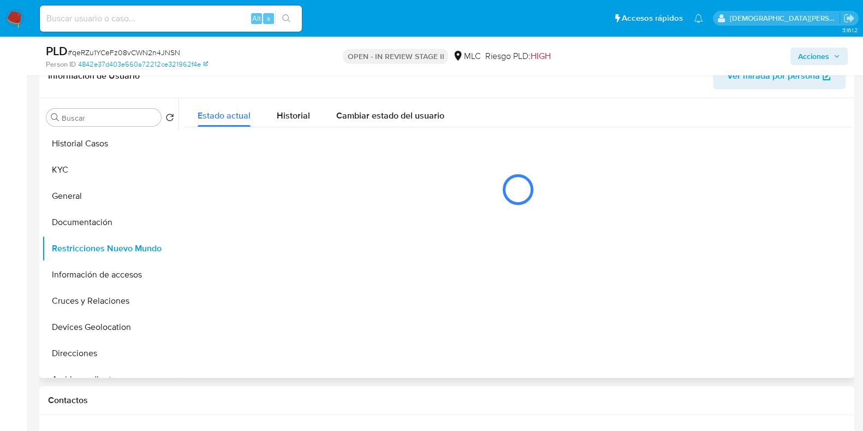
scroll to position [205, 0]
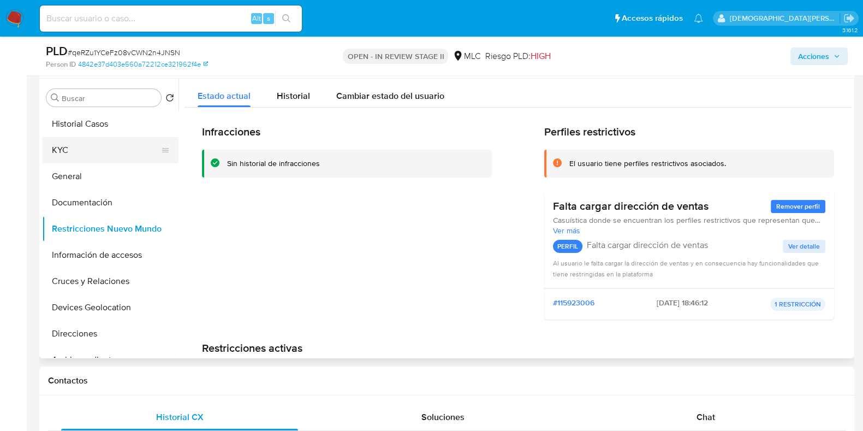
click at [66, 151] on button "KYC" at bounding box center [106, 150] width 128 height 26
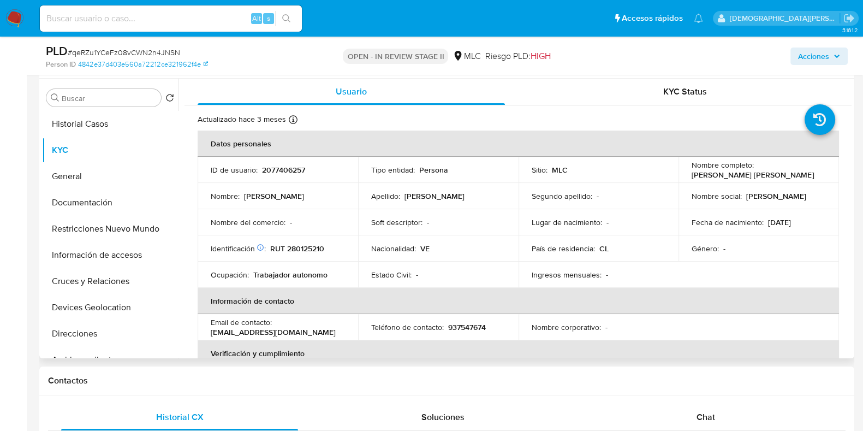
click at [304, 245] on p "RUT 280125210" at bounding box center [297, 248] width 54 height 10
copy p "280125210"
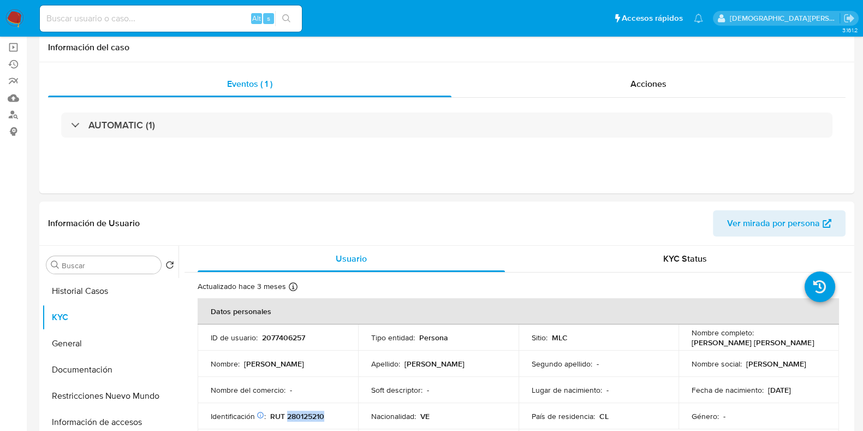
scroll to position [0, 0]
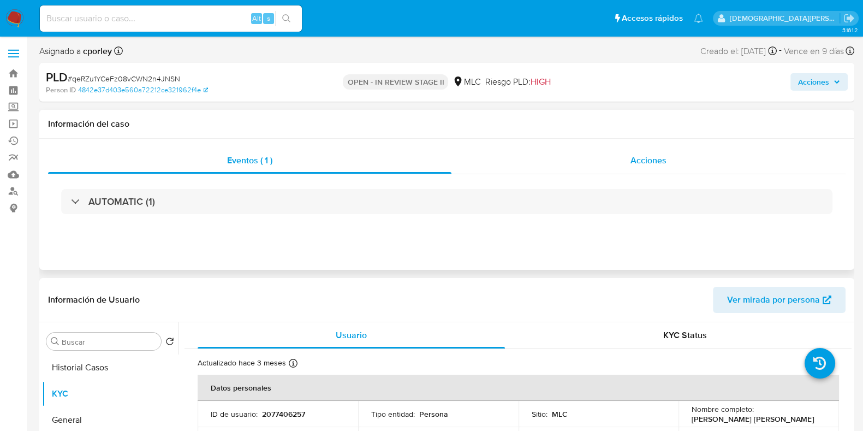
click at [644, 157] on span "Acciones" at bounding box center [649, 160] width 36 height 13
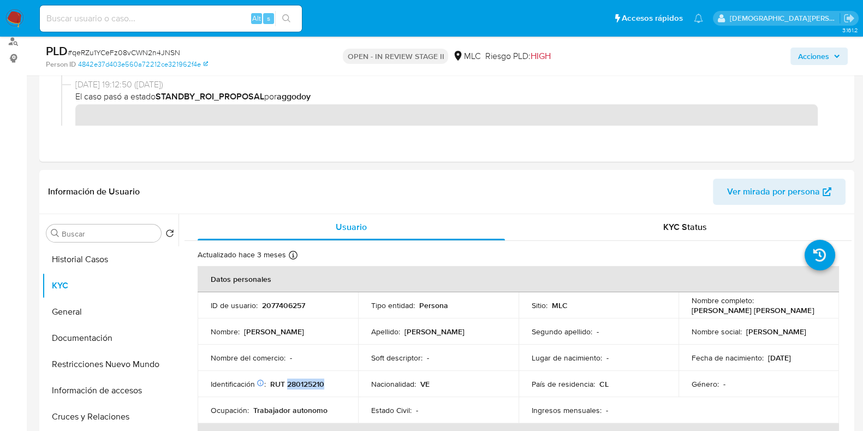
scroll to position [205, 0]
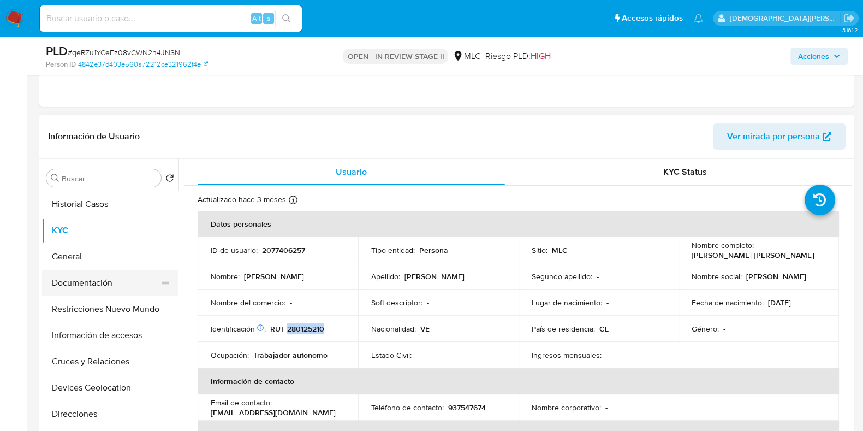
click at [73, 282] on button "Documentación" at bounding box center [106, 283] width 128 height 26
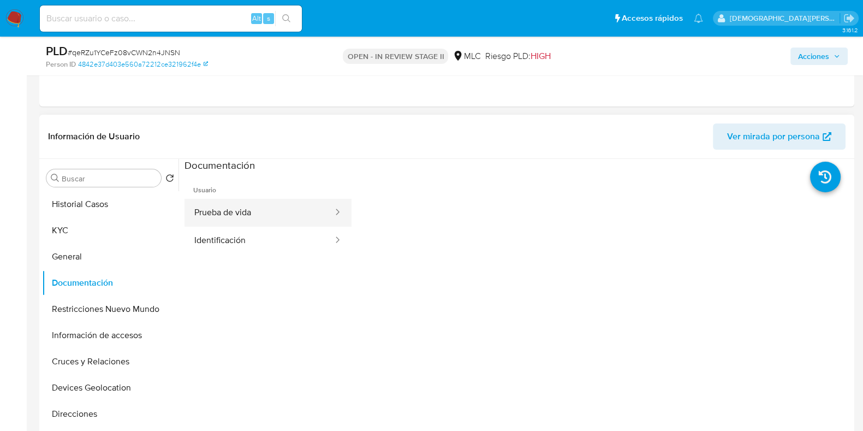
click at [286, 209] on button "Prueba de vida" at bounding box center [260, 213] width 150 height 28
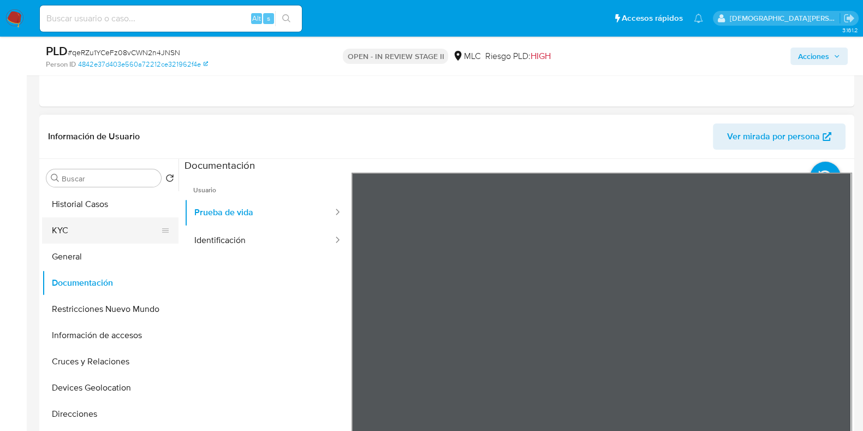
click at [87, 235] on button "KYC" at bounding box center [106, 230] width 128 height 26
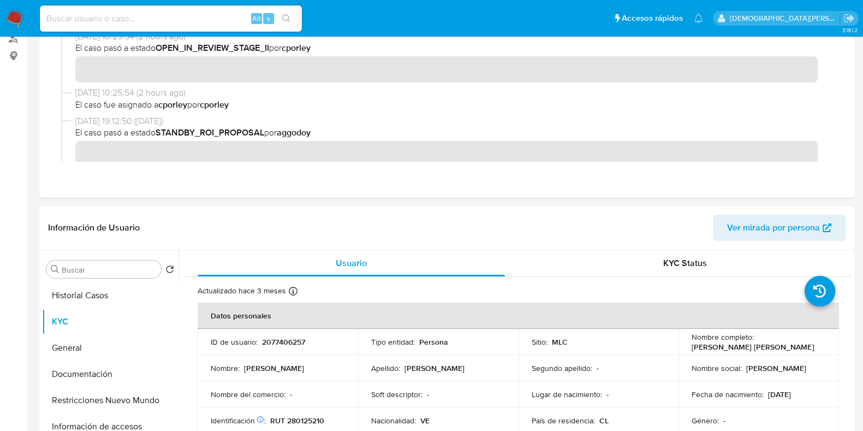
scroll to position [272, 0]
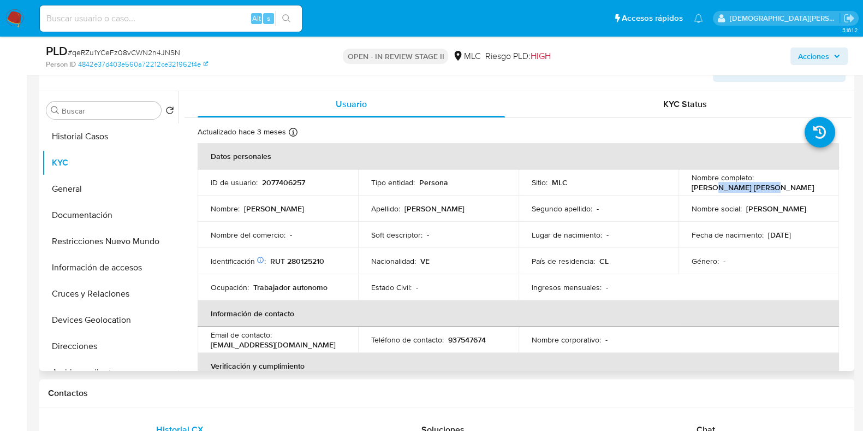
drag, startPoint x: 710, startPoint y: 188, endPoint x: 757, endPoint y: 188, distance: 46.9
click at [757, 188] on p "Helen Jackelin Freites Sanchez" at bounding box center [753, 187] width 122 height 10
drag, startPoint x: 787, startPoint y: 187, endPoint x: 800, endPoint y: 187, distance: 13.1
click at [789, 187] on p "Helen Jackelin Freites Sanchez" at bounding box center [753, 187] width 122 height 10
drag, startPoint x: 805, startPoint y: 187, endPoint x: 688, endPoint y: 187, distance: 116.8
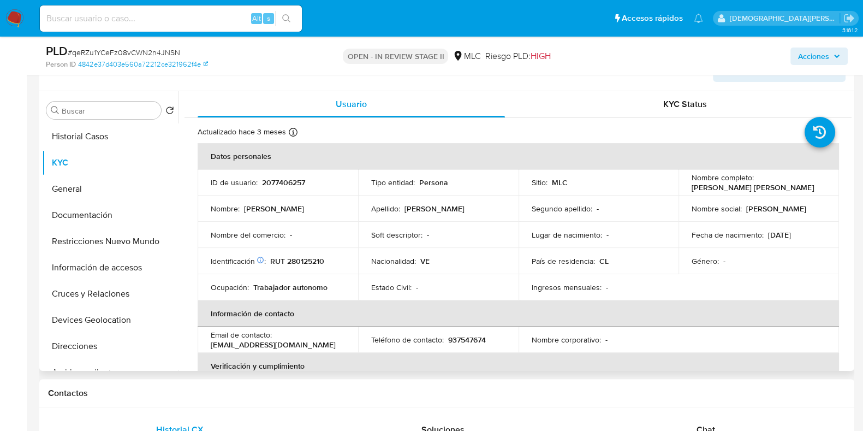
click at [692, 187] on div "Nombre completo : Helen Jackelin Freites Sanchez" at bounding box center [759, 183] width 134 height 20
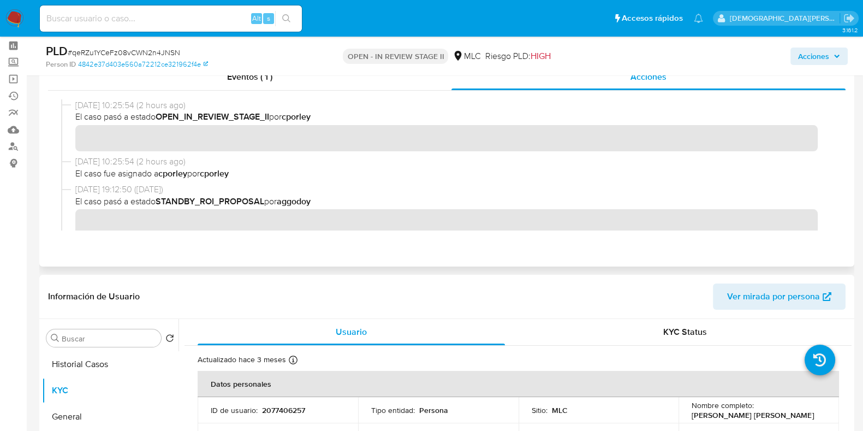
scroll to position [0, 0]
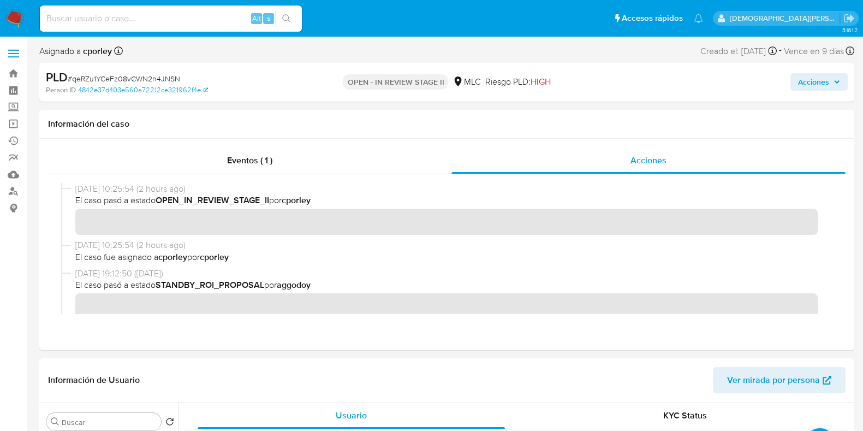
drag, startPoint x: 797, startPoint y: 81, endPoint x: 787, endPoint y: 81, distance: 9.8
click at [797, 81] on button "Acciones" at bounding box center [818, 81] width 57 height 17
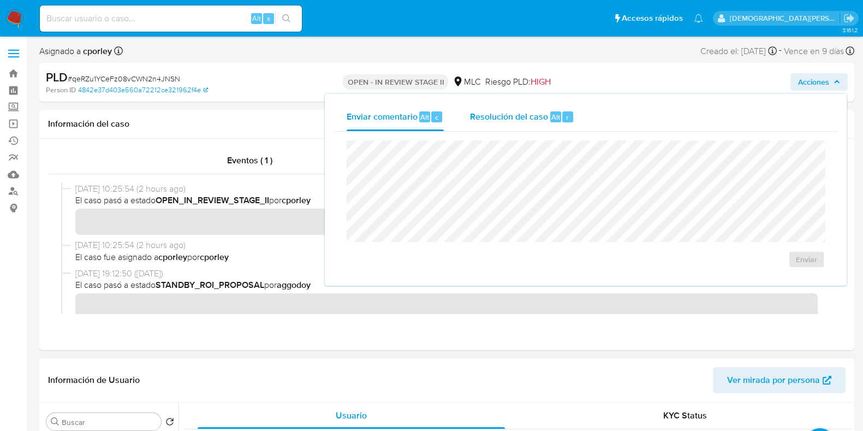
drag, startPoint x: 514, startPoint y: 115, endPoint x: 507, endPoint y: 130, distance: 17.1
click at [513, 116] on span "Resolución del caso" at bounding box center [509, 116] width 78 height 13
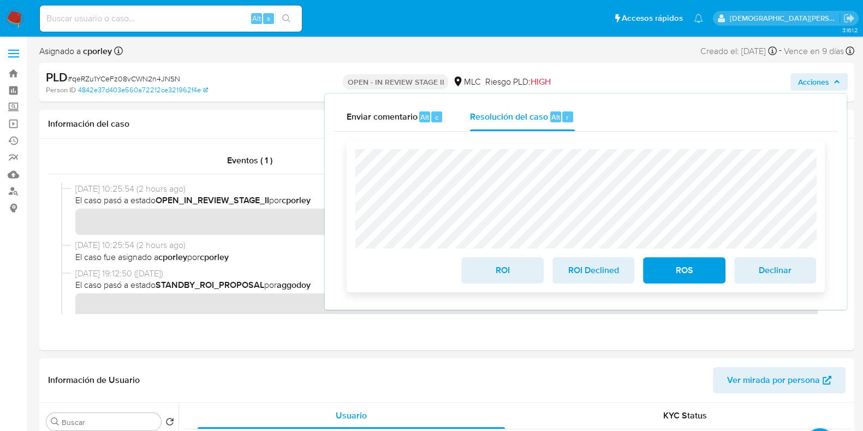
click at [500, 274] on span "ROI" at bounding box center [503, 270] width 54 height 24
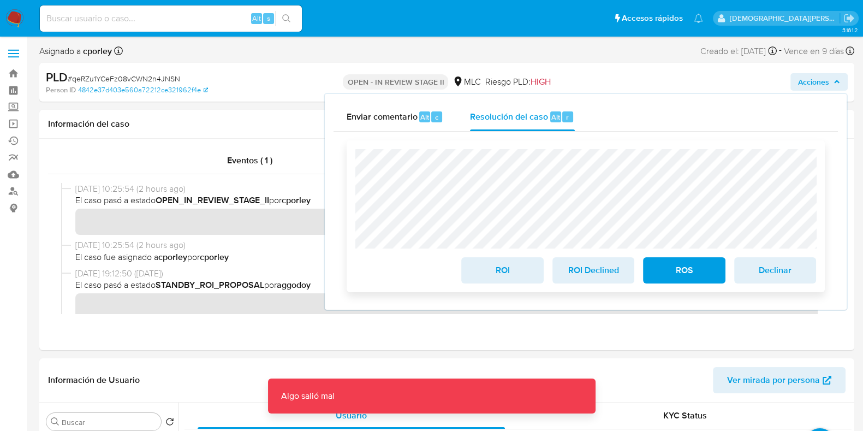
click at [486, 277] on span "ROI" at bounding box center [503, 270] width 54 height 24
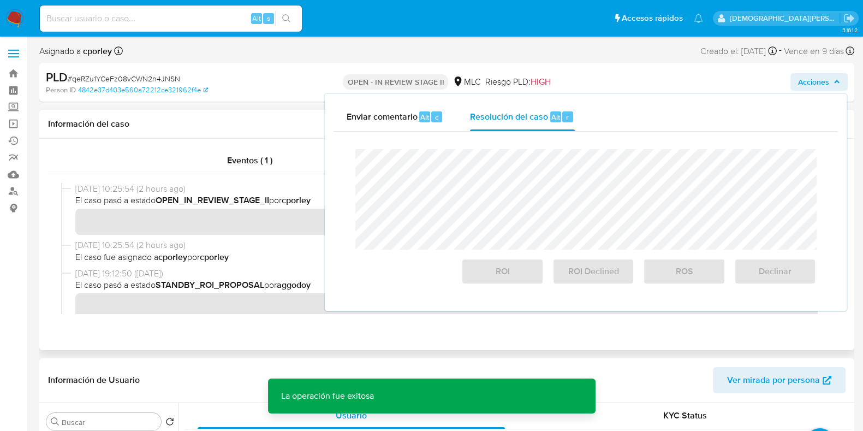
click at [186, 129] on h1 "Información del caso" at bounding box center [447, 123] width 798 height 11
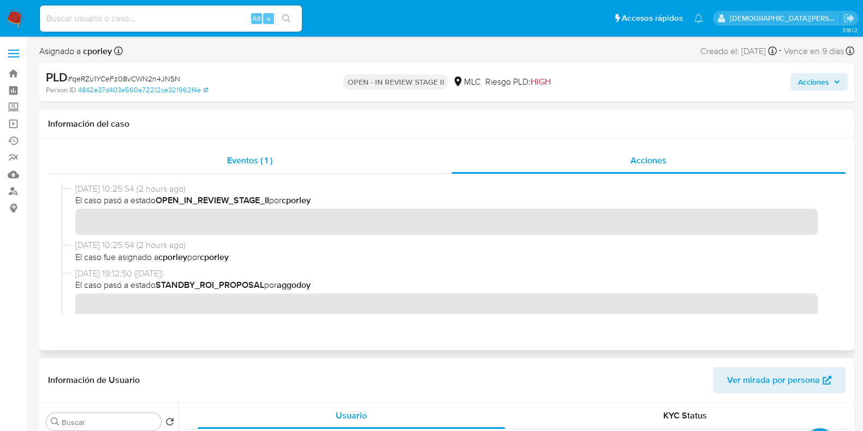
click at [265, 166] on span "Eventos ( 1 )" at bounding box center [249, 160] width 45 height 13
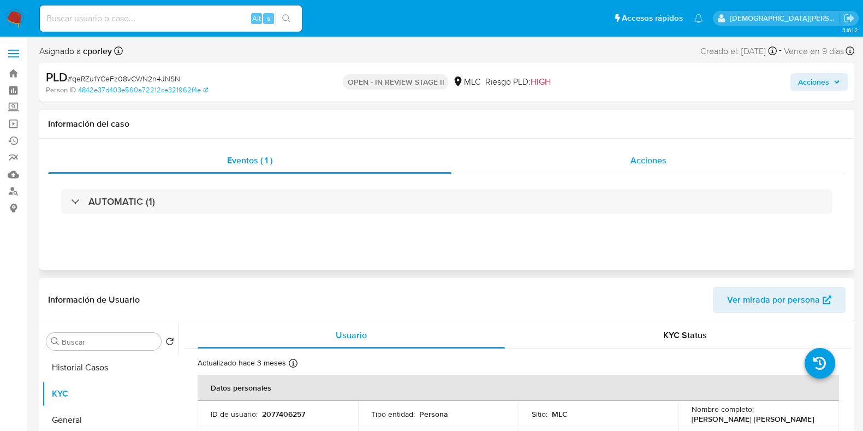
click at [647, 157] on span "Acciones" at bounding box center [649, 160] width 36 height 13
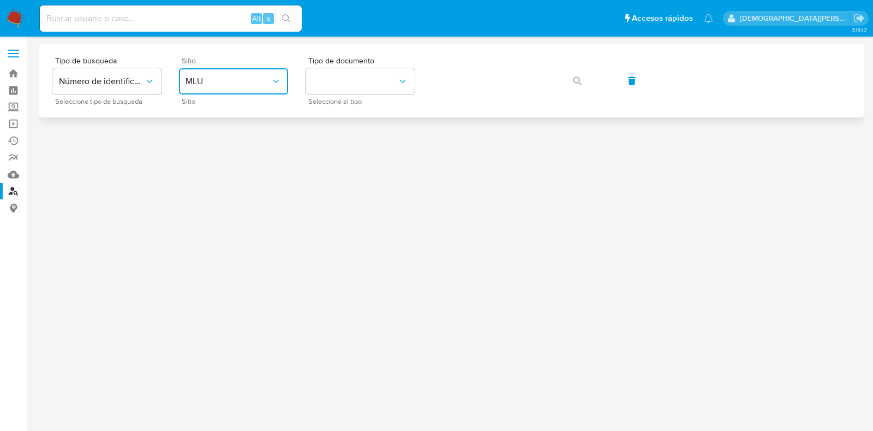
click at [248, 79] on span "MLU" at bounding box center [228, 81] width 85 height 11
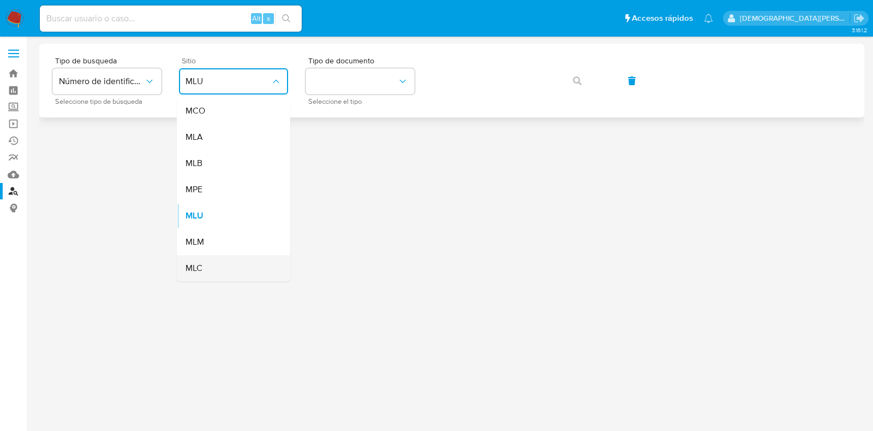
click at [220, 261] on div "MLC" at bounding box center [231, 268] width 90 height 26
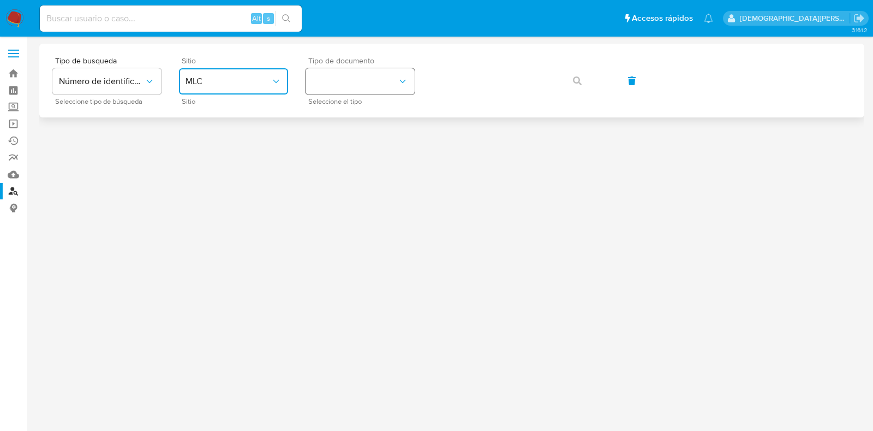
click at [385, 81] on button "identificationType" at bounding box center [360, 81] width 109 height 26
click at [367, 109] on div "RUT RUT" at bounding box center [357, 116] width 90 height 37
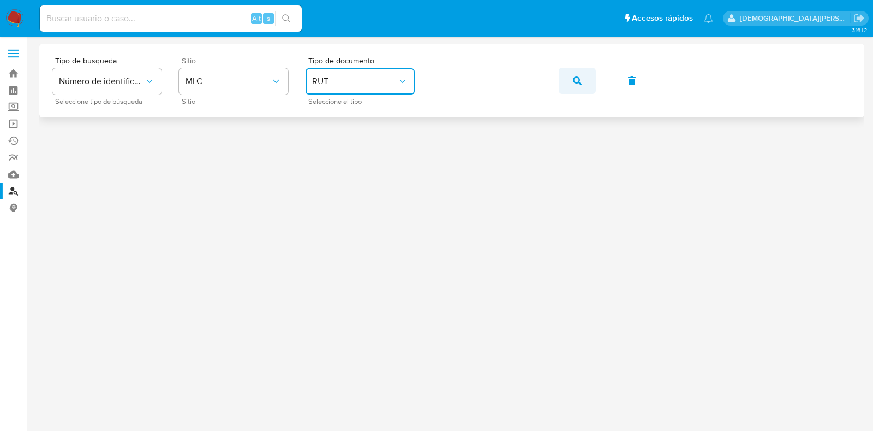
click at [575, 81] on icon "button" at bounding box center [577, 80] width 9 height 9
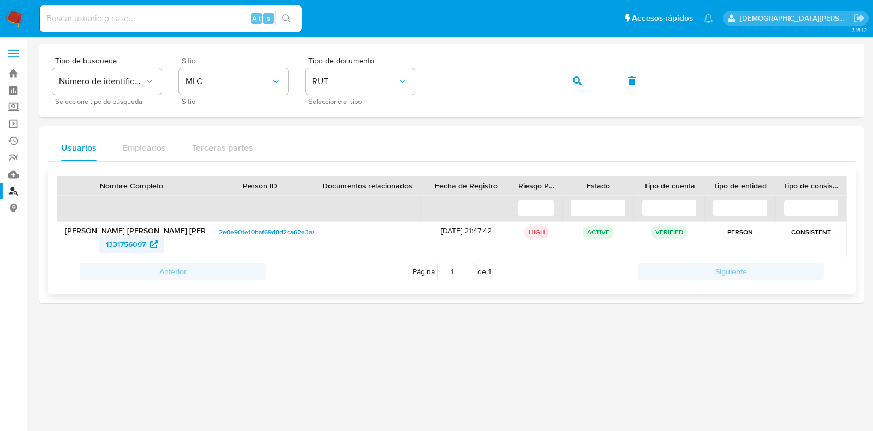
click at [117, 240] on span "1331756097" at bounding box center [126, 243] width 40 height 17
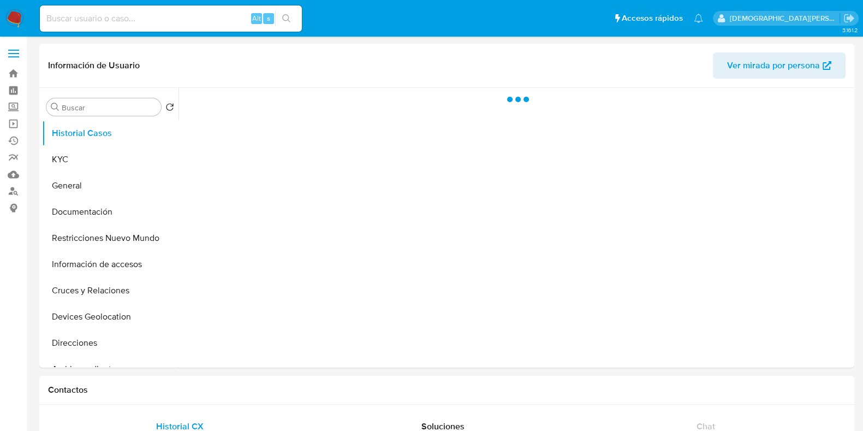
select select "10"
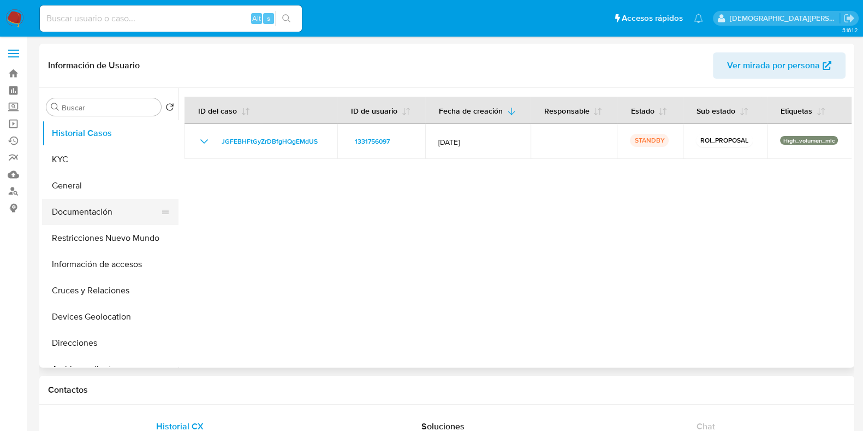
click at [88, 212] on button "Documentación" at bounding box center [106, 212] width 128 height 26
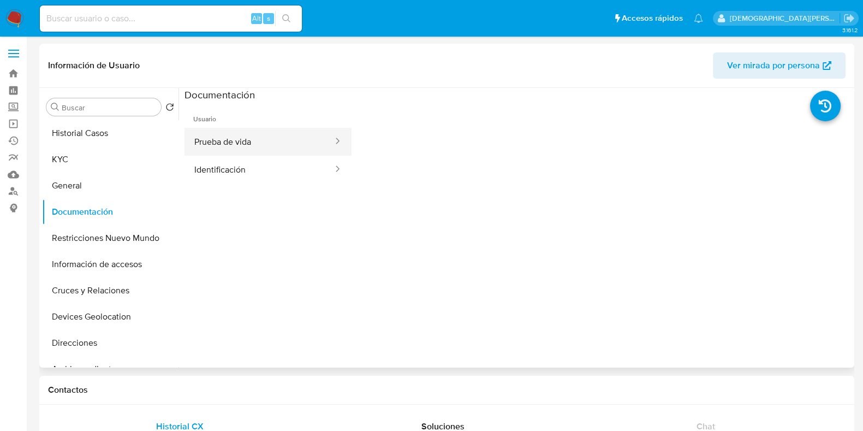
click at [234, 143] on button "Prueba de vida" at bounding box center [260, 142] width 150 height 28
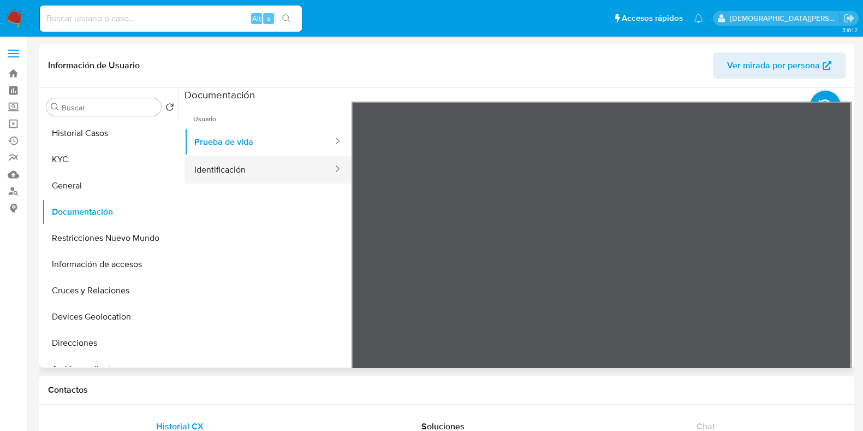
click at [303, 173] on button "Identificación" at bounding box center [260, 170] width 150 height 28
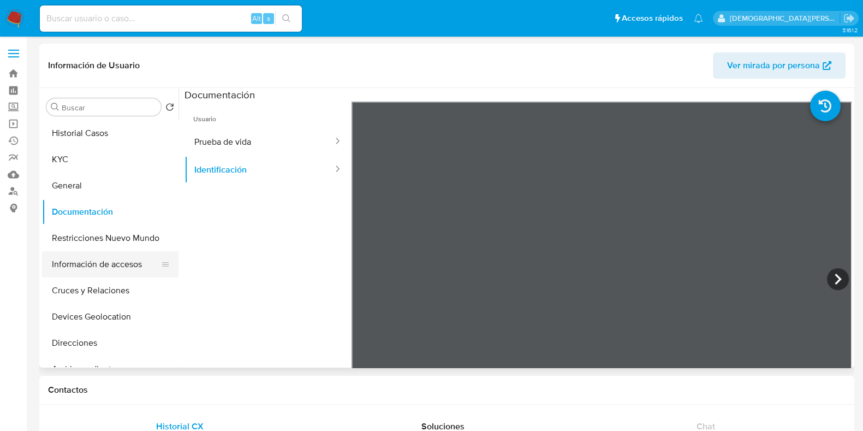
click at [115, 266] on button "Información de accesos" at bounding box center [106, 264] width 128 height 26
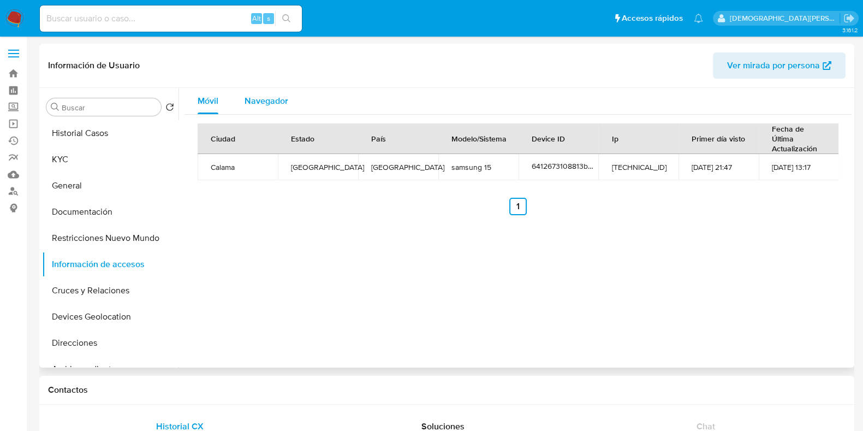
click at [261, 96] on span "Navegador" at bounding box center [267, 100] width 44 height 13
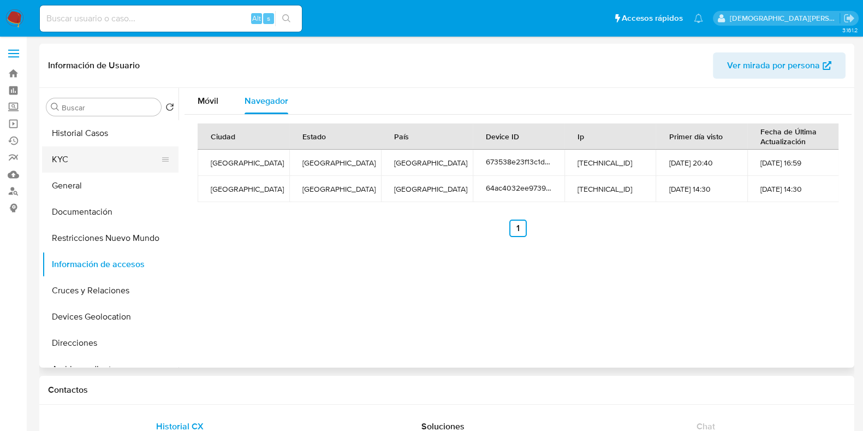
click at [81, 159] on button "KYC" at bounding box center [106, 159] width 128 height 26
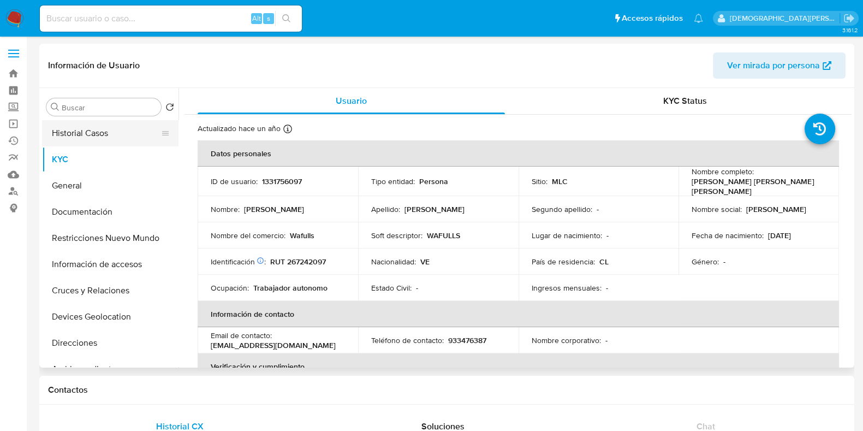
click at [118, 138] on button "Historial Casos" at bounding box center [106, 133] width 128 height 26
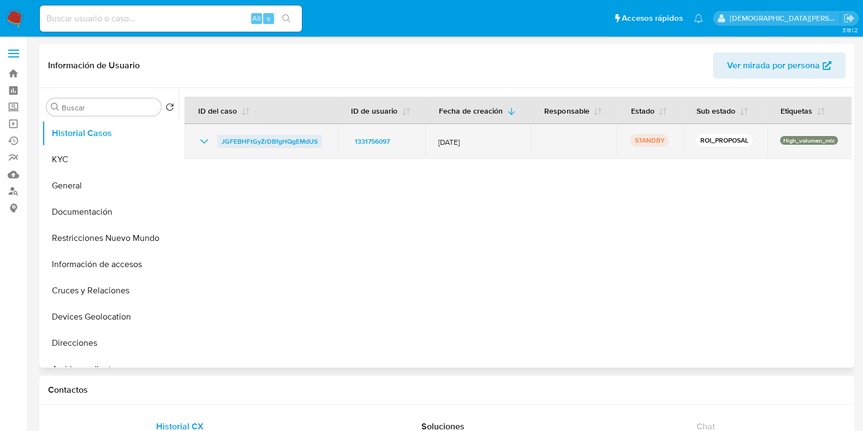
click at [280, 141] on span "JGFEBHFtGyZrDBfgHQgEMdUS" at bounding box center [270, 141] width 96 height 13
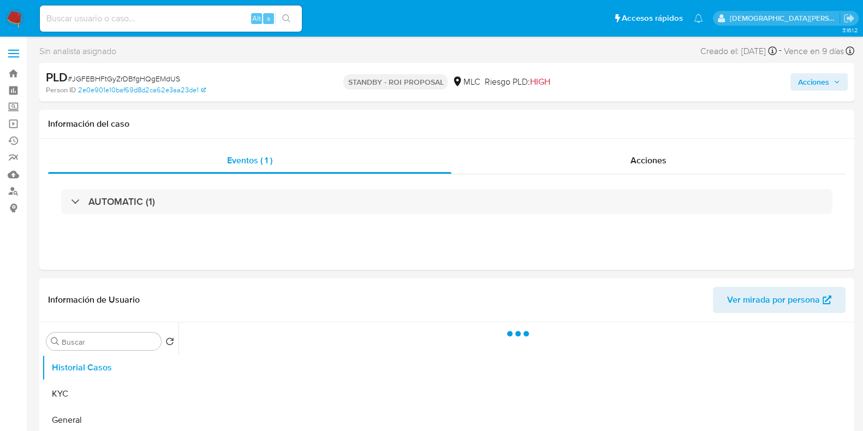
select select "10"
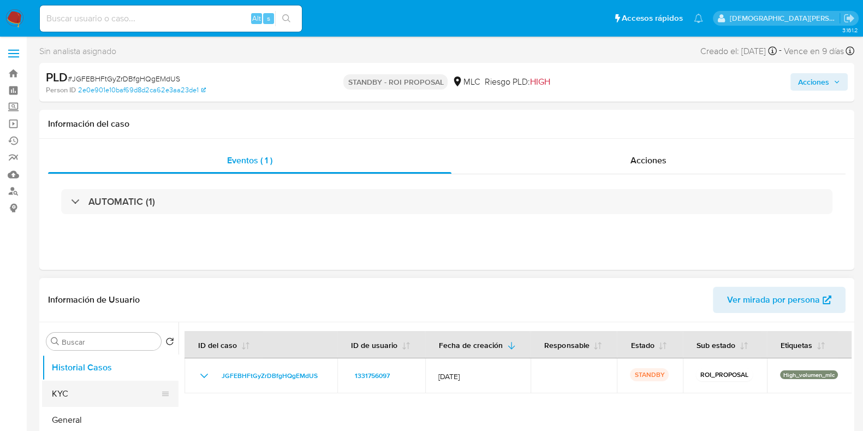
click at [60, 393] on button "KYC" at bounding box center [106, 394] width 128 height 26
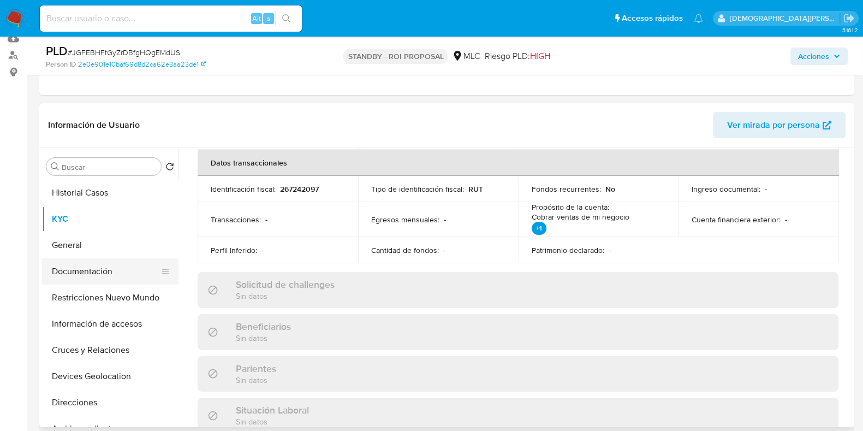
click at [127, 270] on button "Documentación" at bounding box center [106, 271] width 128 height 26
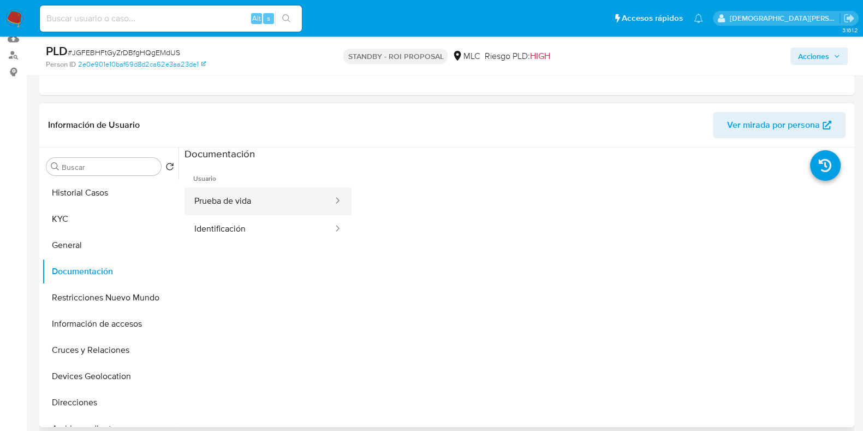
click at [277, 192] on button "Prueba de vida" at bounding box center [260, 201] width 150 height 28
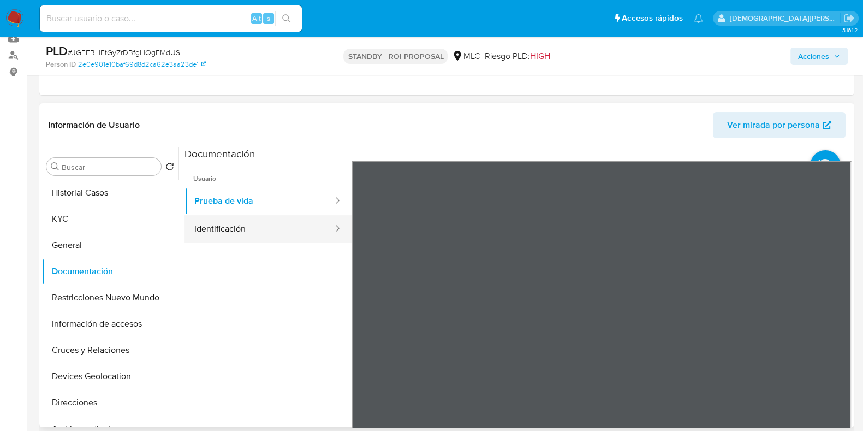
click at [287, 228] on button "Identificación" at bounding box center [260, 229] width 150 height 28
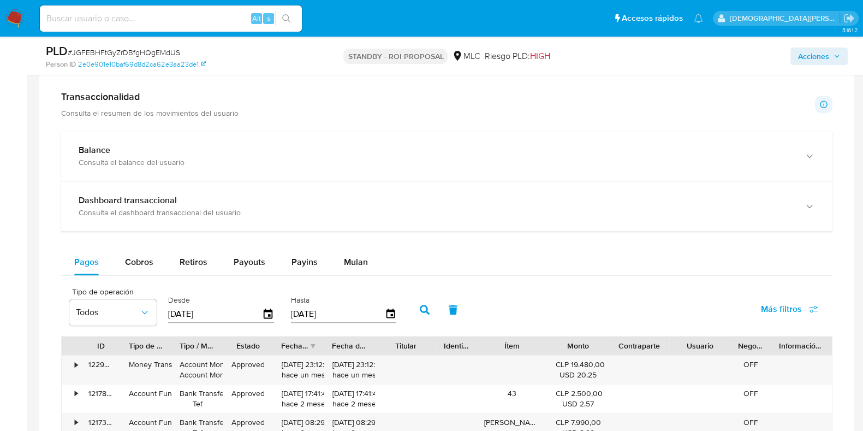
scroll to position [819, 0]
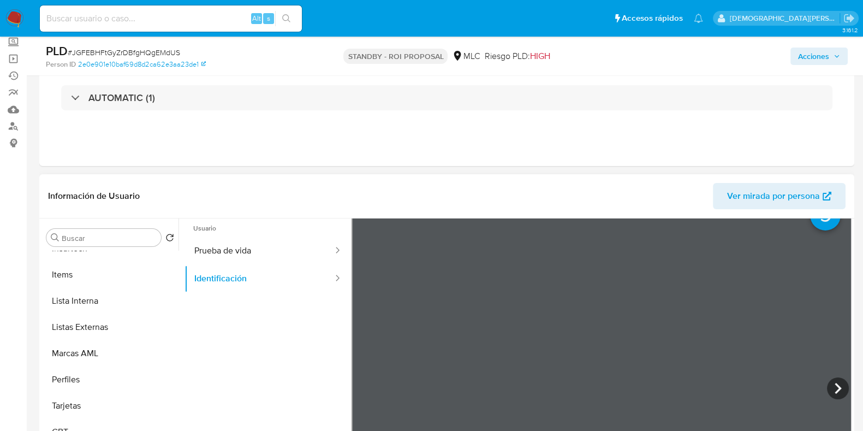
scroll to position [0, 0]
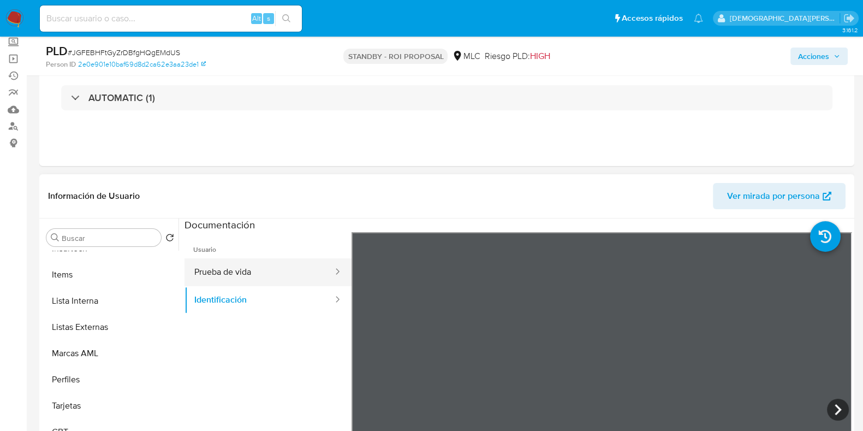
click at [265, 269] on button "Prueba de vida" at bounding box center [260, 272] width 150 height 28
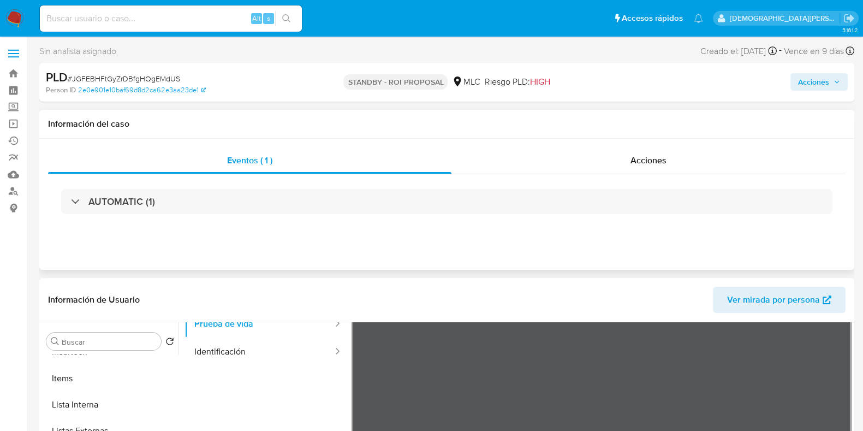
scroll to position [92, 0]
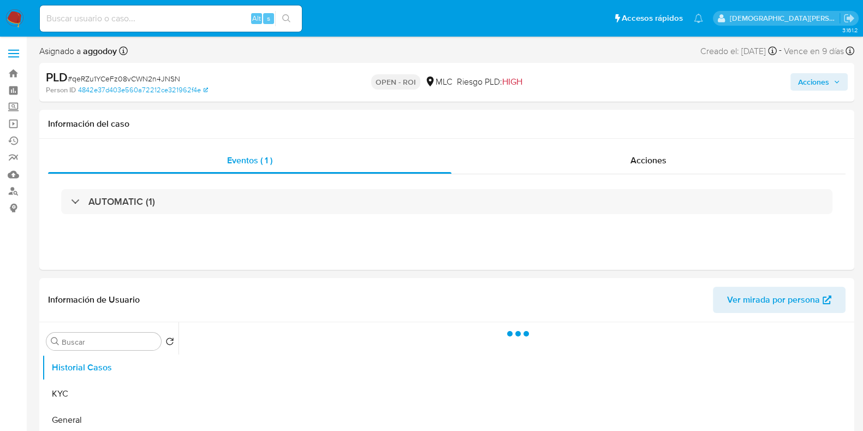
select select "10"
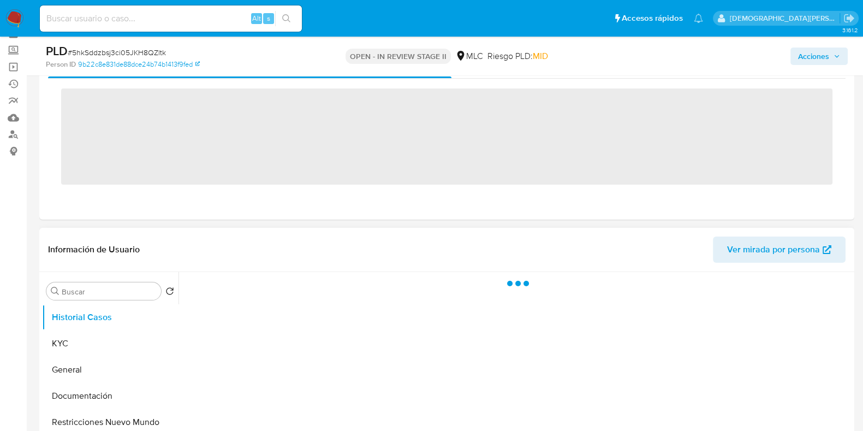
scroll to position [136, 0]
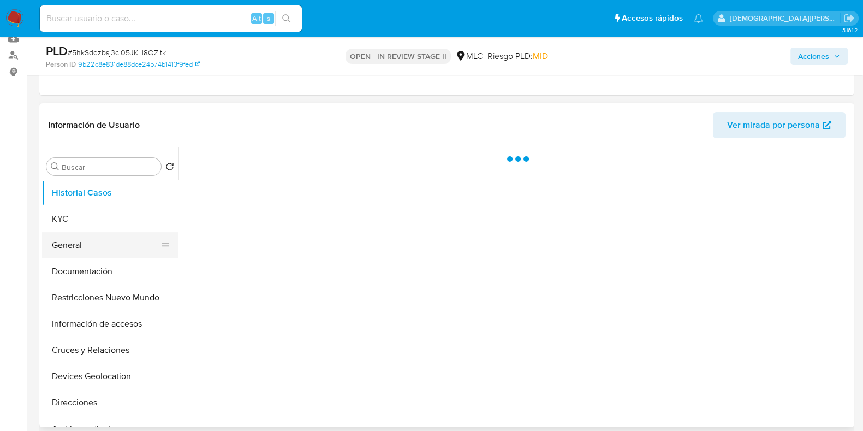
click at [108, 236] on button "General" at bounding box center [106, 245] width 128 height 26
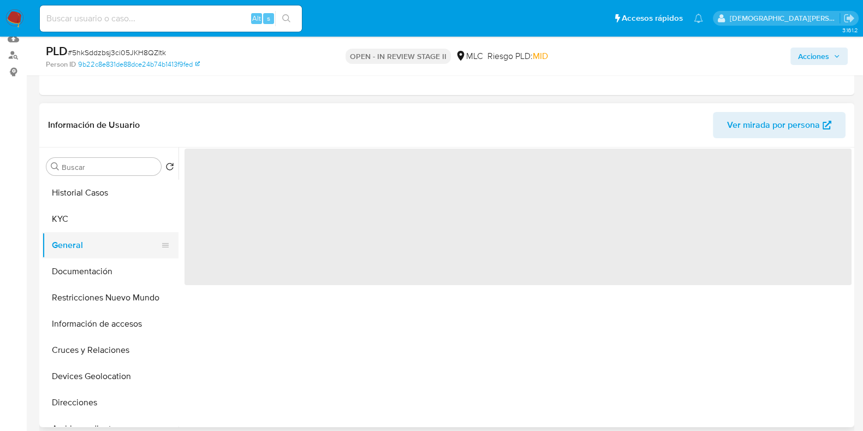
select select "10"
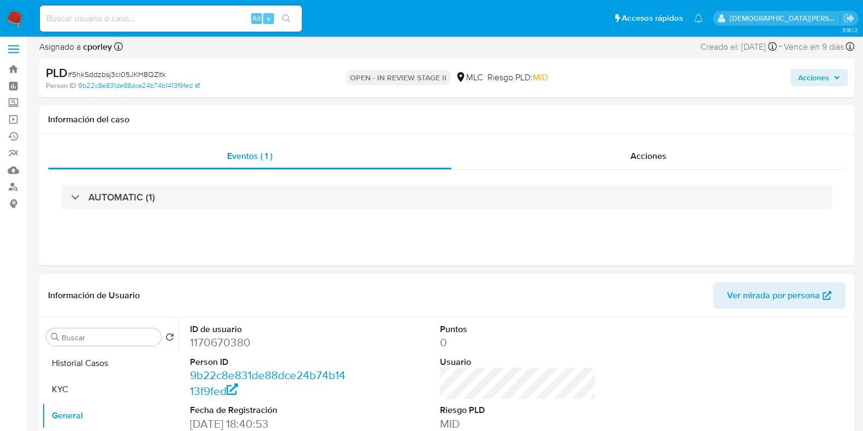
scroll to position [205, 0]
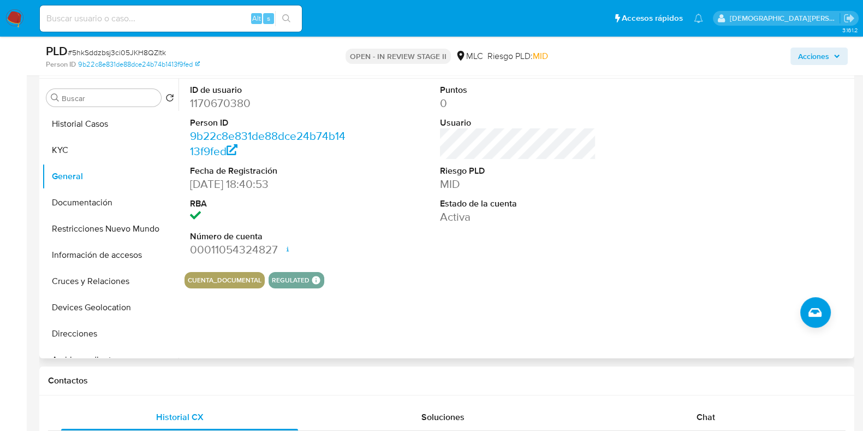
click at [227, 105] on dd "1170670380" at bounding box center [268, 103] width 156 height 15
copy dd "1170670380"
